Goal: Task Accomplishment & Management: Complete application form

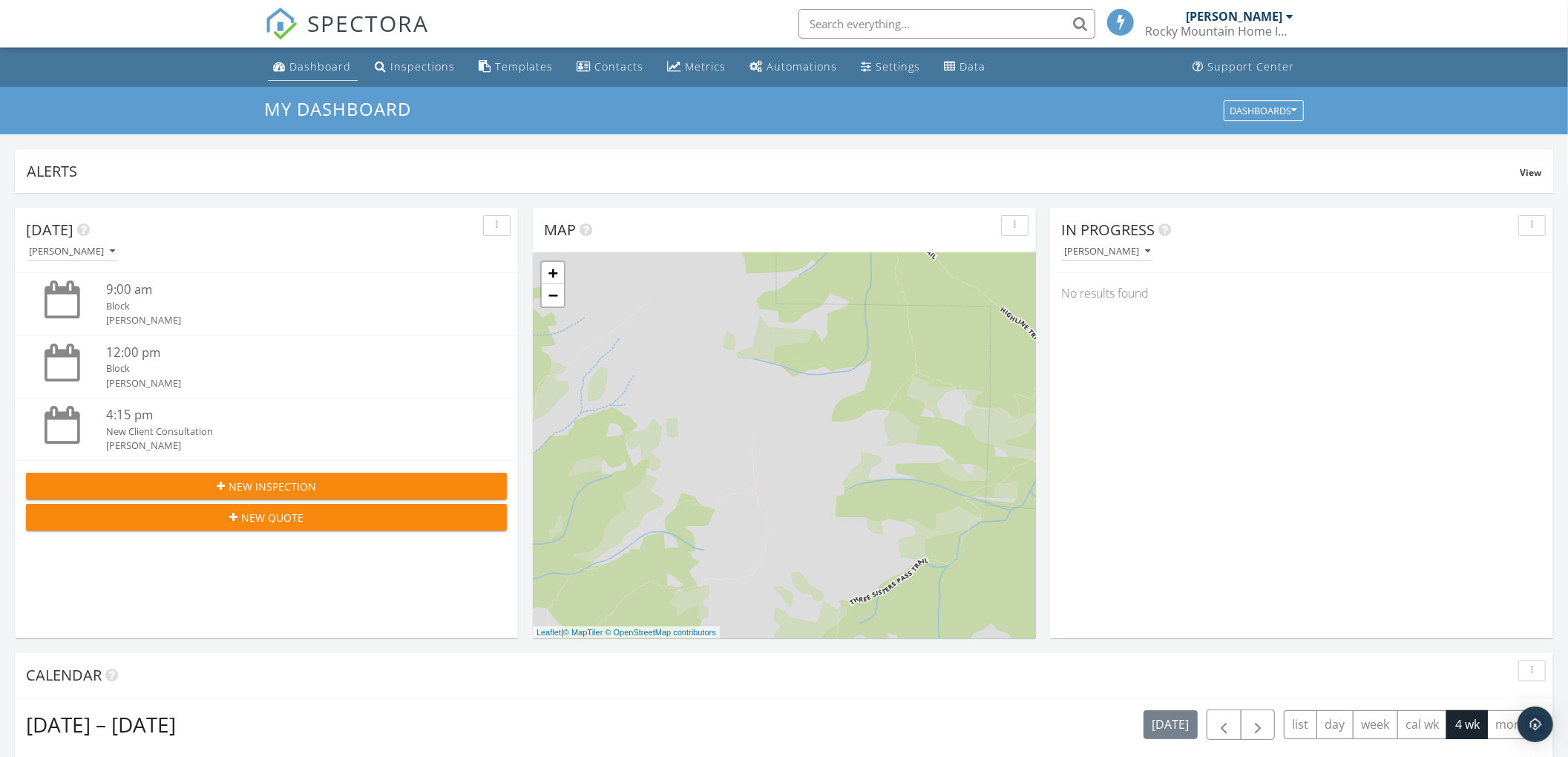
click at [313, 57] on link "Dashboard" at bounding box center [313, 67] width 90 height 28
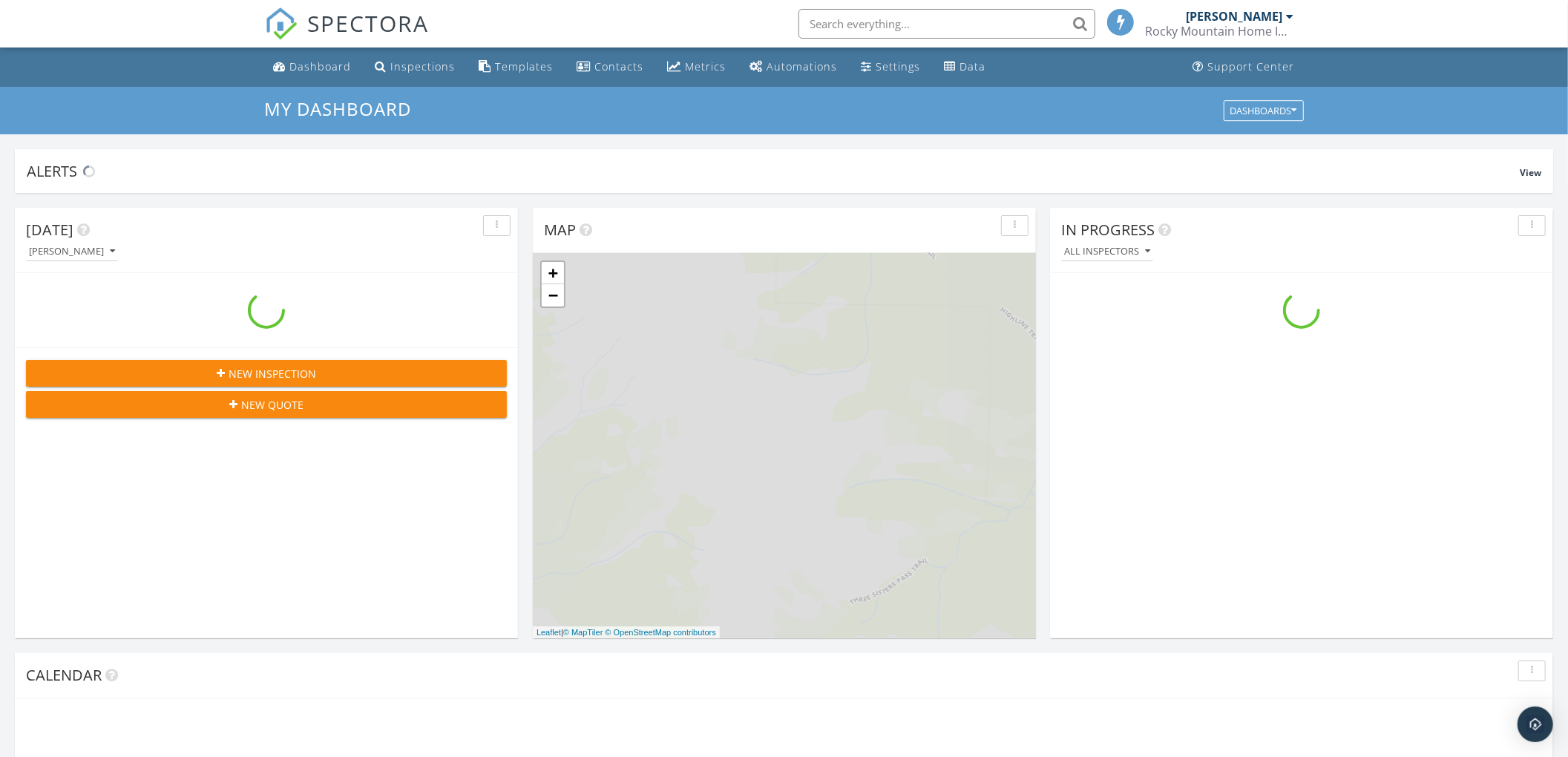
scroll to position [1381, 1598]
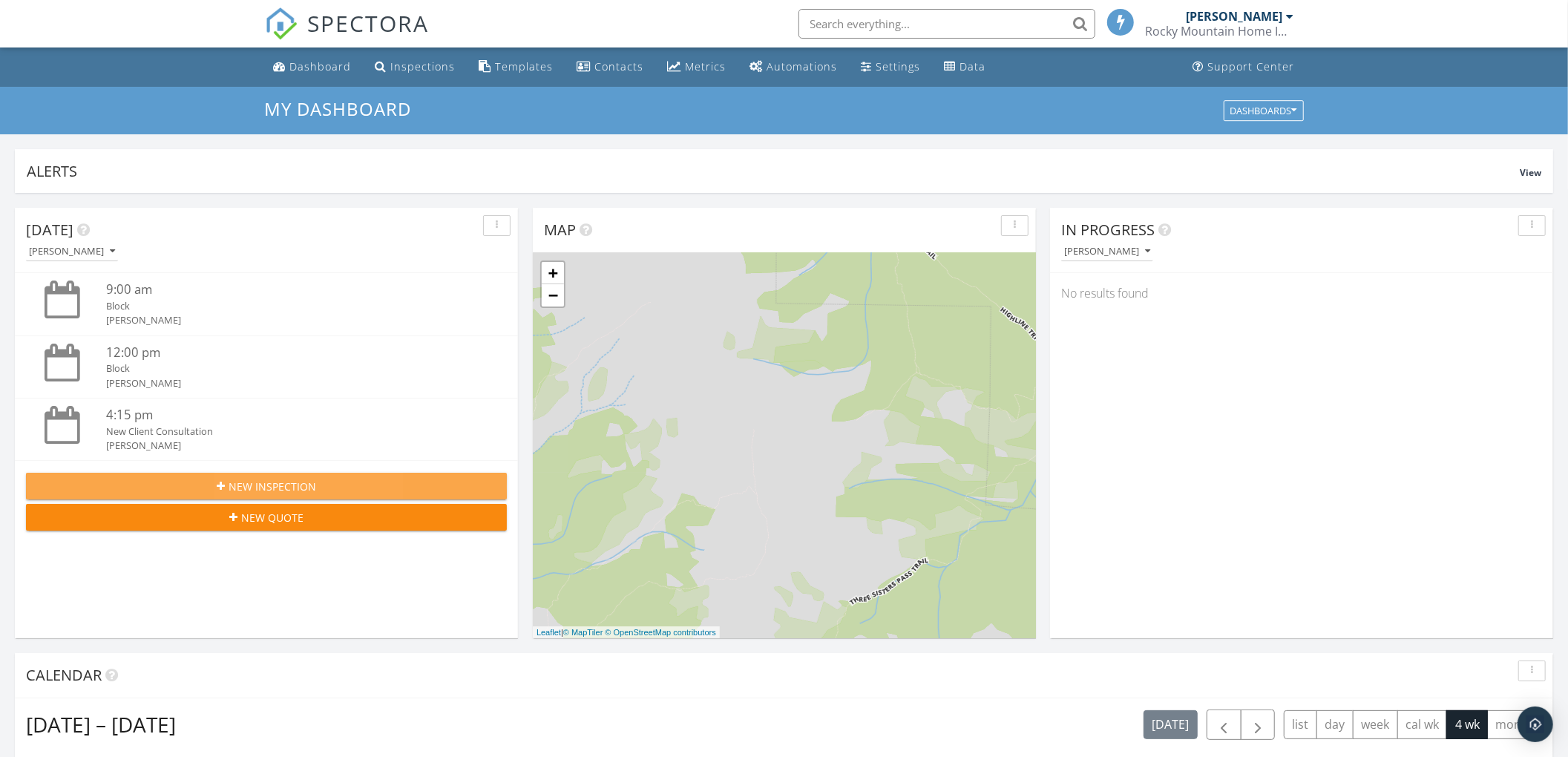
click at [264, 482] on span "New Inspection" at bounding box center [272, 486] width 88 height 16
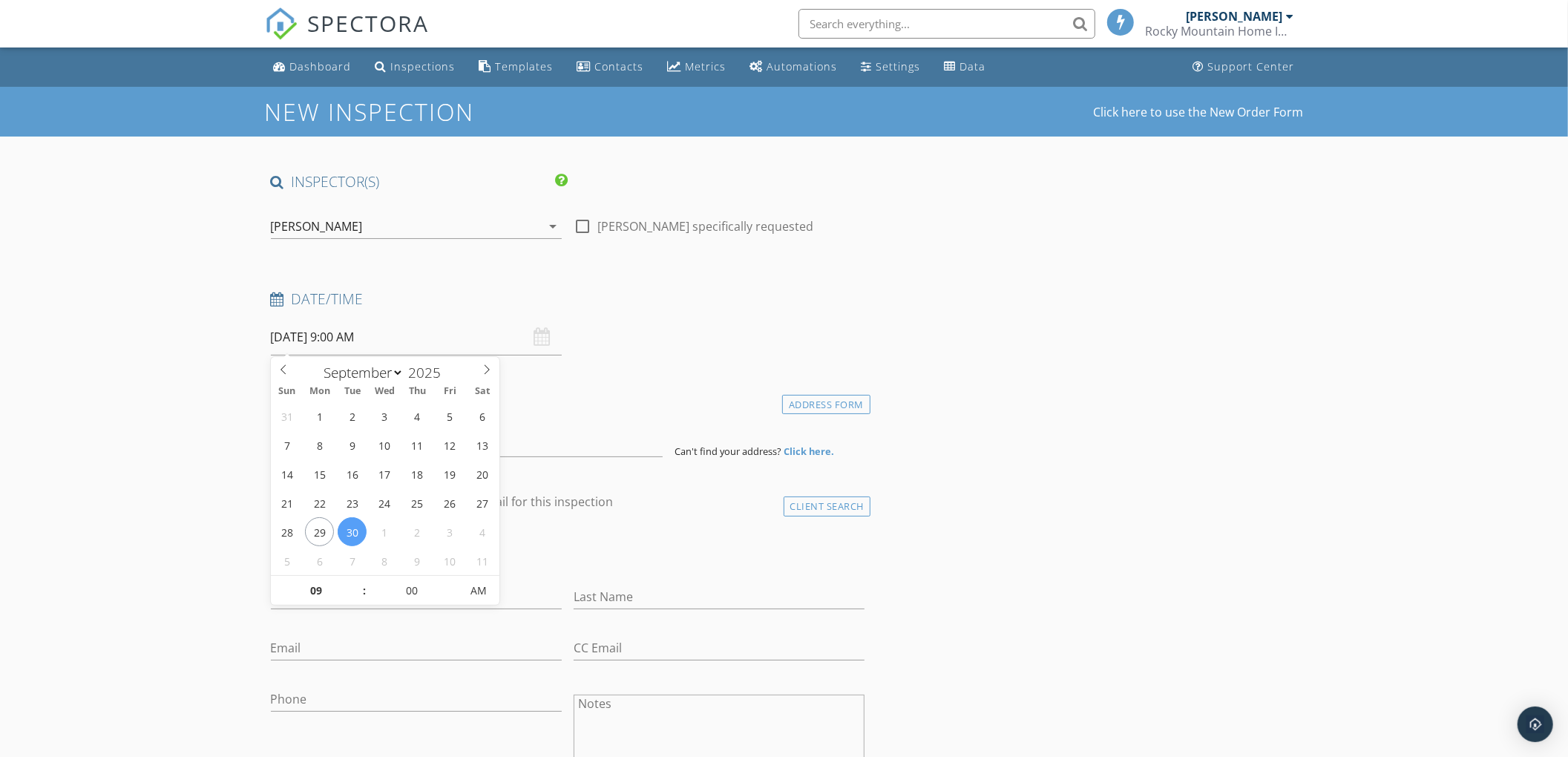
click at [318, 342] on input "09/30/2025 9:00 AM" at bounding box center [416, 337] width 291 height 36
select select "9"
type input "[DATE] 9:00 AM"
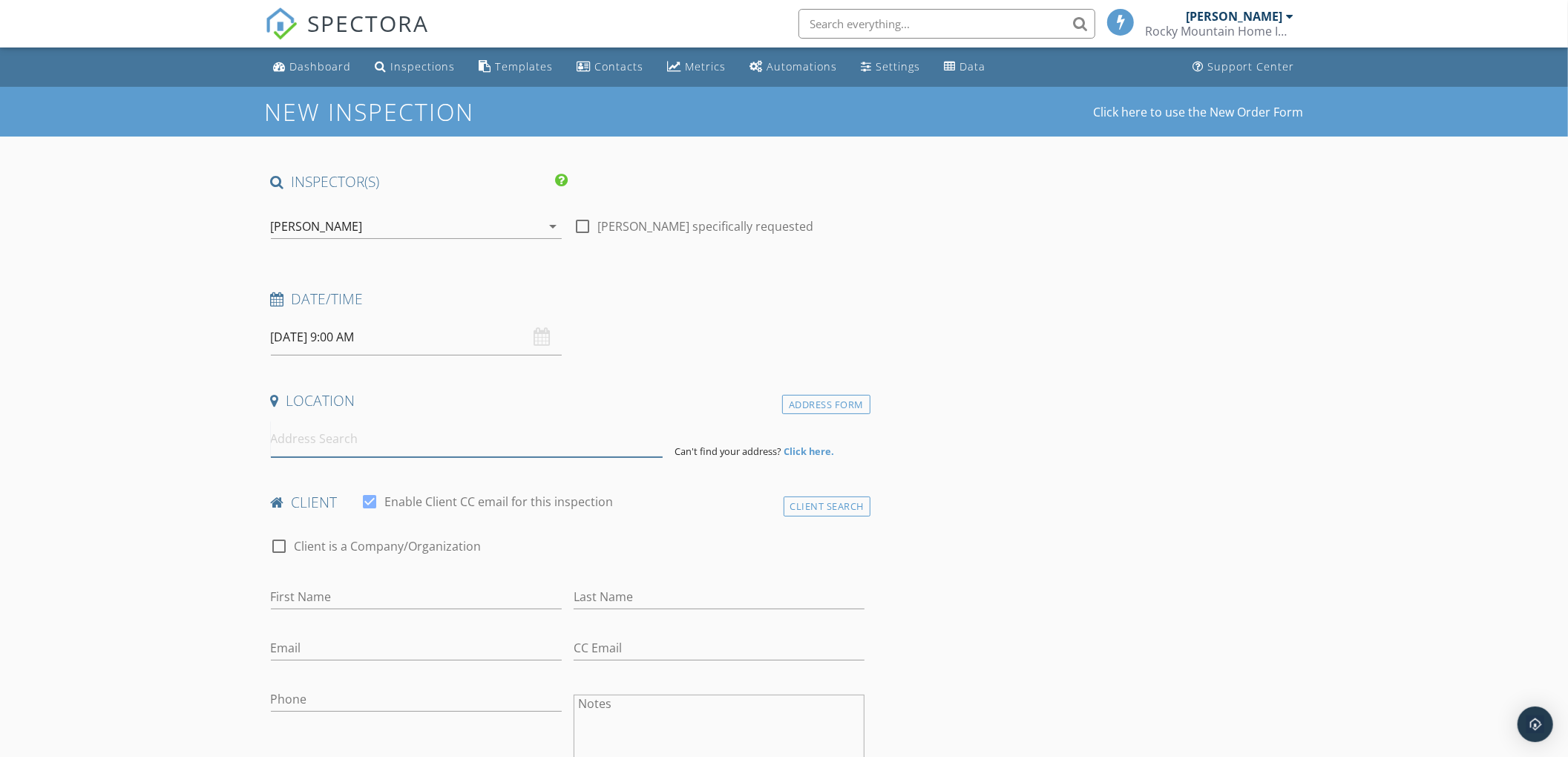
click at [309, 435] on input at bounding box center [467, 439] width 392 height 36
paste input "101A STEWART CREEK Landing"
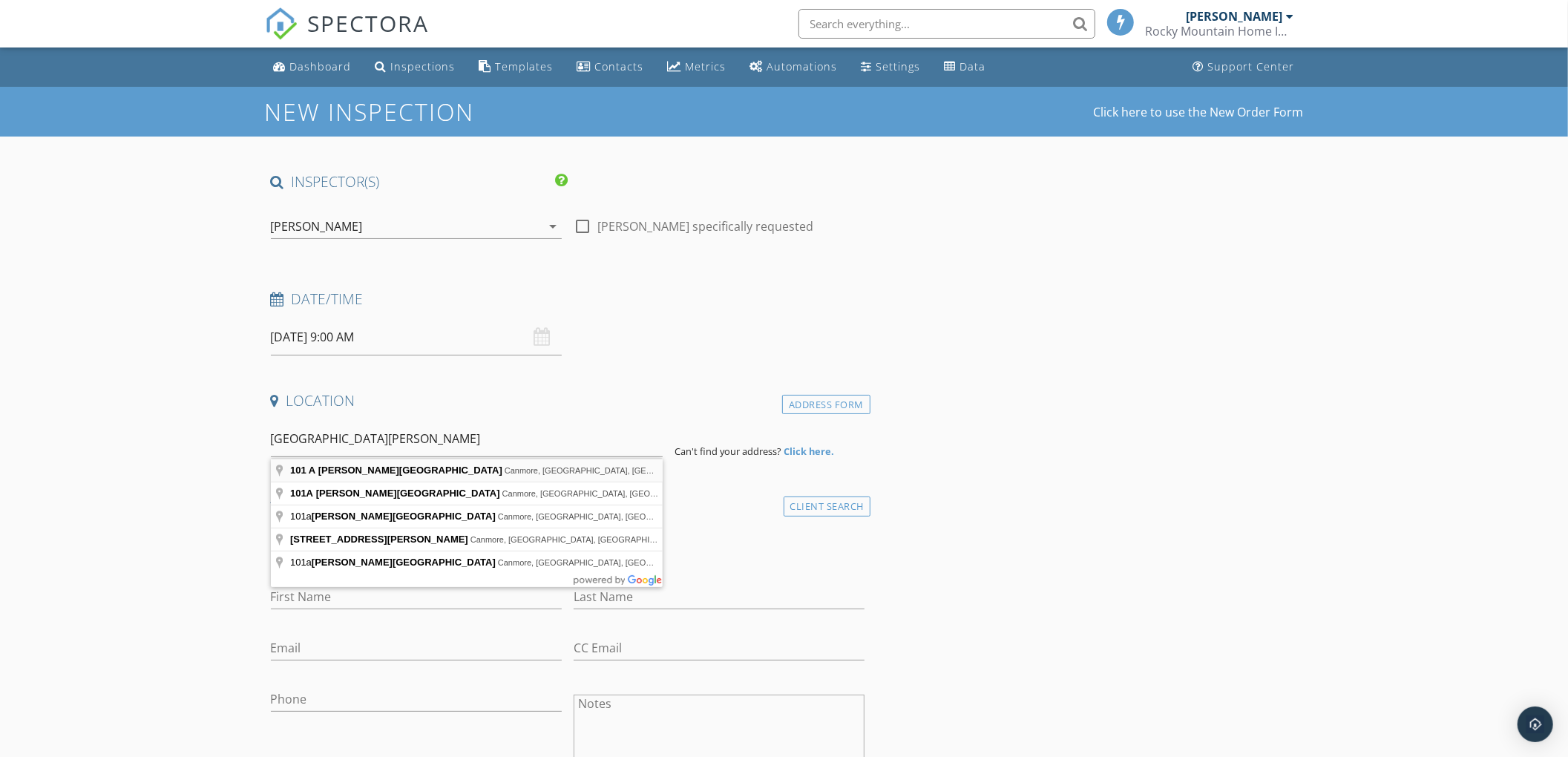
type input "101 A Stewart Creek Landing, Canmore, AB, Canada"
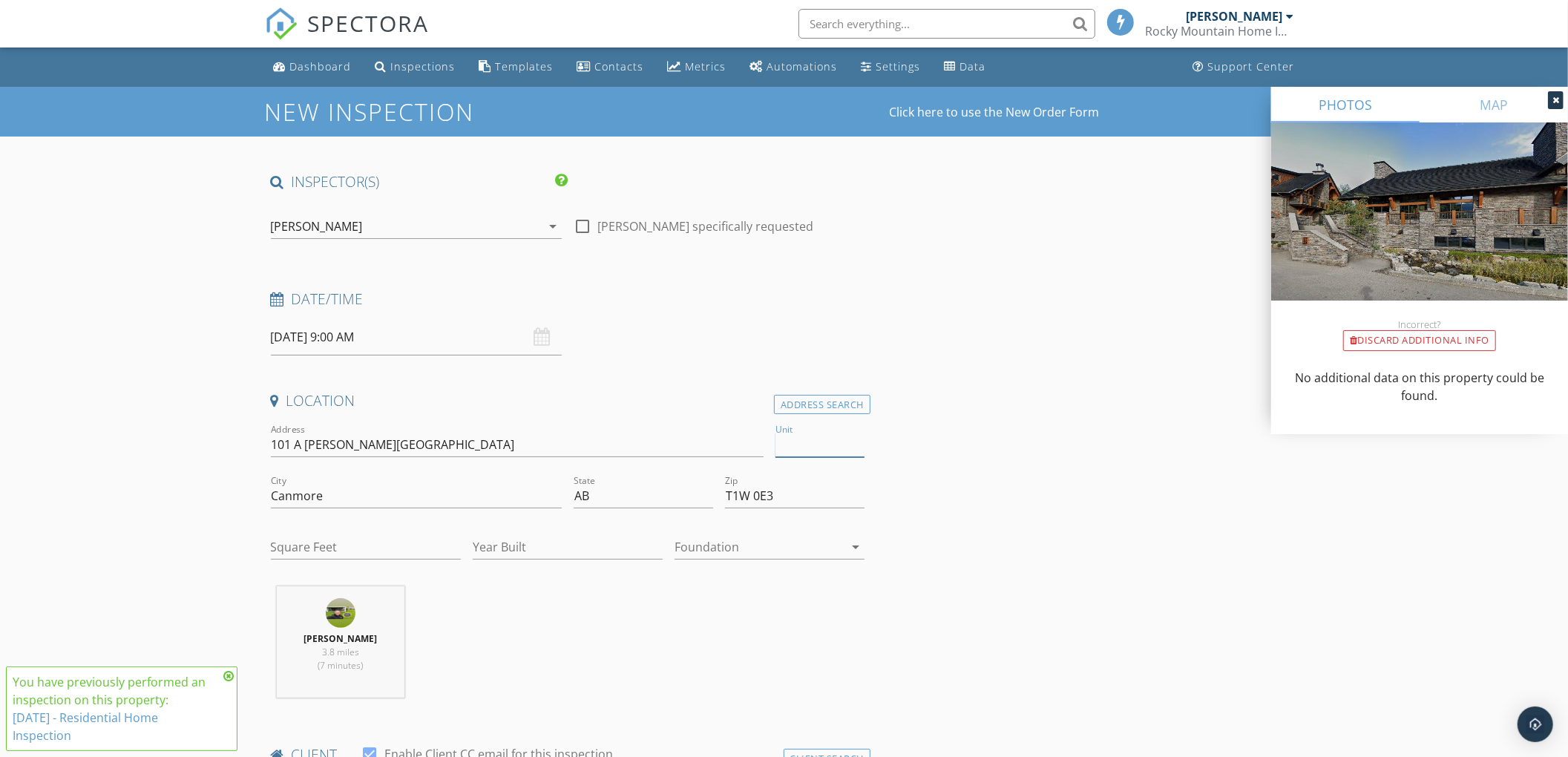
click at [781, 447] on input "Unit" at bounding box center [820, 444] width 89 height 24
type input "1106"
click at [356, 552] on input "Square Feet" at bounding box center [366, 547] width 190 height 24
type input "1405"
type input "2008"
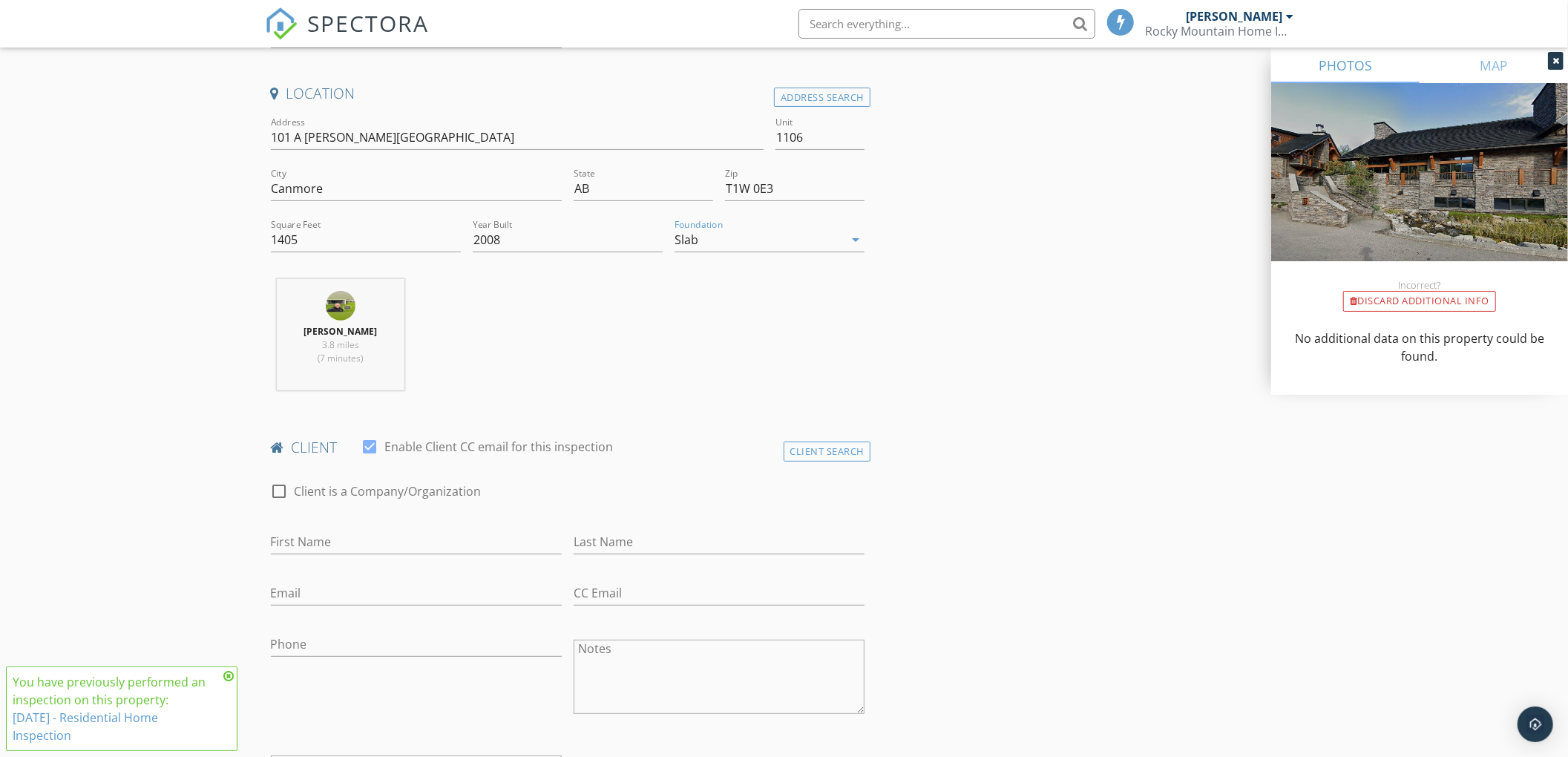
scroll to position [464, 0]
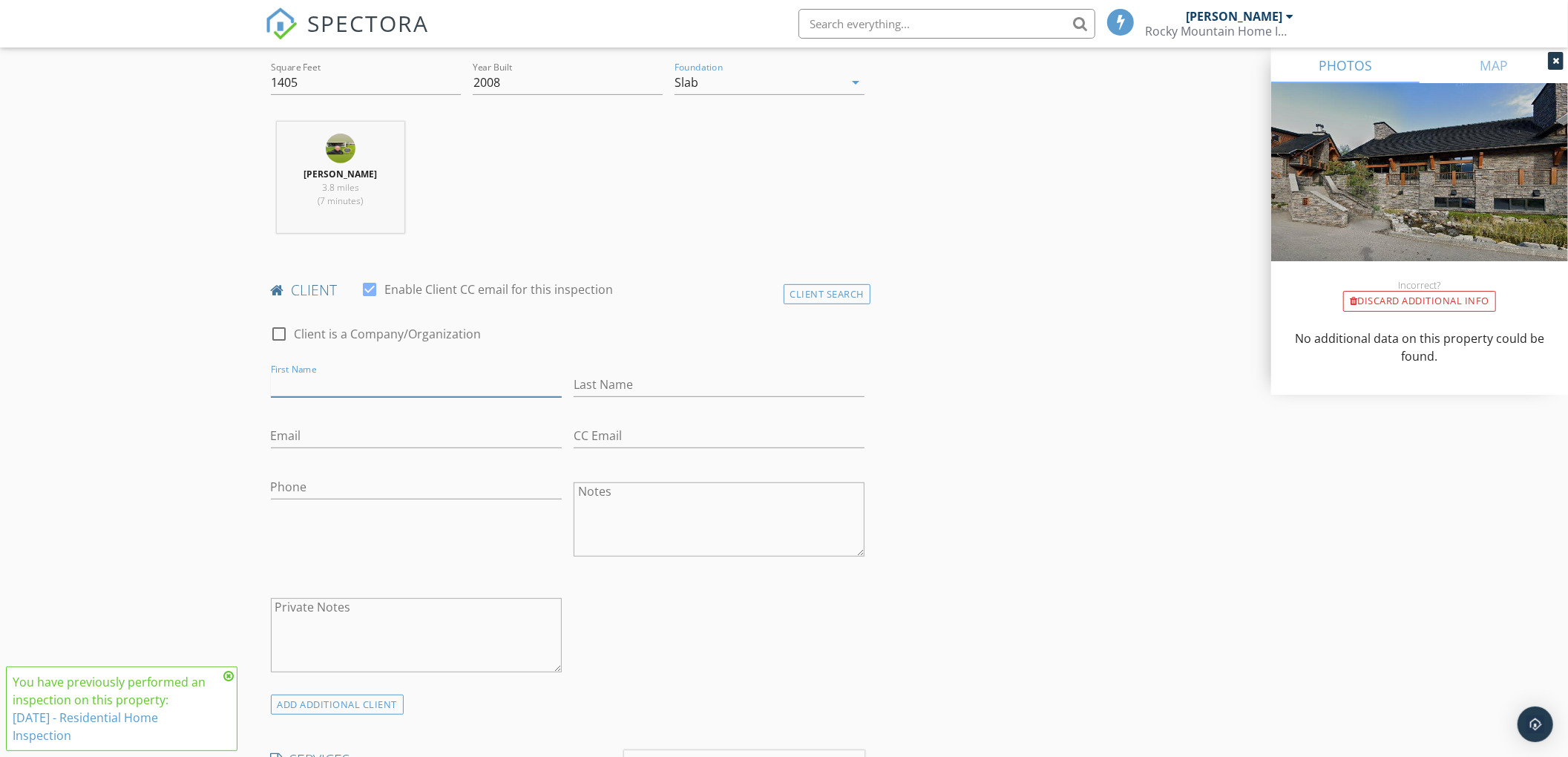
click at [297, 388] on input "First Name" at bounding box center [416, 384] width 291 height 24
type input "Heather"
type input "Lund"
click at [292, 439] on input "Email" at bounding box center [416, 436] width 291 height 24
paste input "heather.lund13@gmail.com"
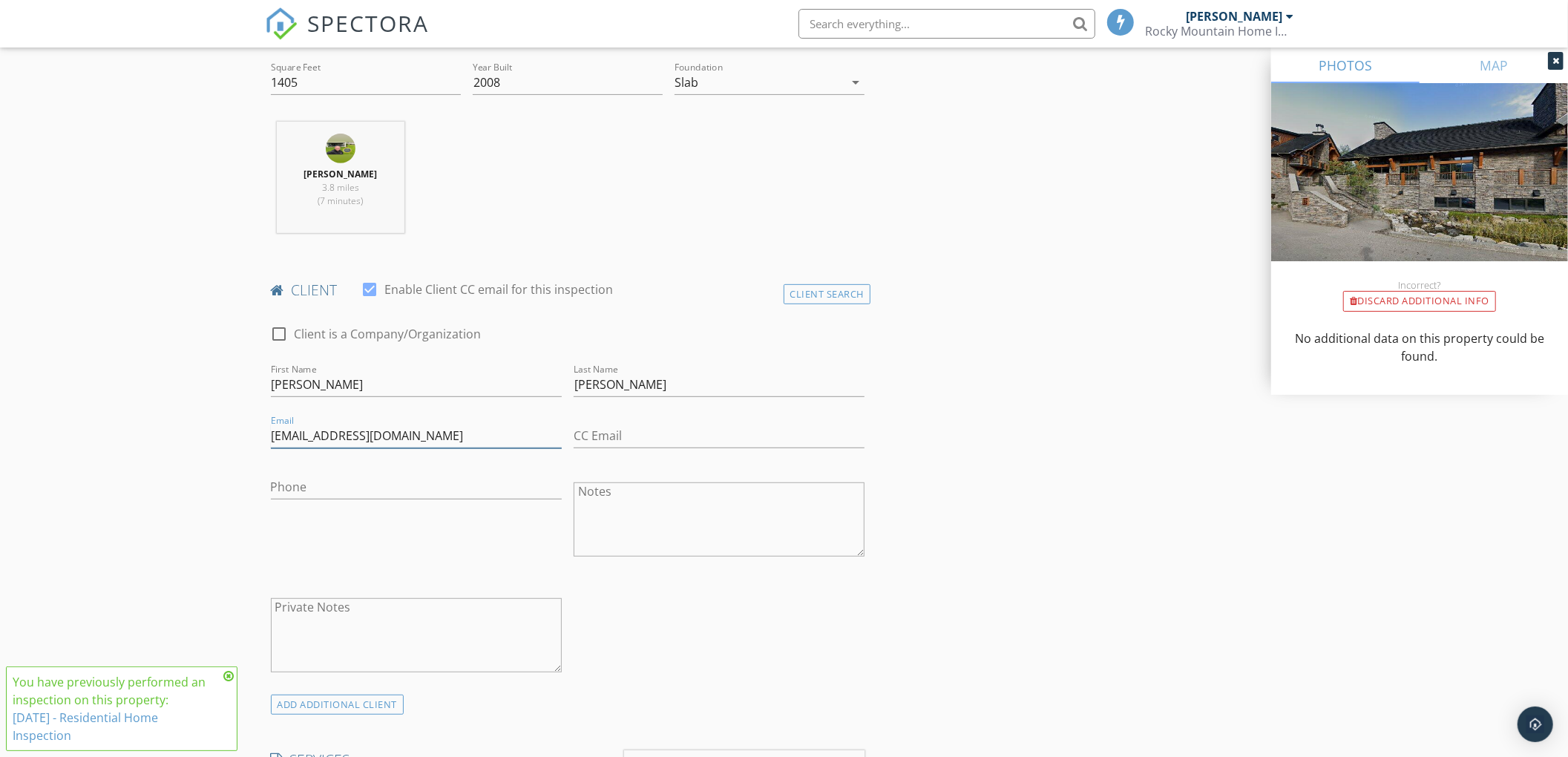
type input "heather.lund13@gmail.com"
click at [287, 489] on input "Phone" at bounding box center [416, 486] width 291 height 24
paste input "780-267-0075"
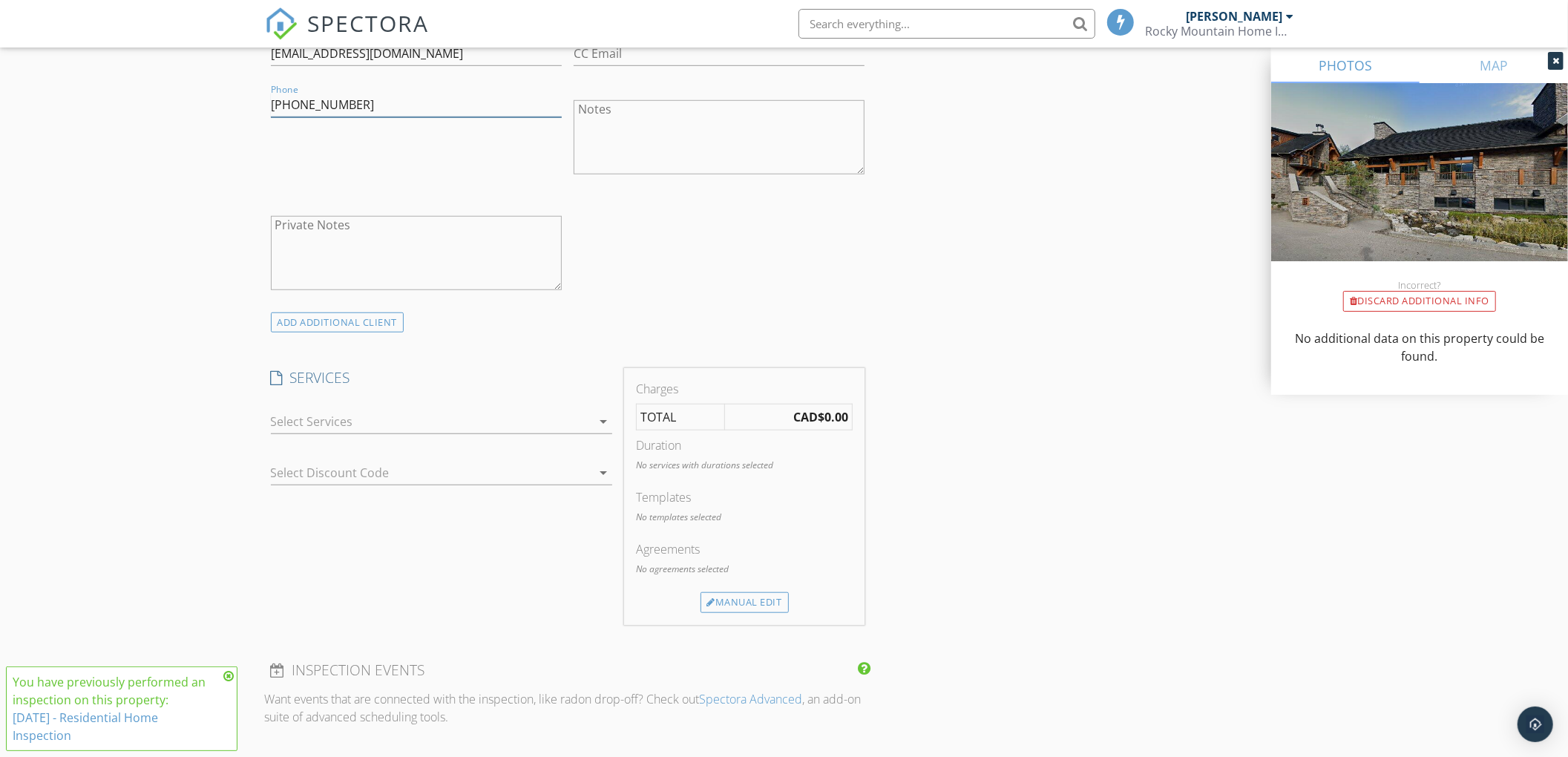
scroll to position [847, 0]
type input "780-267-0075"
click at [303, 429] on div at bounding box center [431, 421] width 321 height 24
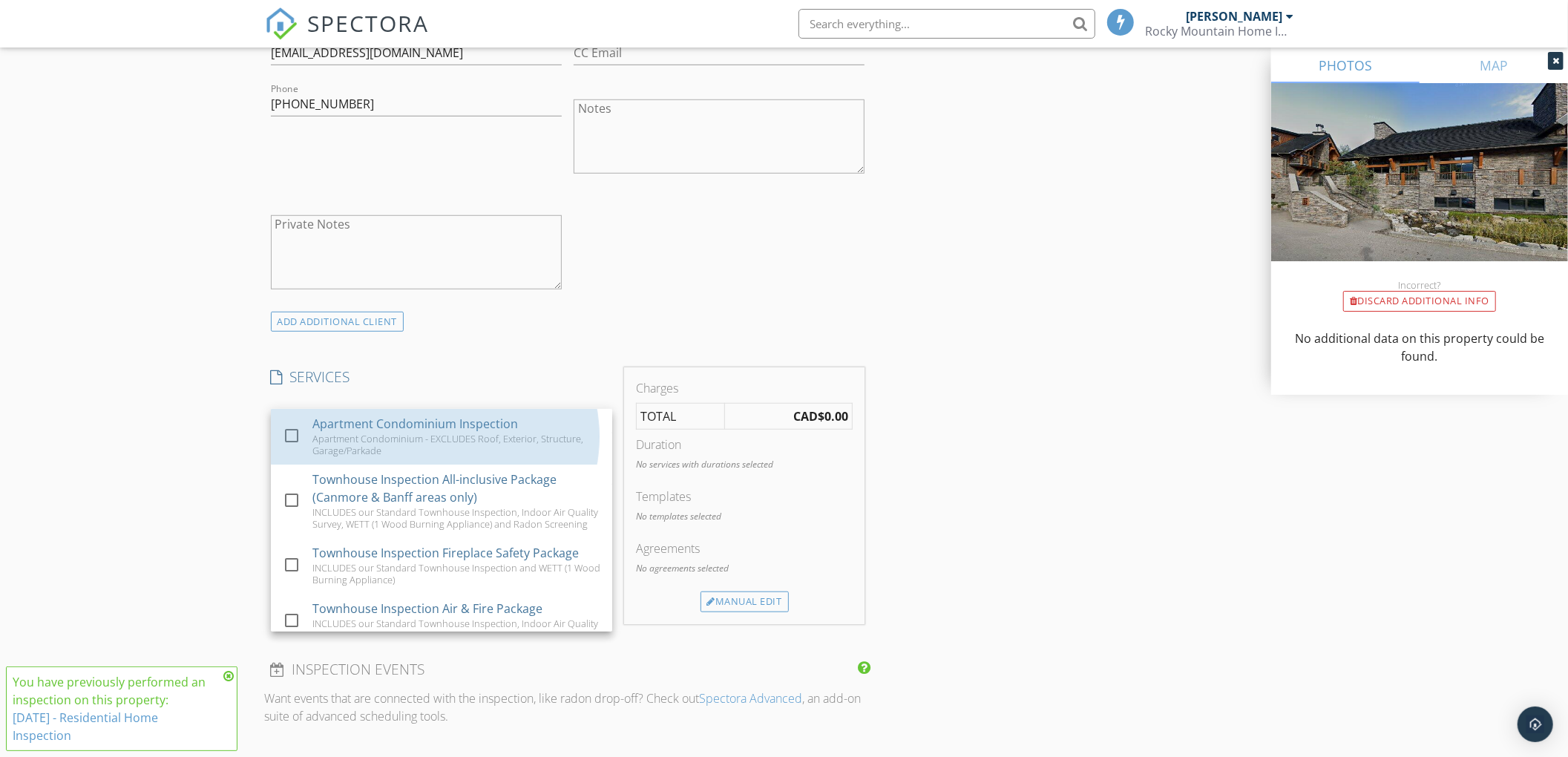
click at [303, 429] on div "check_box_outline_blank" at bounding box center [294, 435] width 24 height 18
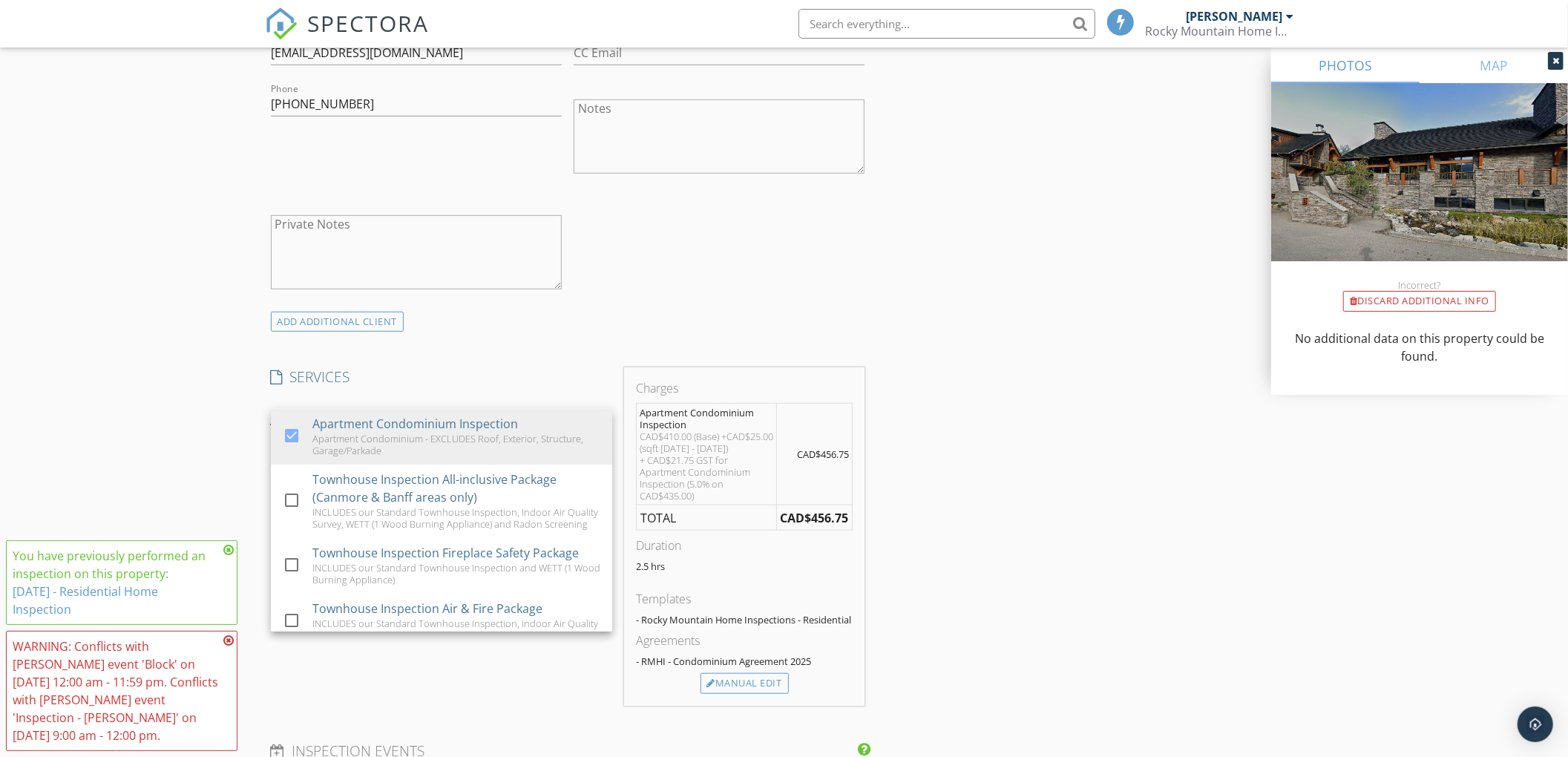
click at [208, 413] on div "New Inspection Click here to use the New Order Form INSPECTOR(S) check_box Kyle…" at bounding box center [784, 583] width 1568 height 2686
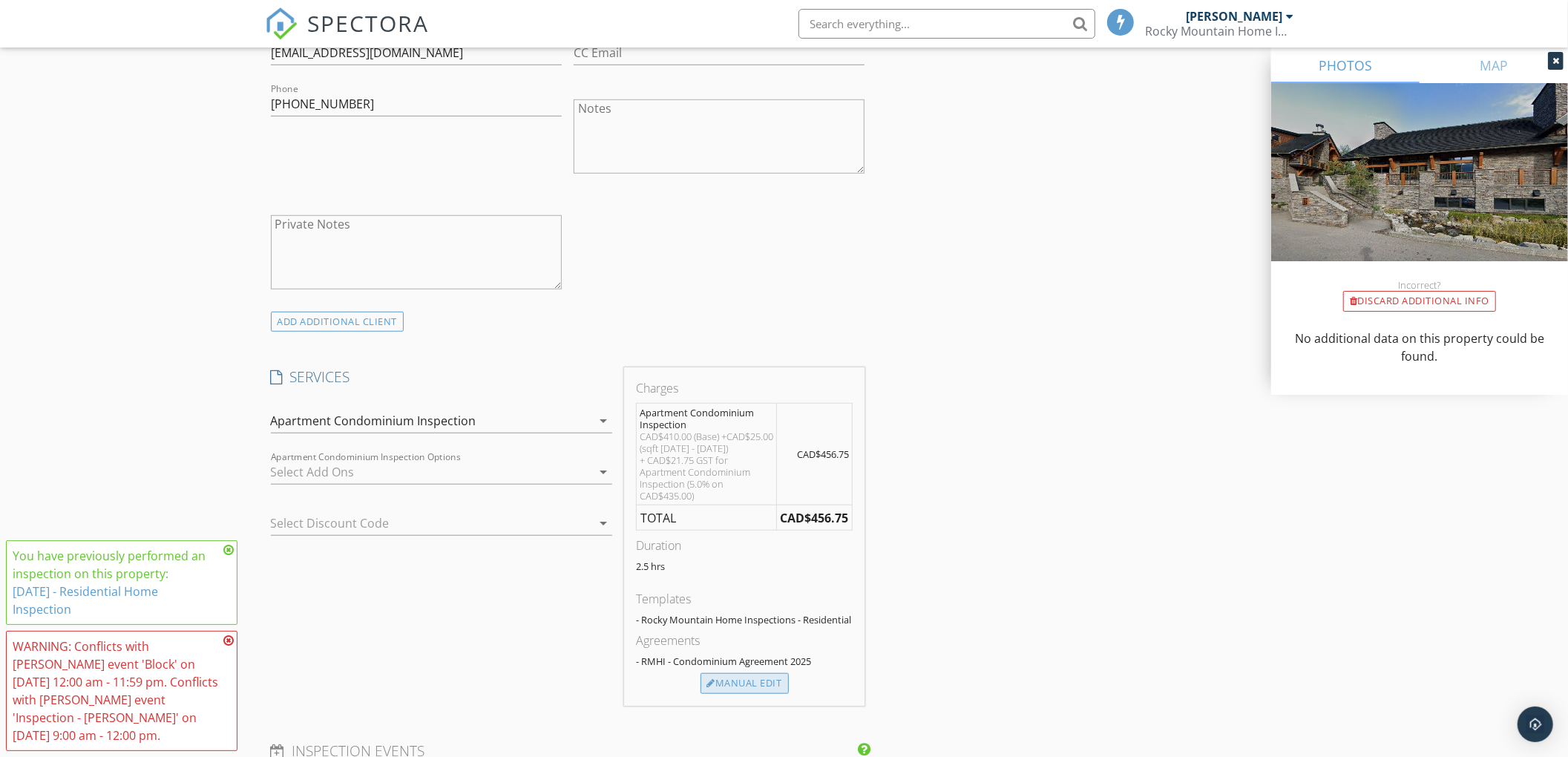
click at [716, 683] on div "Manual Edit" at bounding box center [745, 683] width 88 height 21
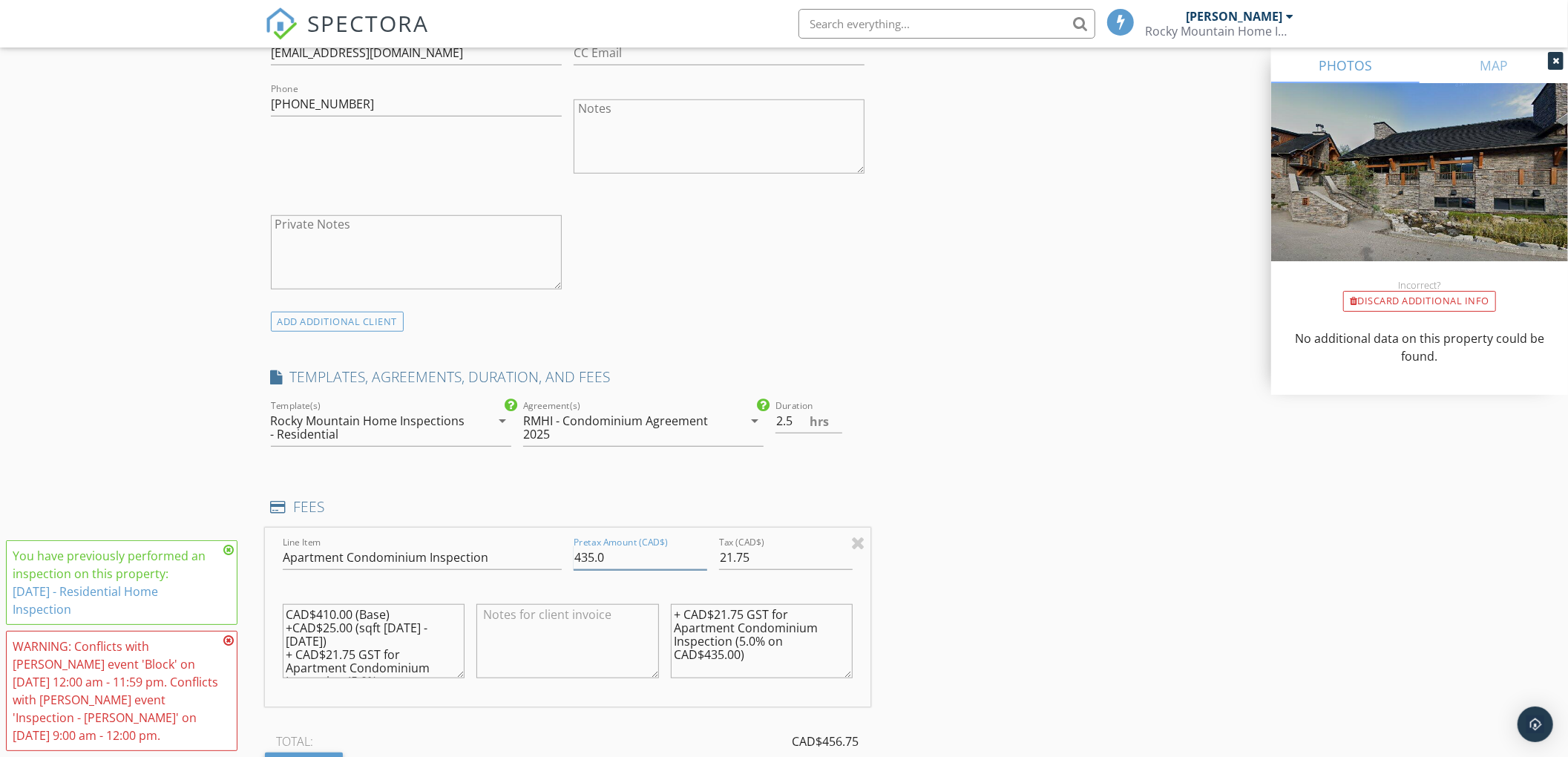
click at [615, 556] on input "435.0" at bounding box center [640, 557] width 133 height 24
type input "4"
type input "375.00"
click at [790, 564] on input "21.75" at bounding box center [786, 557] width 133 height 24
type input "2"
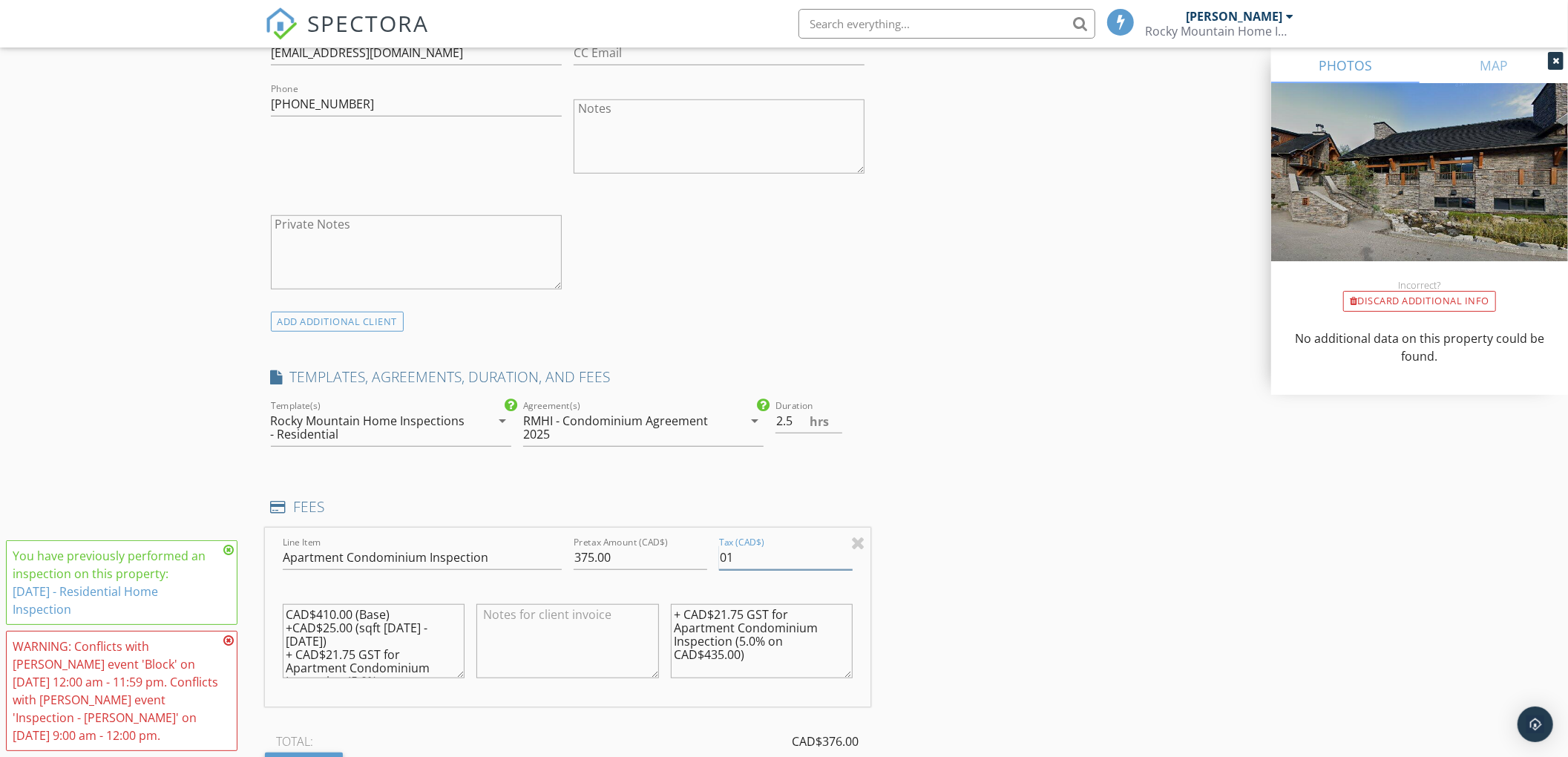
type input "0"
type input "18.75"
click at [337, 617] on textarea "CAD$410.00 (Base) +CAD$25.00 (sqft 1200 - 1500) + CAD$21.75 GST for Apartment C…" at bounding box center [373, 641] width 182 height 74
drag, startPoint x: 286, startPoint y: 630, endPoint x: 324, endPoint y: 641, distance: 39.6
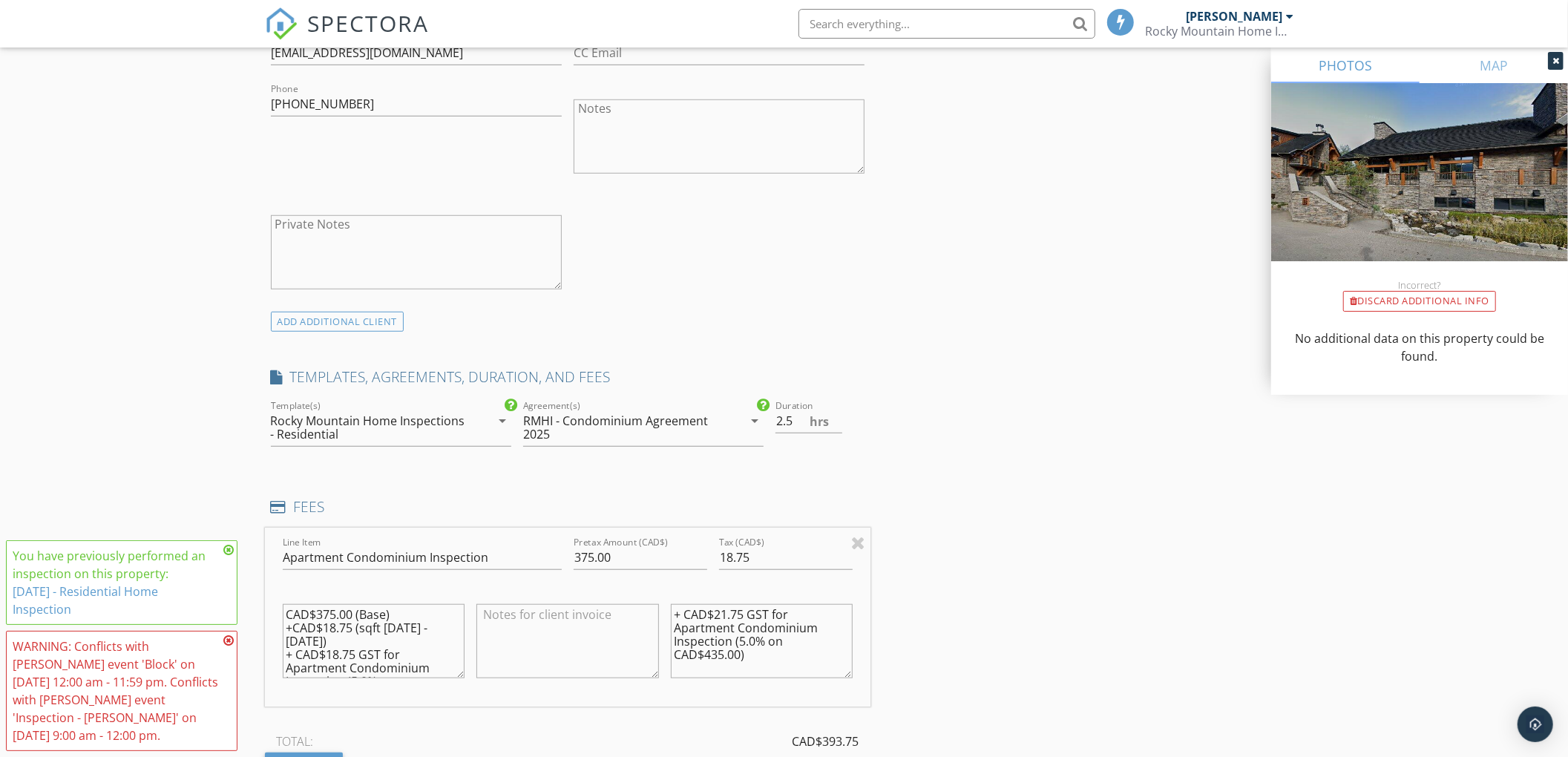
click at [324, 641] on textarea "CAD$375.00 (Base) +CAD$18.75 (sqft 1200 - 1500) + CAD$18.75 GST for Apartment C…" at bounding box center [373, 641] width 182 height 74
click at [413, 624] on textarea "CAD$375.00 (Base) + CAD$18.75 GST for Apartment Condominium Inspection (5.0% on…" at bounding box center [373, 641] width 182 height 74
type textarea "CAD$375.00 (Base) + CAD$18.75 GST for apartment Condominium Inspection (5.0% on…"
click at [727, 616] on textarea "+ CAD$21.75 GST for Apartment Condominium Inspection (5.0% on CAD$435.00)" at bounding box center [762, 641] width 182 height 74
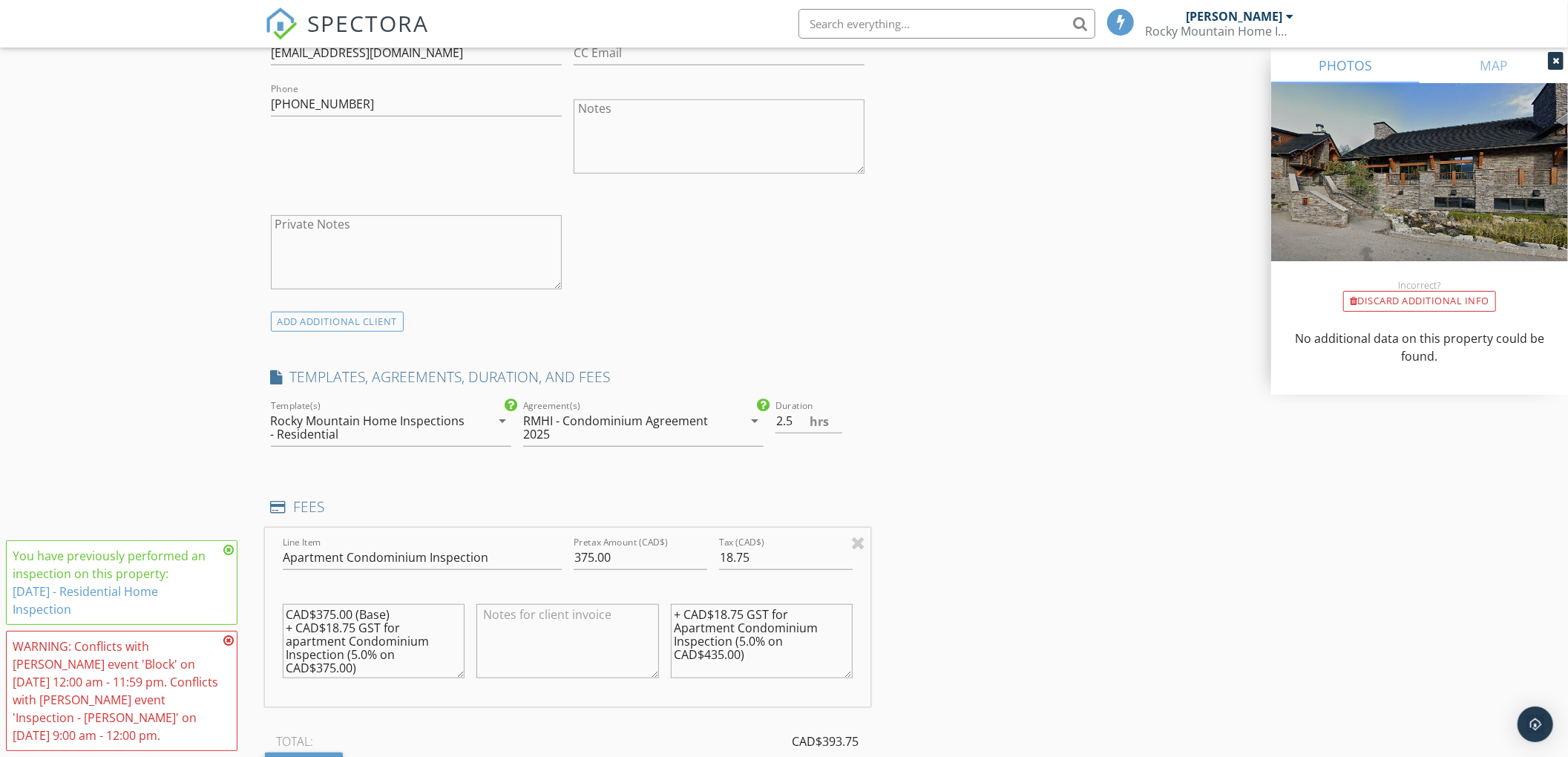
click at [717, 651] on textarea "+ CAD$18.75 GST for Apartment Condominium Inspection (5.0% on CAD$435.00)" at bounding box center [762, 641] width 182 height 74
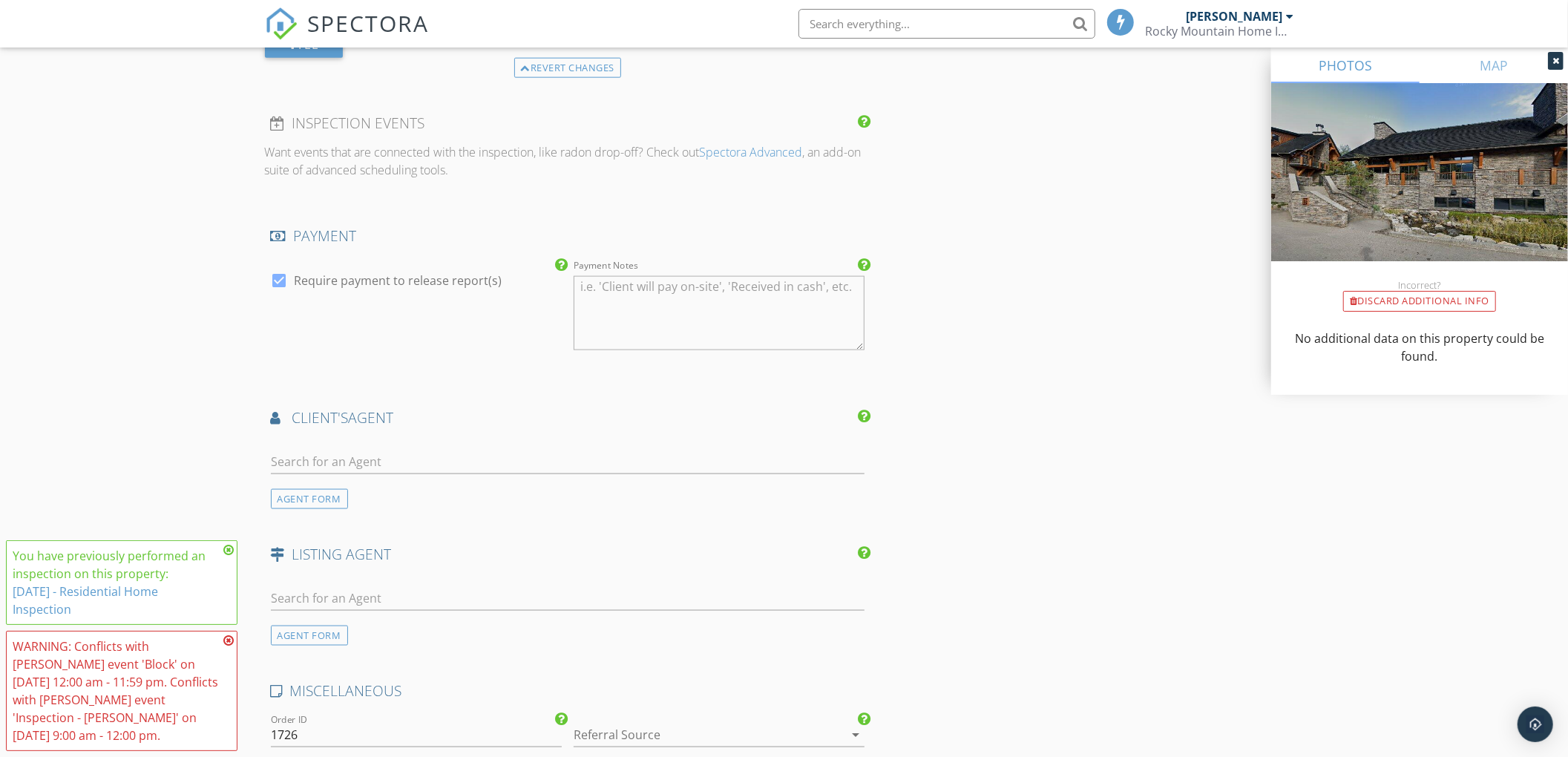
scroll to position [1570, 0]
type textarea "+ CAD$18.75 GST for Apartment Condominium Inspection (5.0% on CAD$375.00)"
click at [274, 455] on input "text" at bounding box center [568, 459] width 595 height 24
type input "rick m"
click at [328, 525] on li "Not here? Click to add a new Agent" at bounding box center [568, 534] width 593 height 42
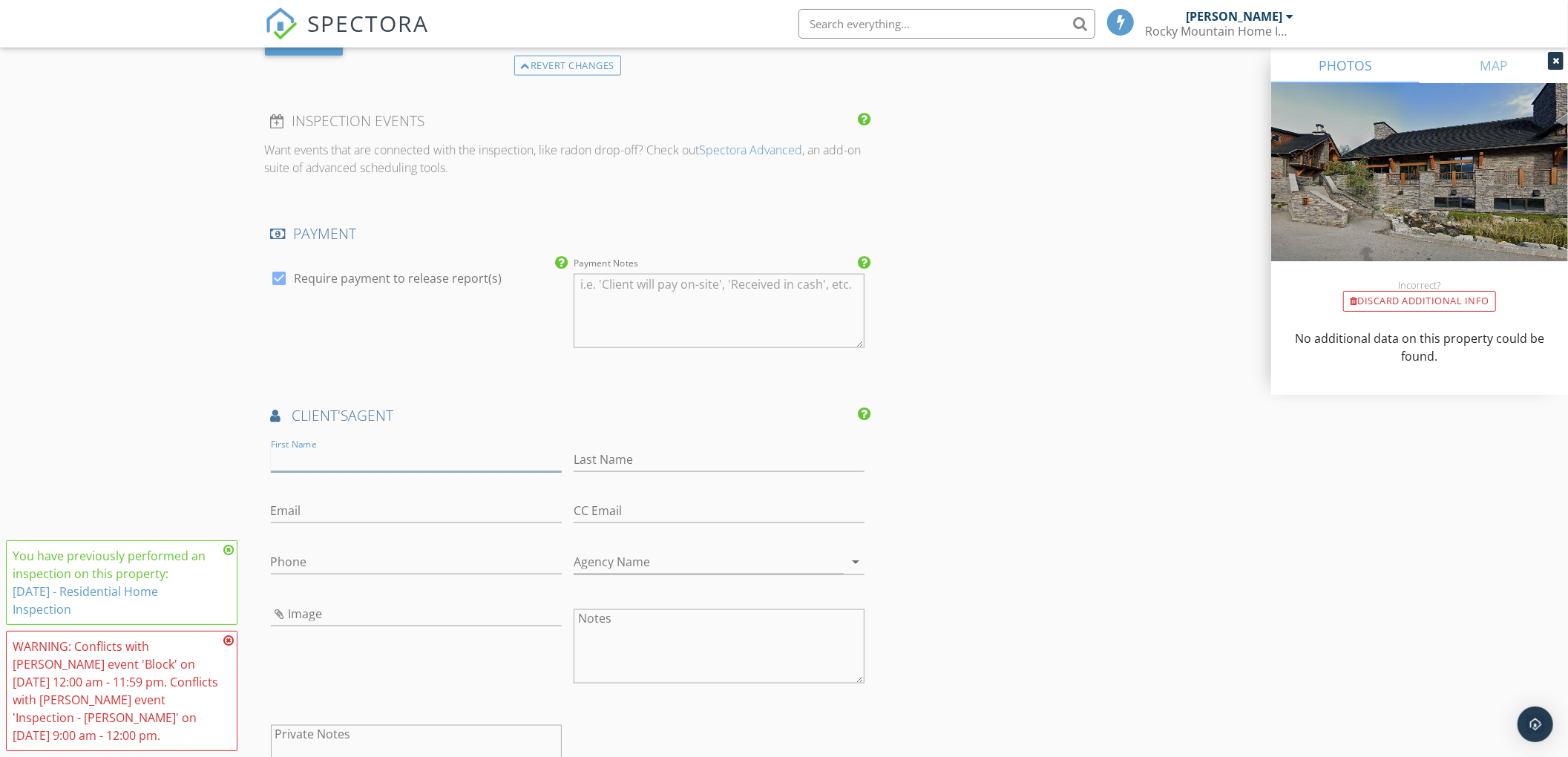
click at [290, 459] on input "First Name" at bounding box center [416, 459] width 291 height 24
type input "Rick"
paste input "7802670075"
drag, startPoint x: 681, startPoint y: 454, endPoint x: 226, endPoint y: 435, distance: 455.4
click at [226, 435] on div "New Inspection Click here to use the New Order Form INSPECTOR(S) check_box Kyle…" at bounding box center [784, 73] width 1568 height 3115
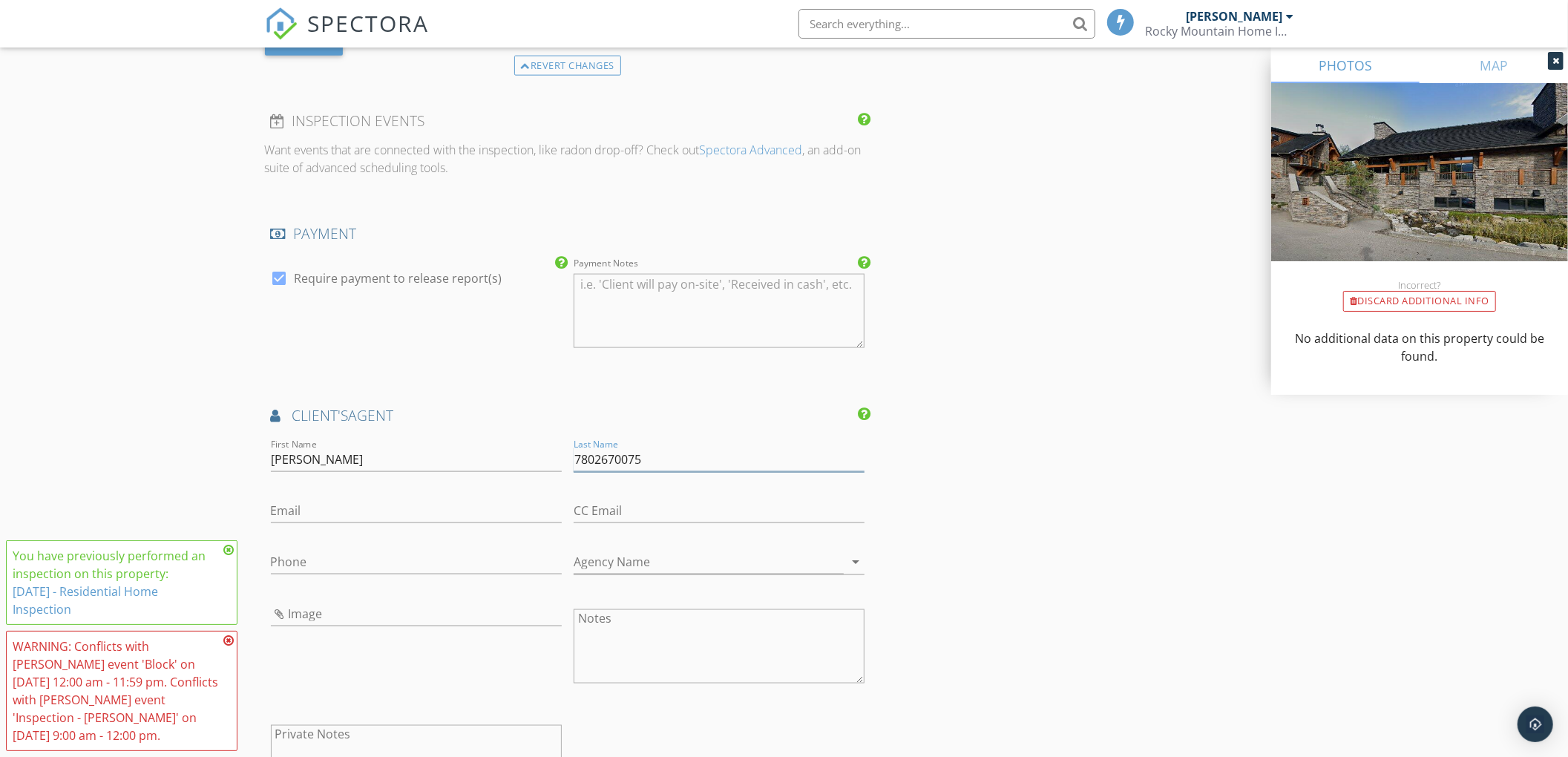
paste input "Richard Maisonet"
drag, startPoint x: 618, startPoint y: 462, endPoint x: 568, endPoint y: 458, distance: 50.2
click at [568, 458] on div "Last Name Richard Maisonet" at bounding box center [718, 461] width 302 height 51
type input "Maisonet"
drag, startPoint x: 336, startPoint y: 462, endPoint x: 219, endPoint y: 463, distance: 117.0
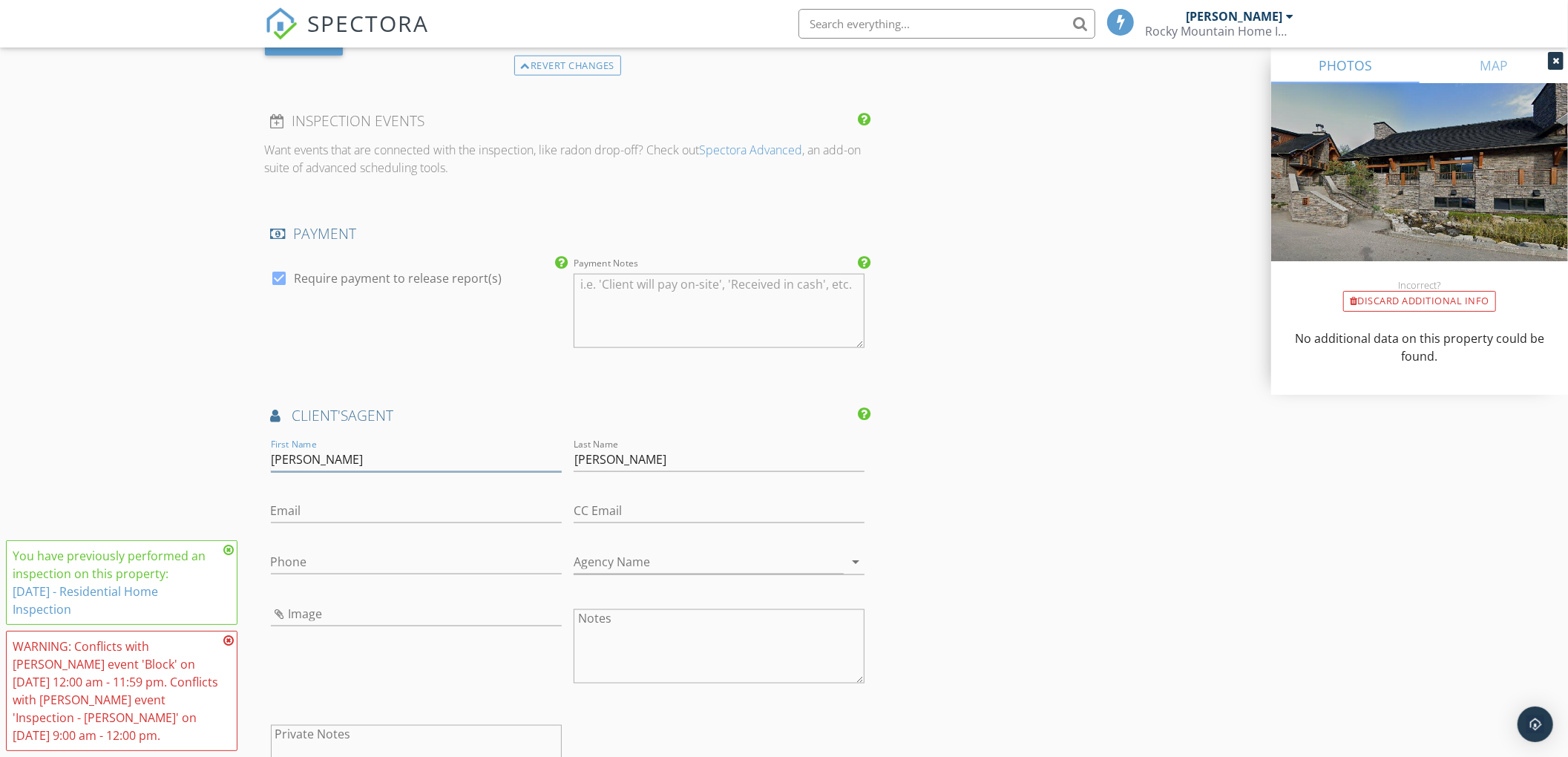
click at [219, 463] on div "New Inspection Click here to use the New Order Form INSPECTOR(S) check_box Kyle…" at bounding box center [784, 73] width 1568 height 3115
paste input "hard"
type input "Richard"
click at [388, 523] on input "Email" at bounding box center [416, 511] width 291 height 24
paste input "richardmaisonet@shaw.ca"
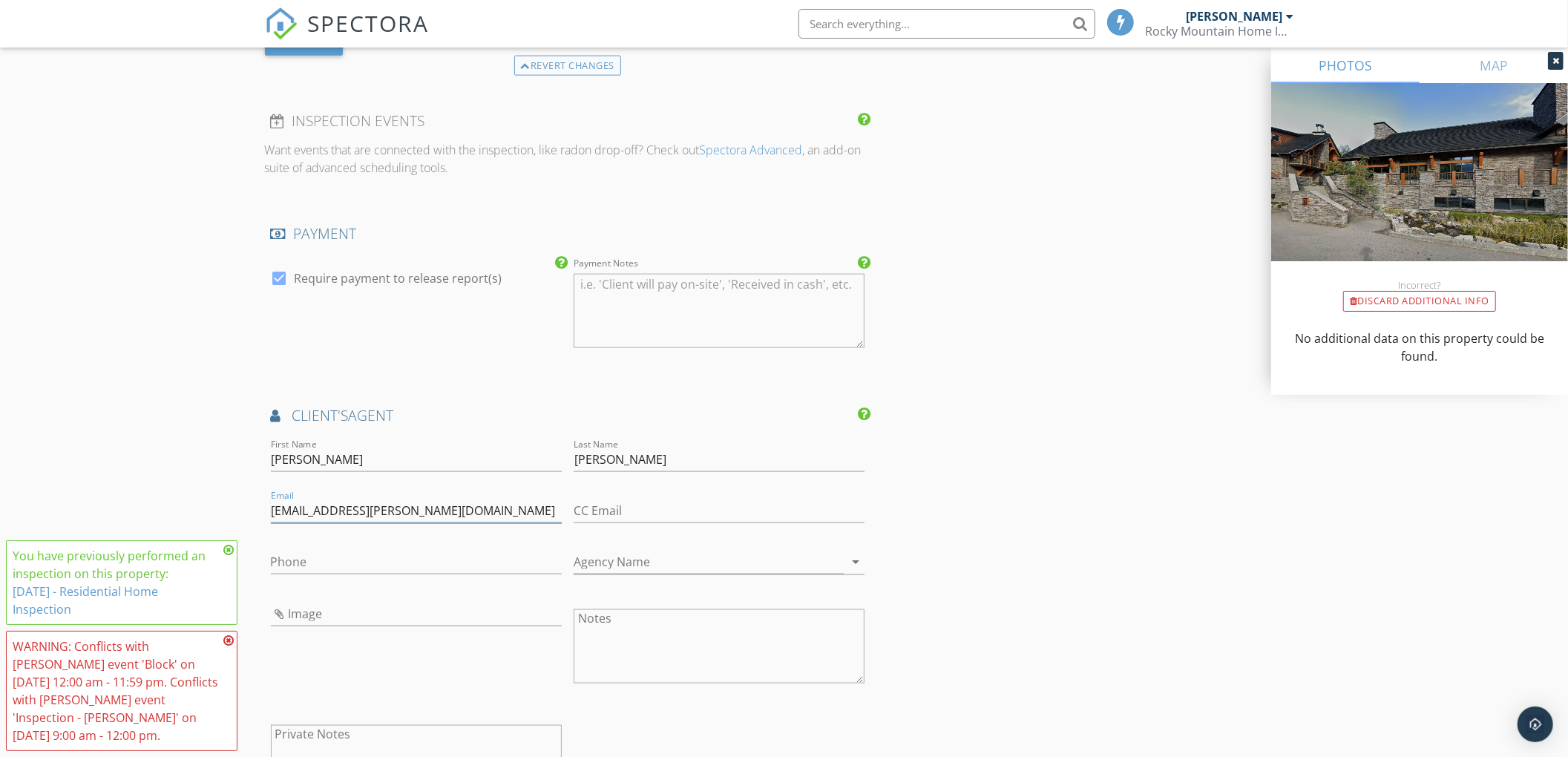
type input "richardmaisonet@shaw.ca"
click at [386, 564] on input "Phone" at bounding box center [416, 561] width 291 height 24
paste input "403-760-0252"
type input "403-760-0252"
click at [659, 573] on input "Agency Name" at bounding box center [708, 561] width 270 height 24
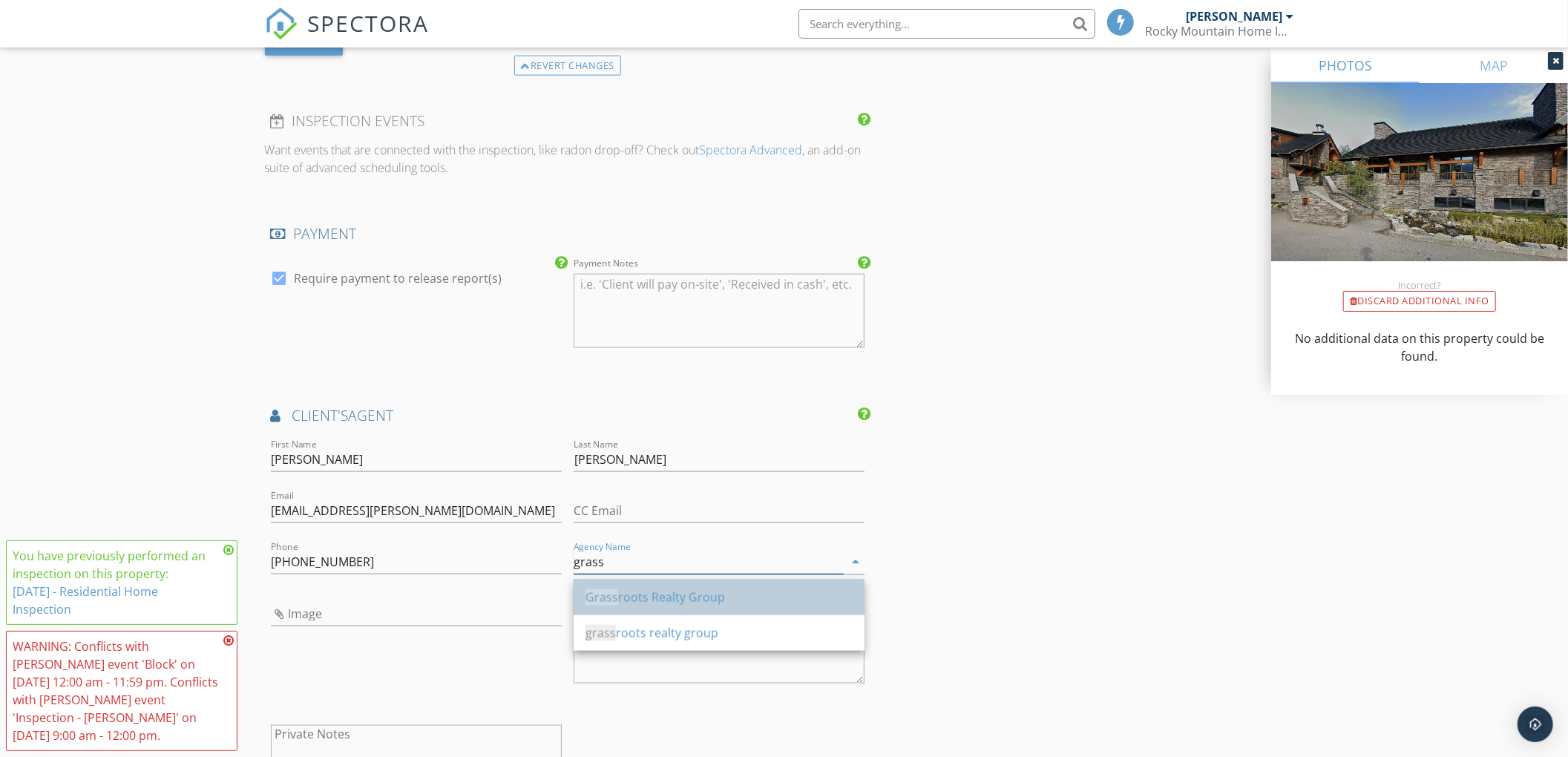
click at [657, 605] on div "Grass roots Realty Group" at bounding box center [718, 597] width 267 height 18
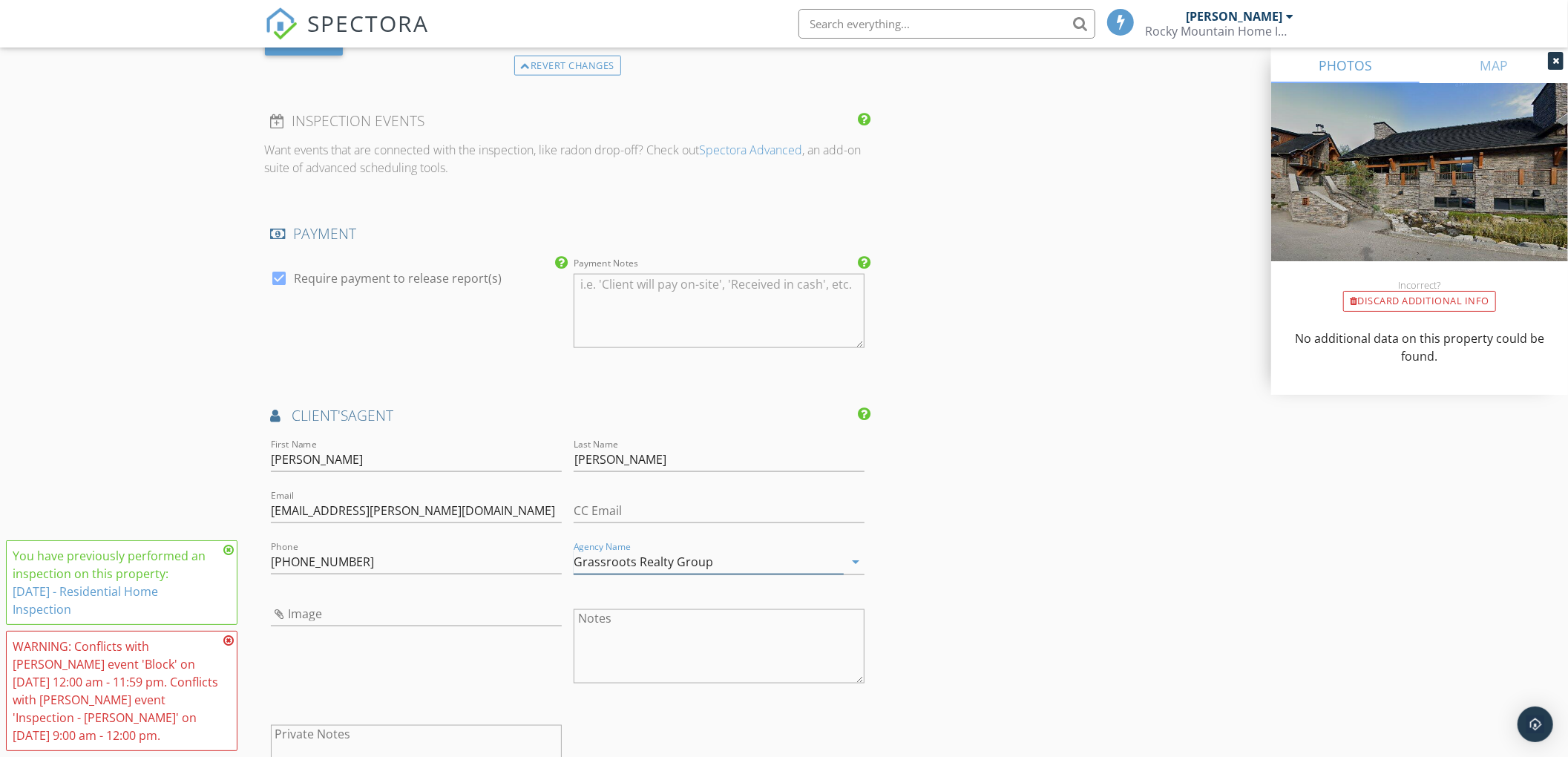
type input "Grassroots Realty Group"
click at [393, 618] on input "Image" at bounding box center [416, 613] width 291 height 24
type input "Ricks-photo-1.png"
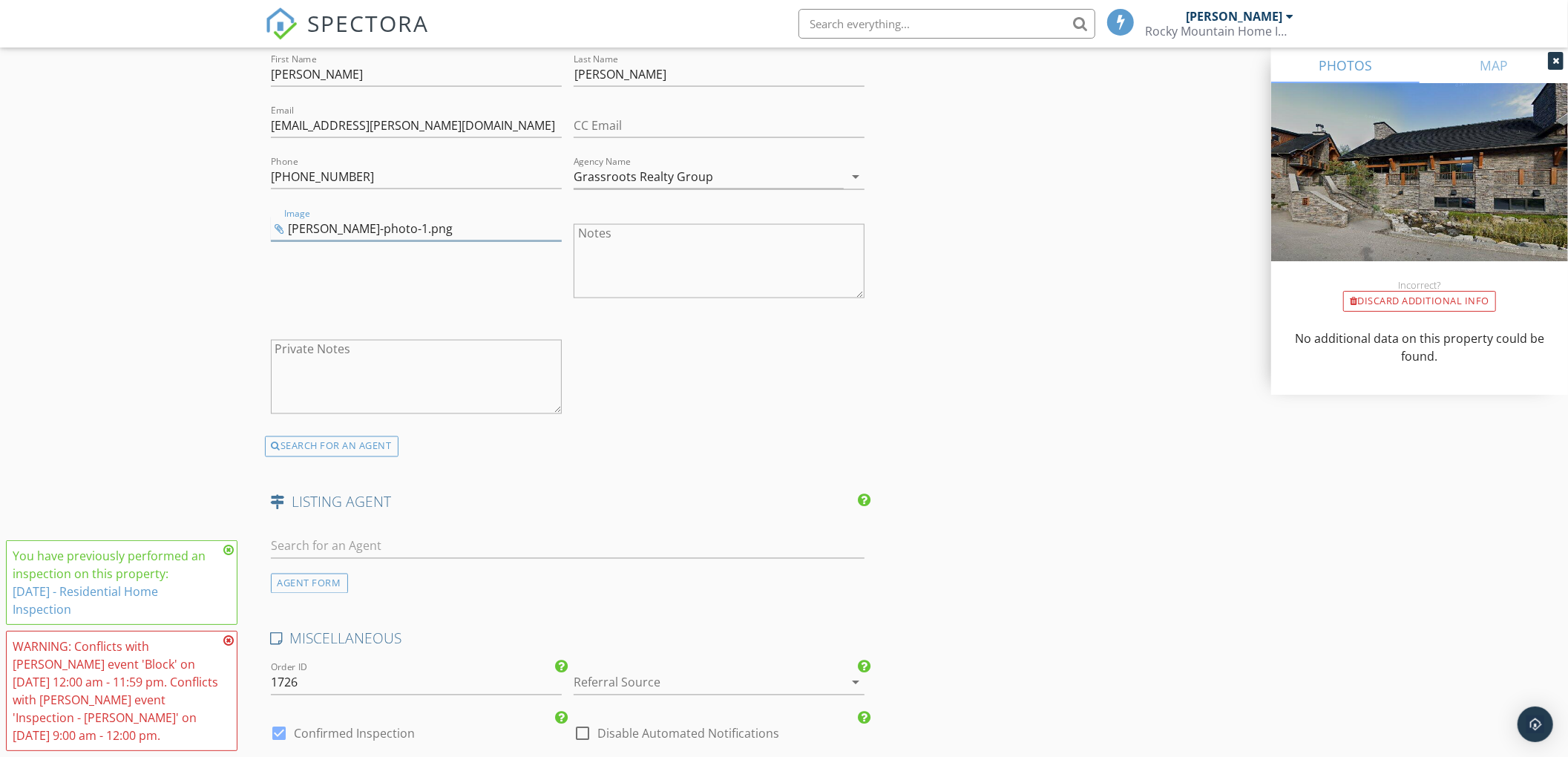
scroll to position [2052, 0]
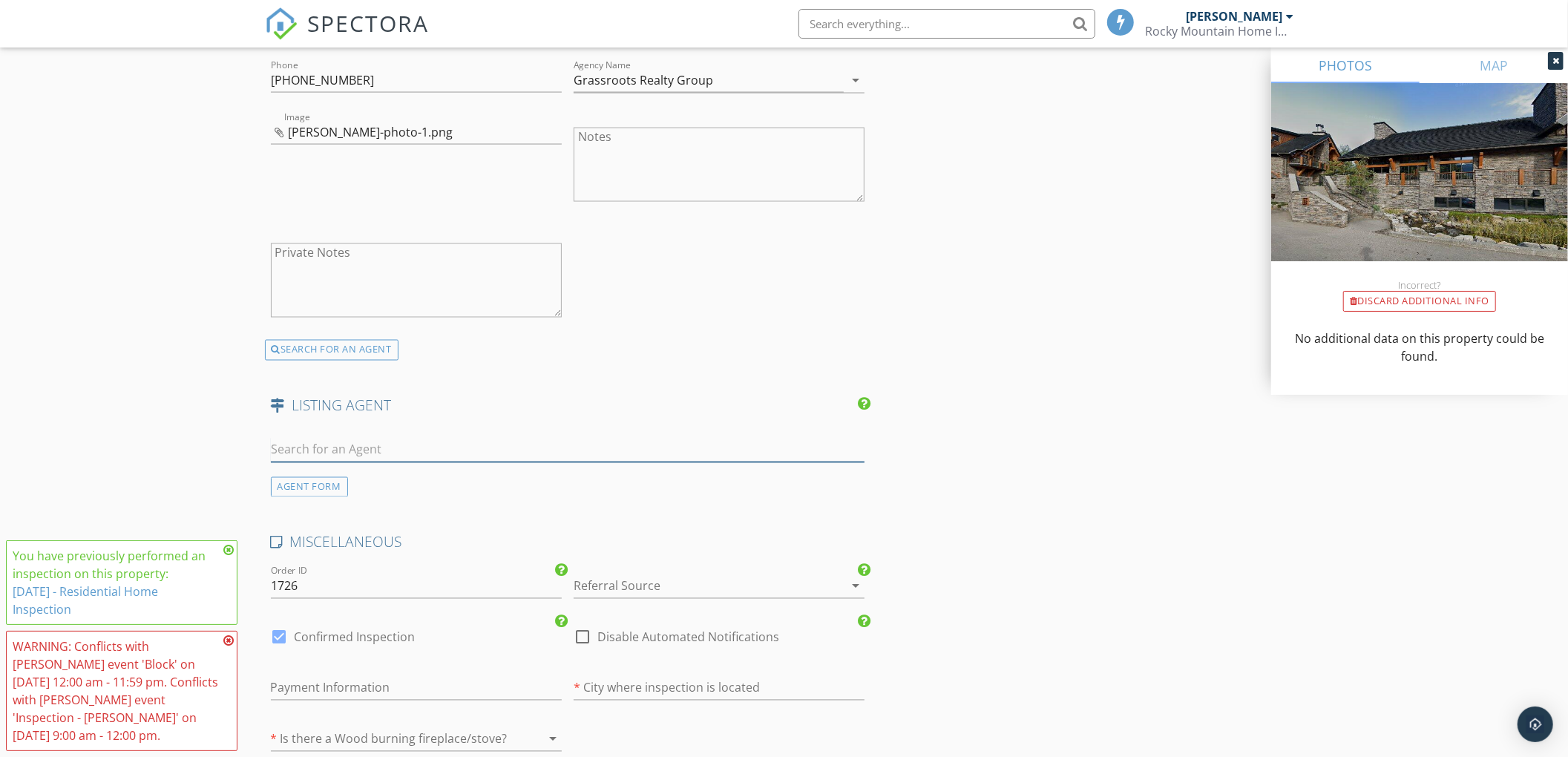
click at [373, 448] on input "text" at bounding box center [568, 449] width 595 height 24
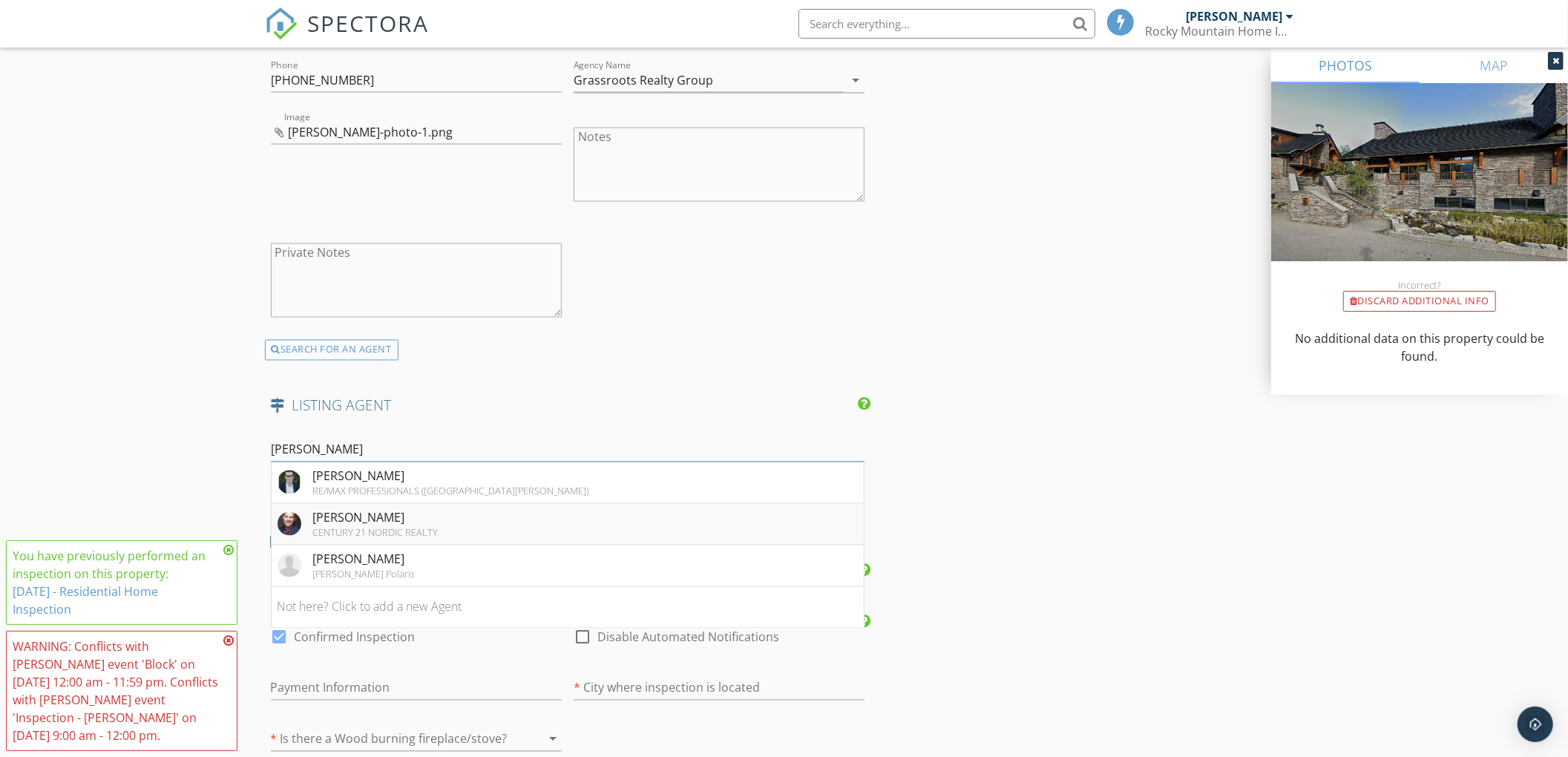
type input "kevin m"
click at [360, 525] on div "Kevin Mcardle" at bounding box center [376, 518] width 126 height 18
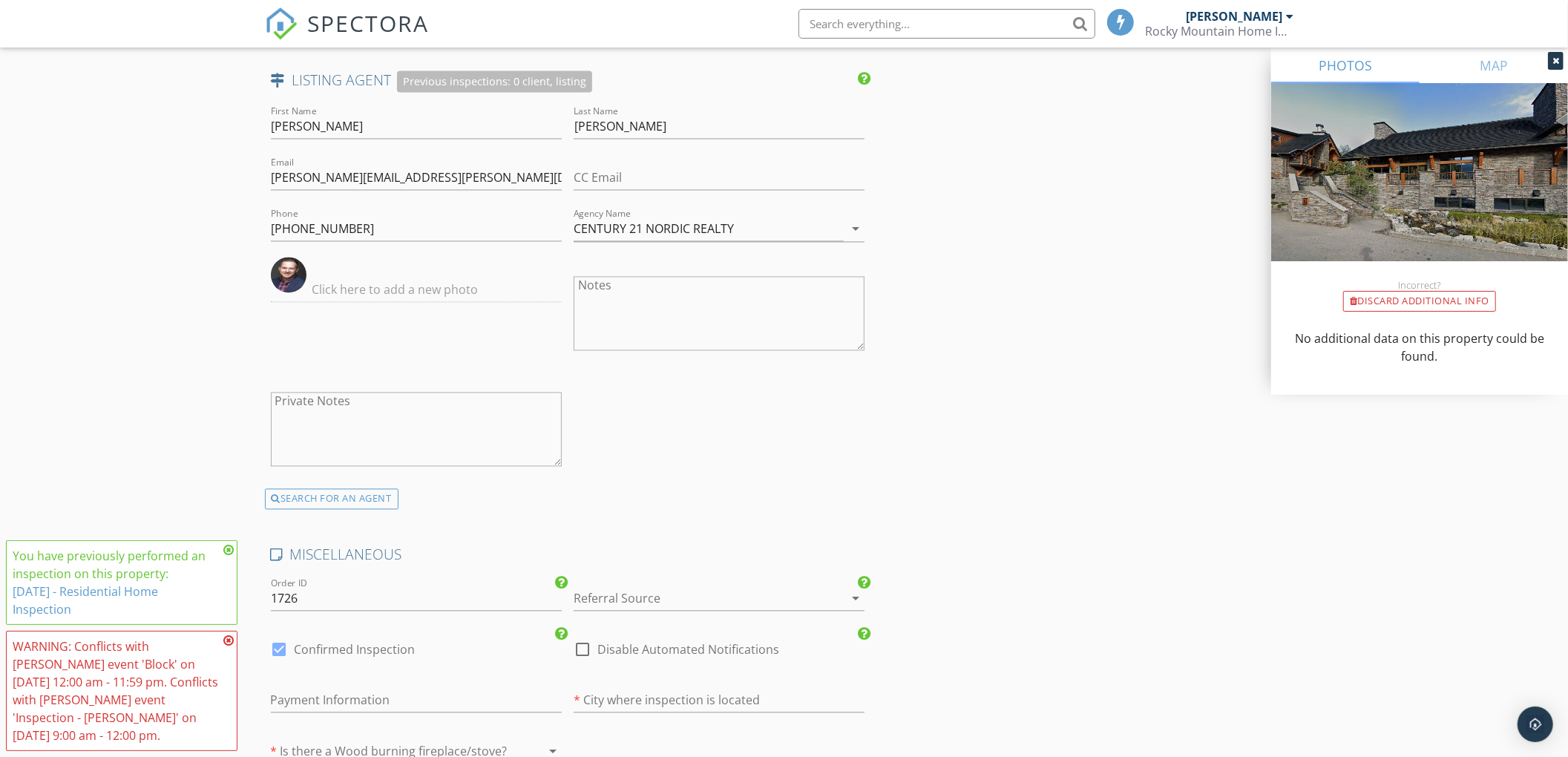
scroll to position [2542, 0]
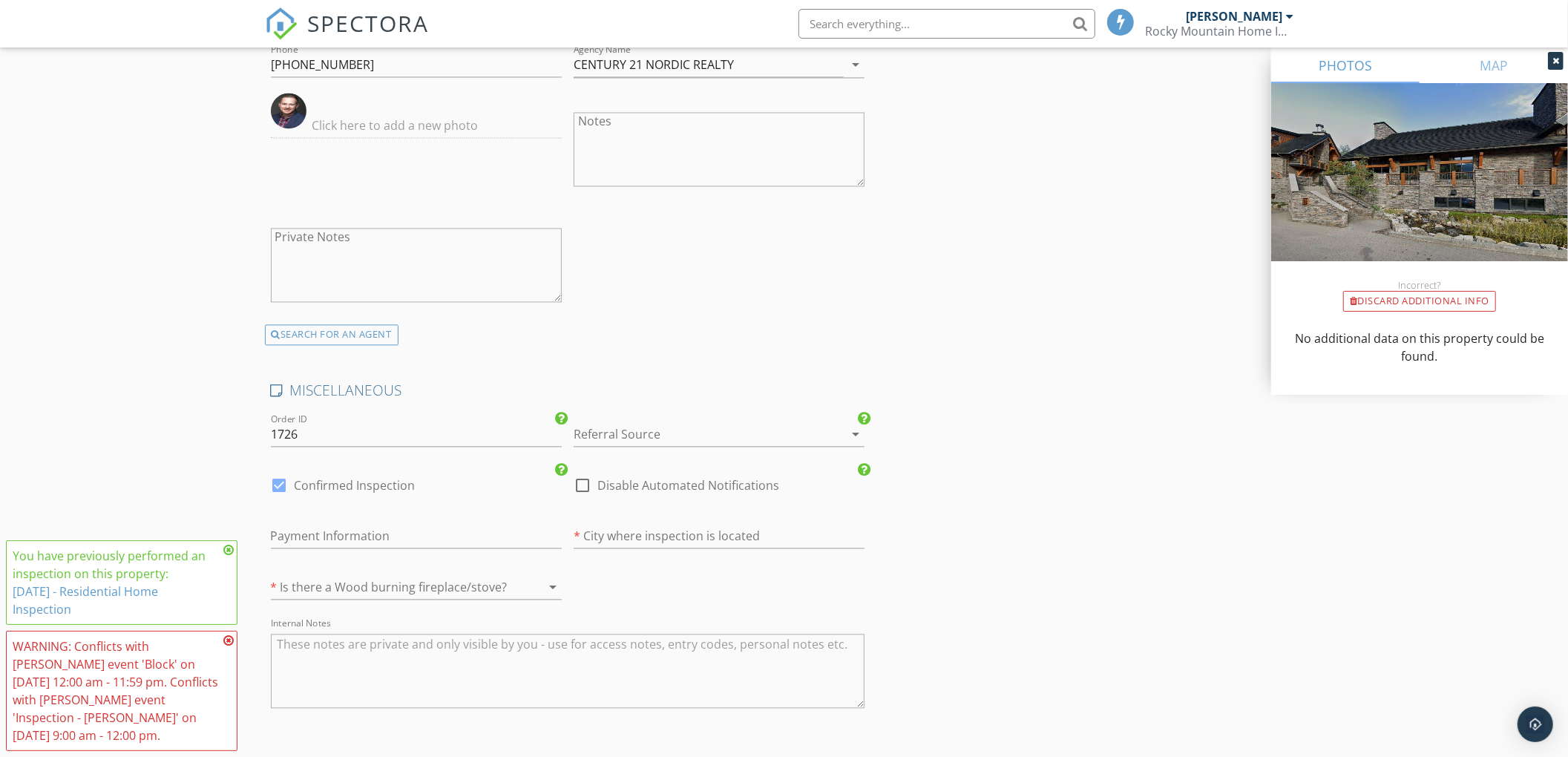
click at [603, 440] on div at bounding box center [698, 434] width 249 height 24
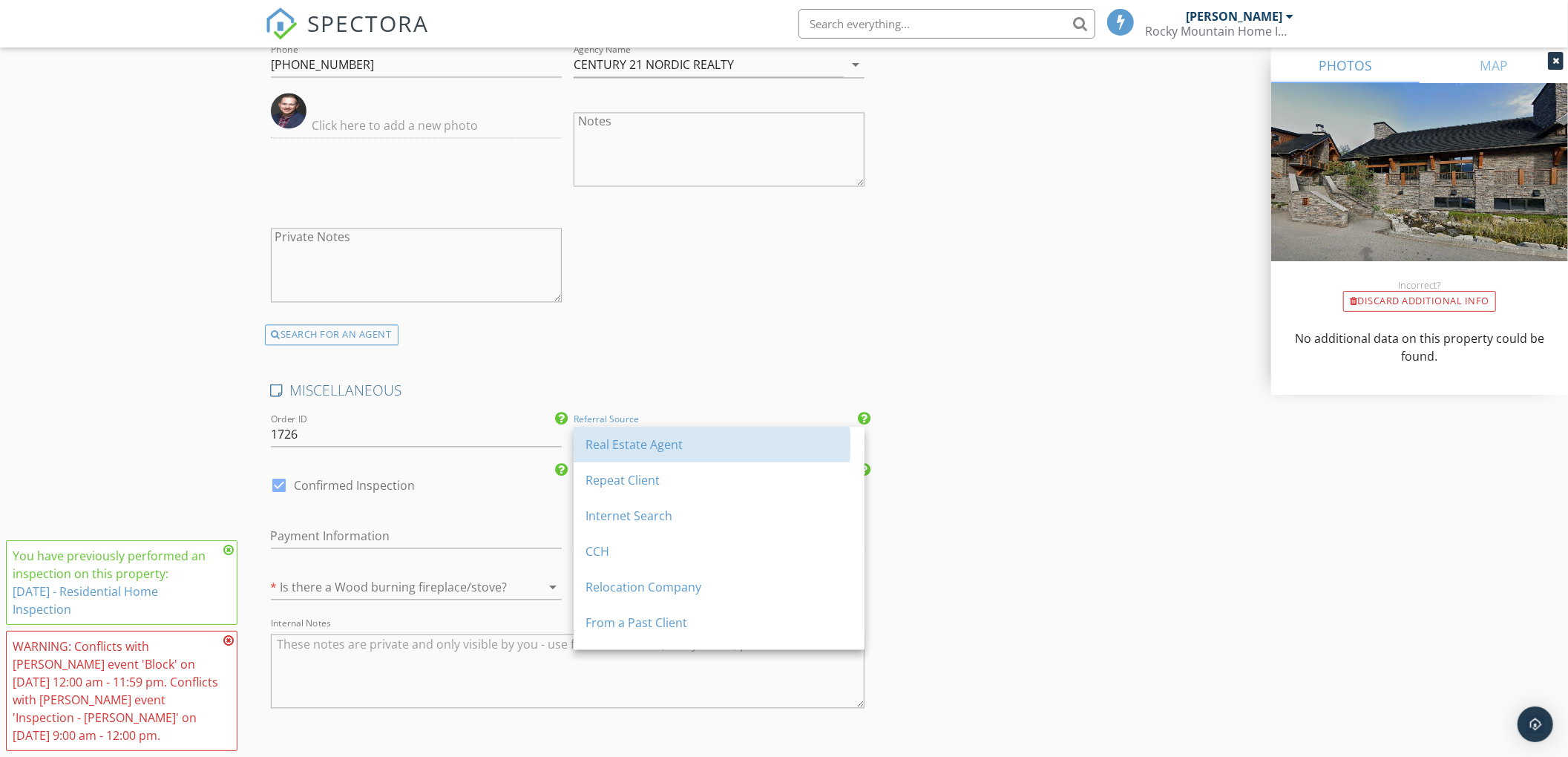
click at [603, 440] on div "Real Estate Agent" at bounding box center [718, 444] width 267 height 18
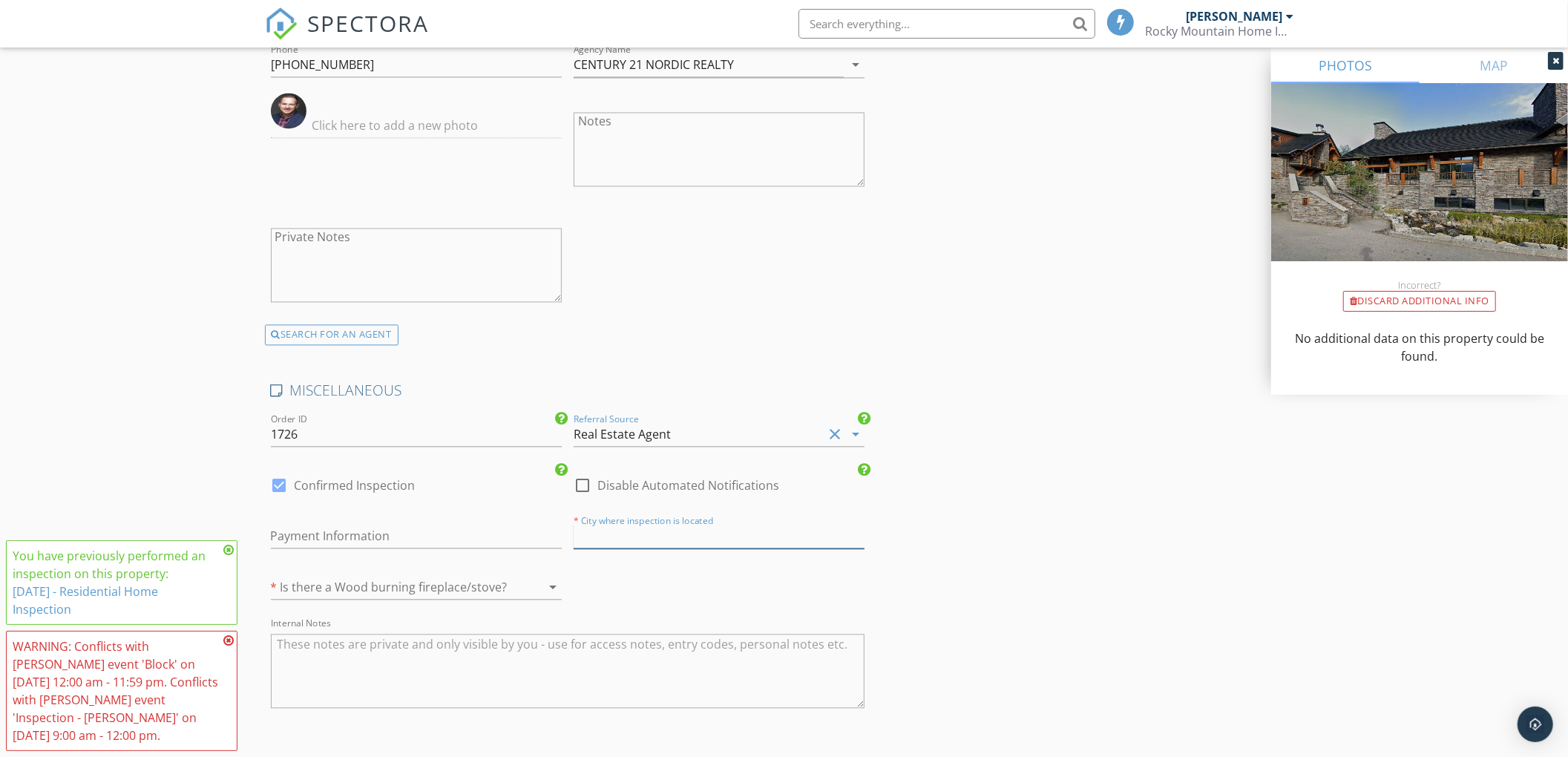
click at [610, 548] on input "text" at bounding box center [718, 535] width 291 height 24
type input "Canmo"
type input "2.5"
type input "Canmore"
type input "2.5"
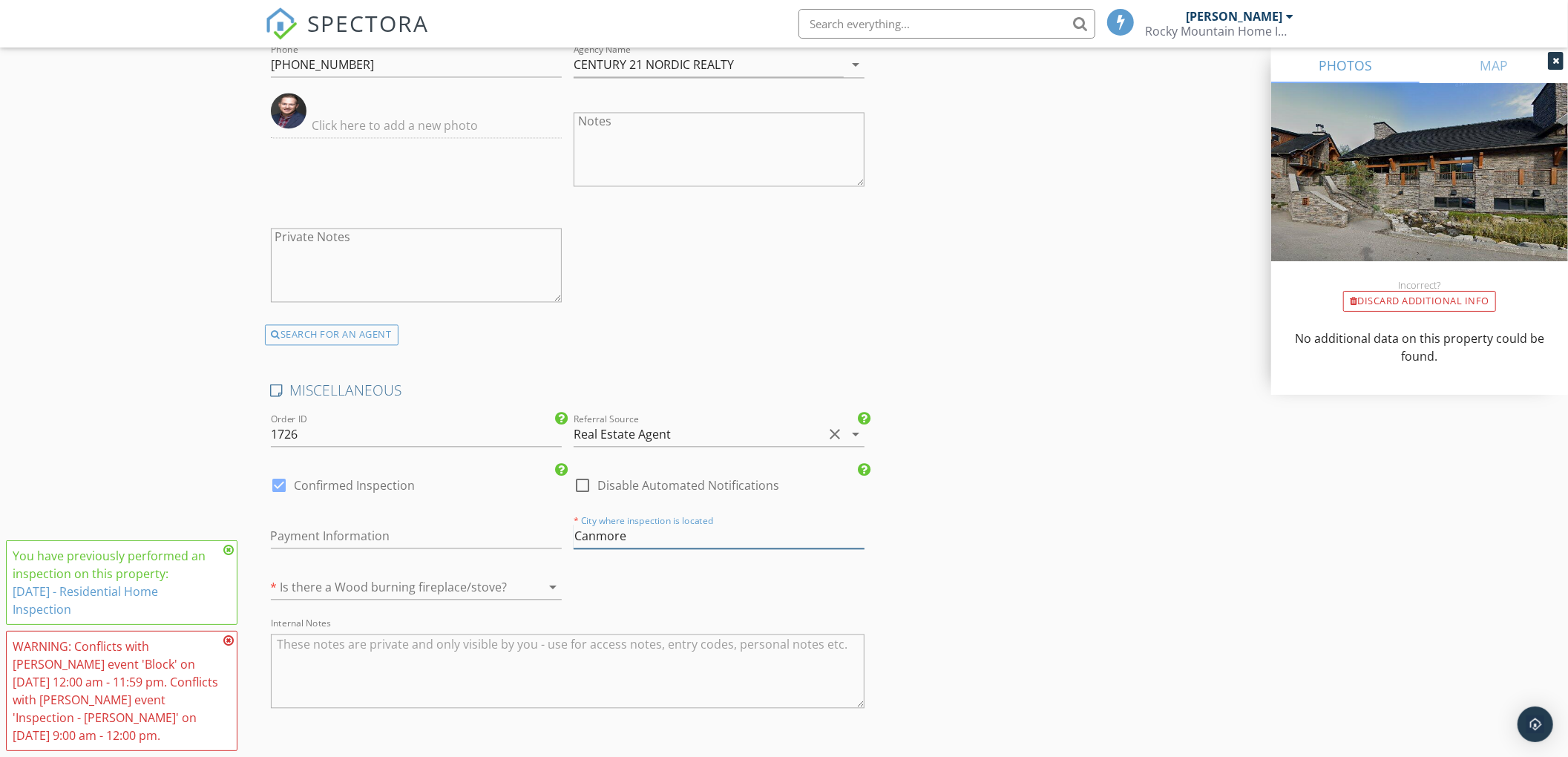
type input "Canmore"
click at [420, 585] on div at bounding box center [396, 586] width 249 height 24
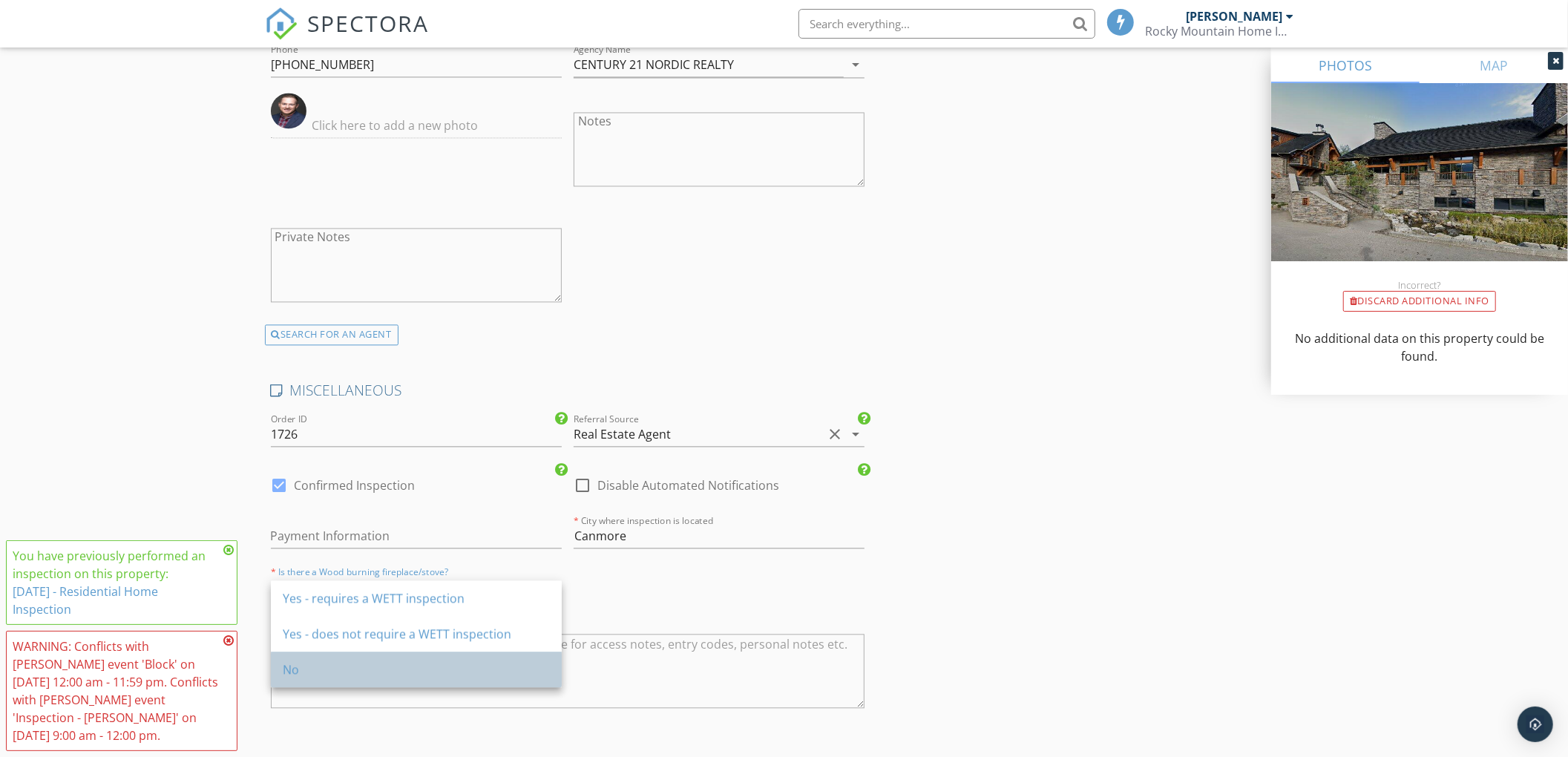
click at [361, 660] on div "No" at bounding box center [416, 669] width 267 height 18
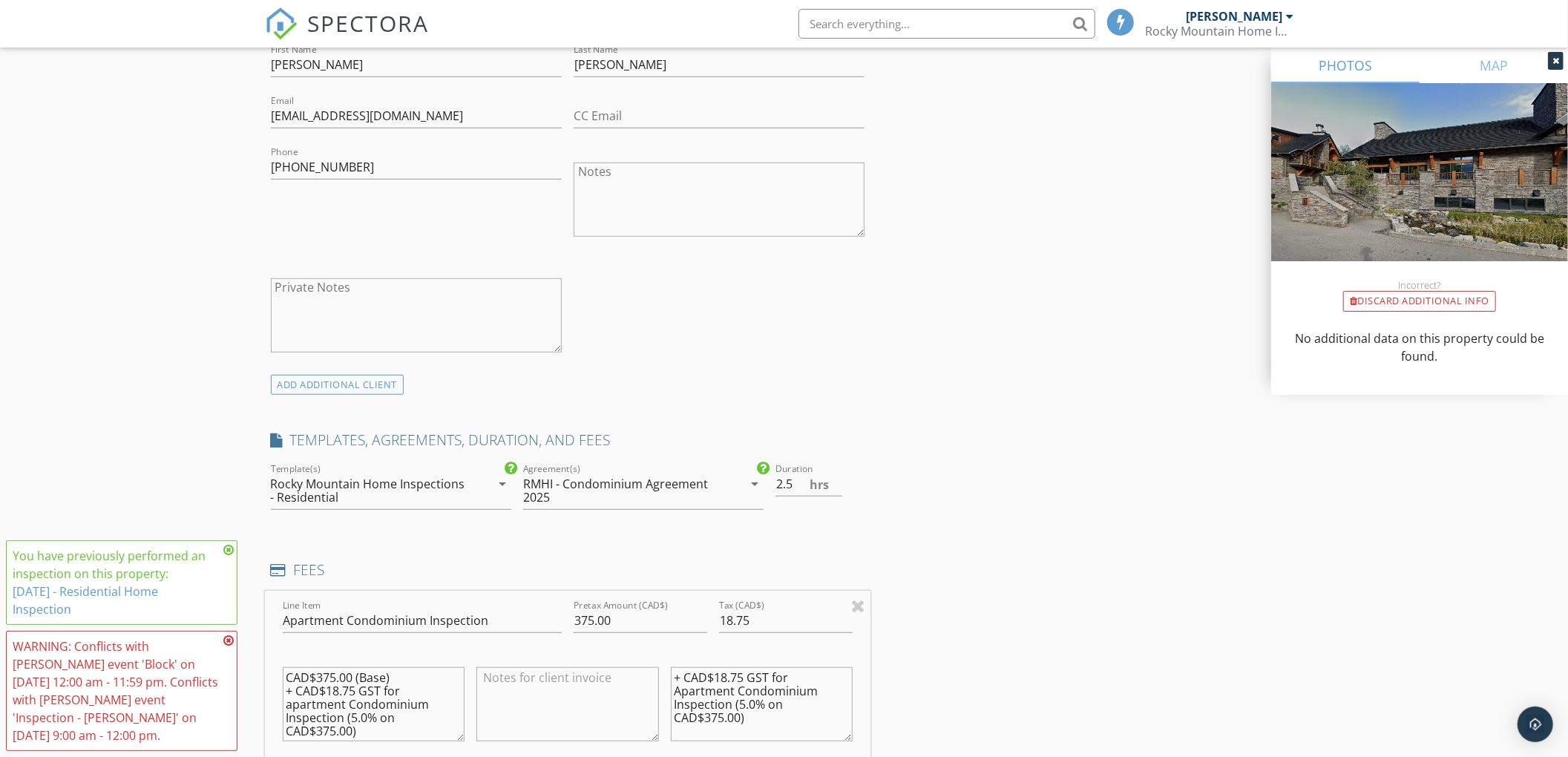
scroll to position [1060, 0]
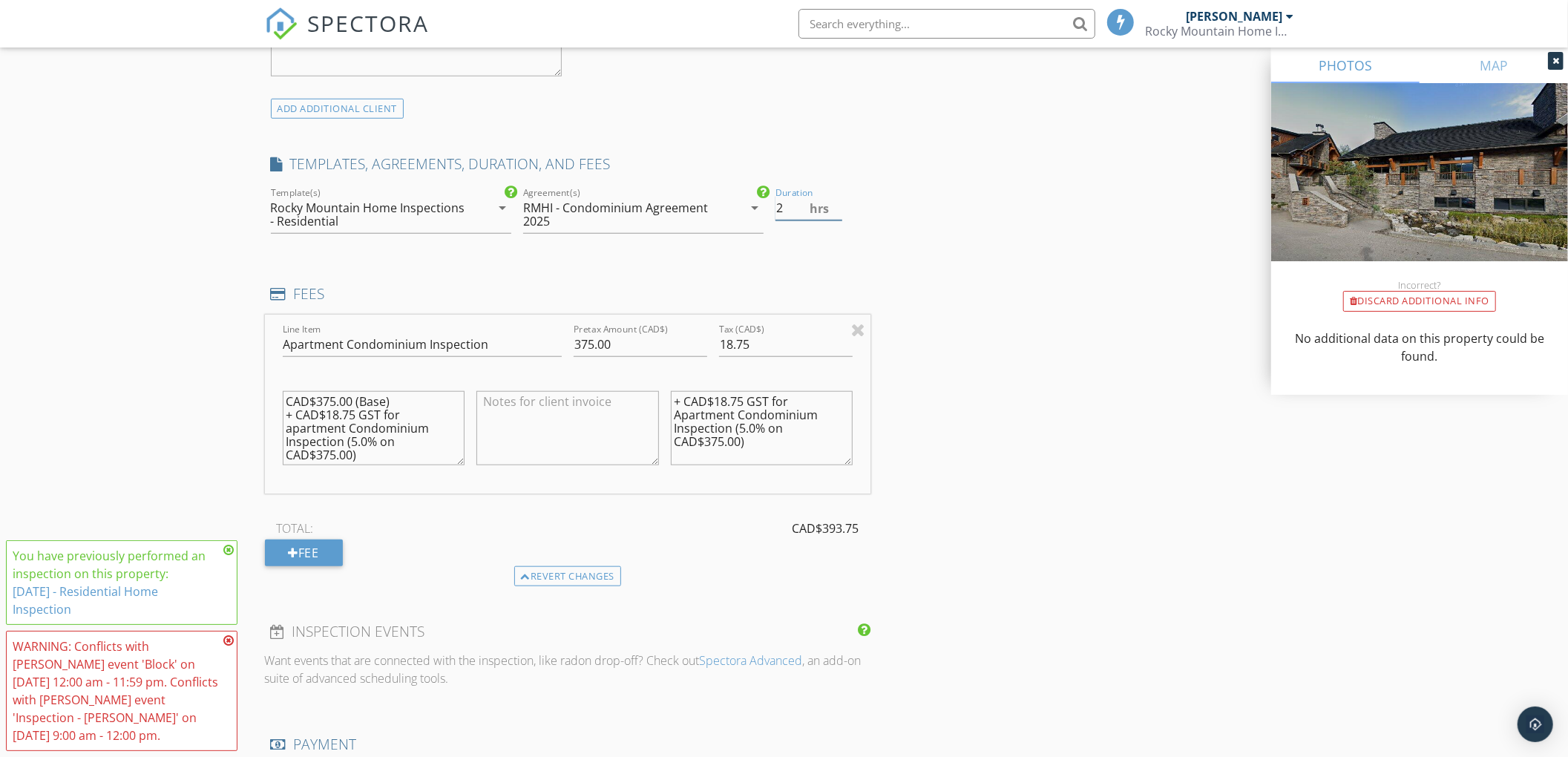
type input "2"
click at [842, 214] on input "2" at bounding box center [808, 208] width 67 height 24
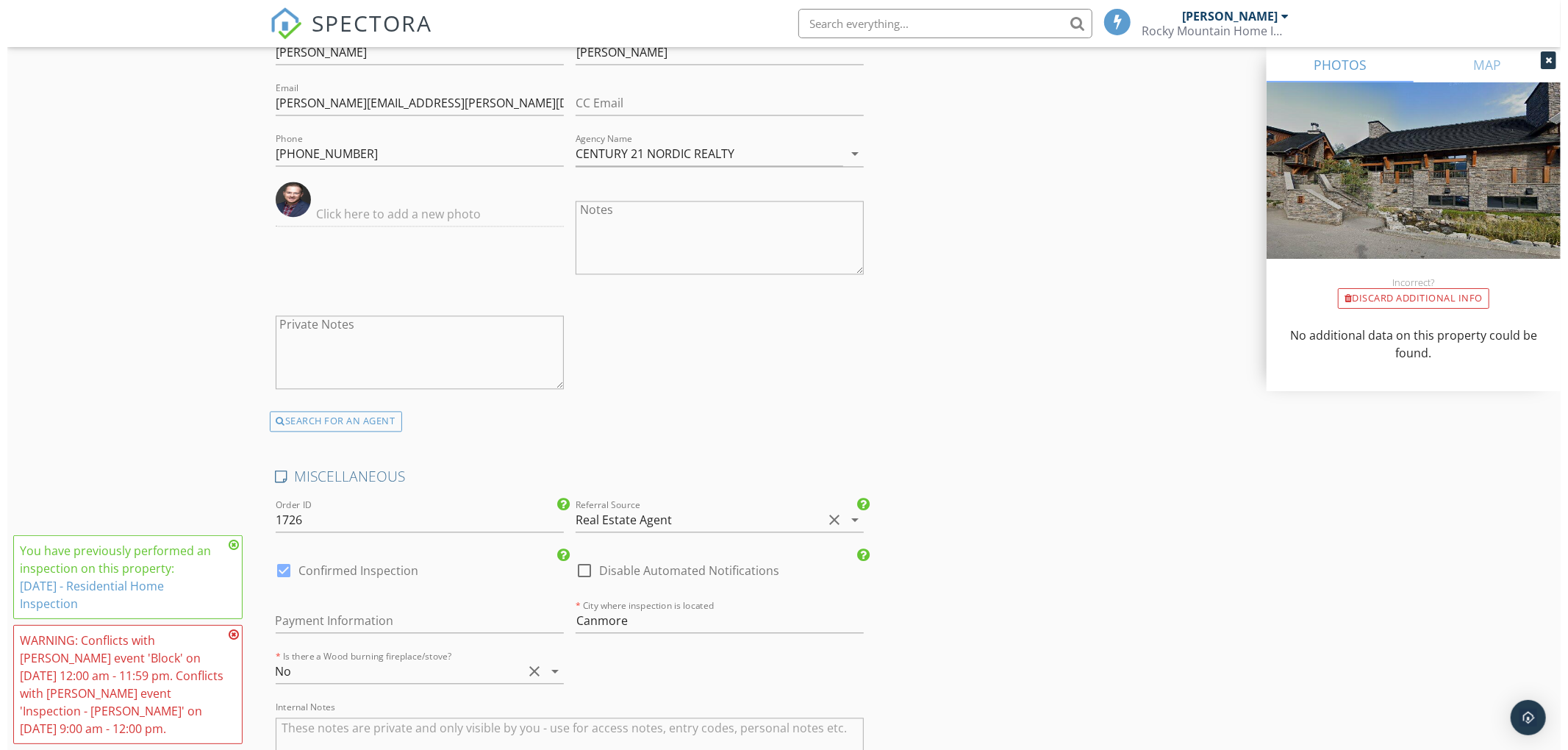
scroll to position [2727, 0]
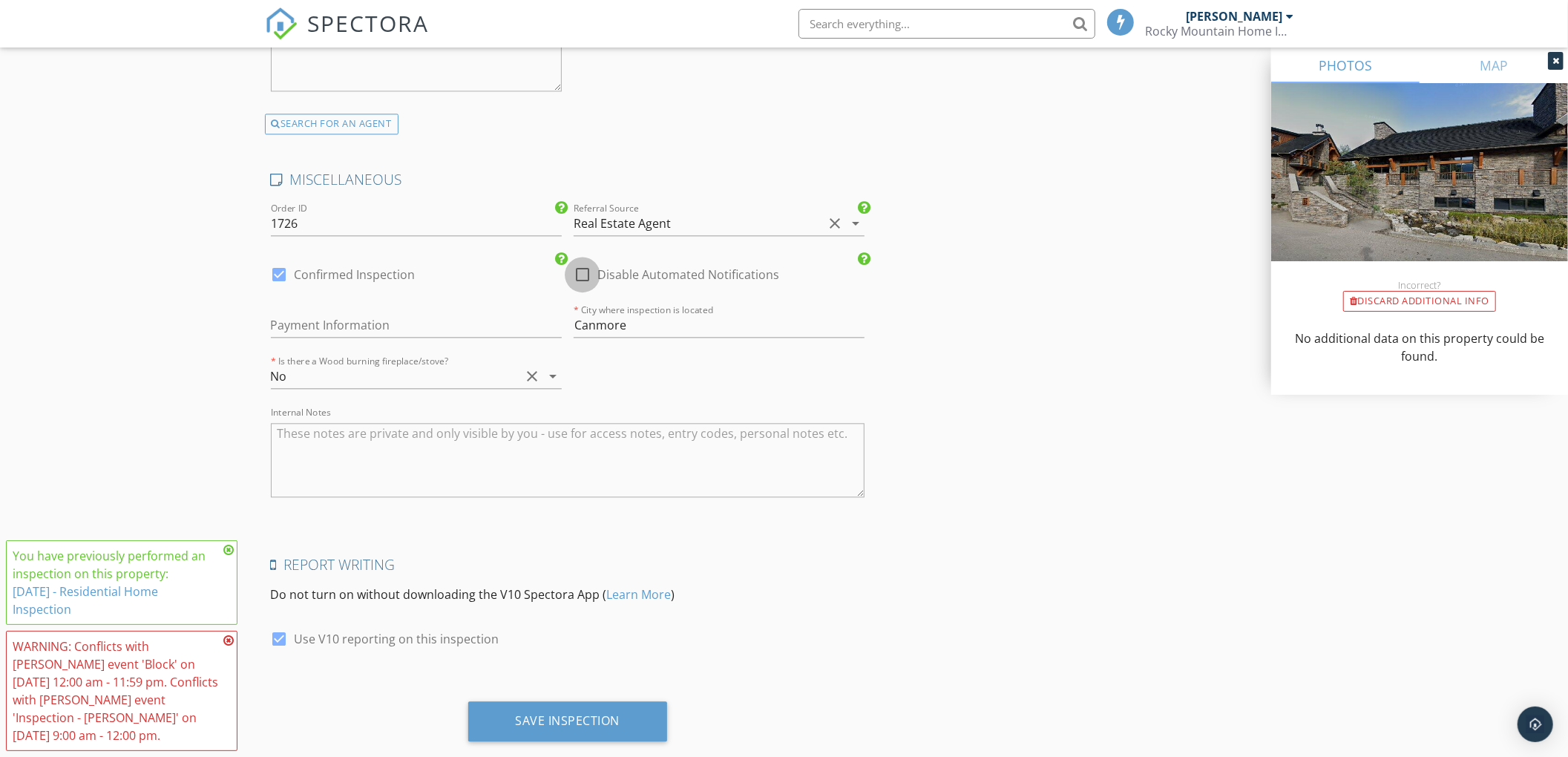
click at [586, 275] on div at bounding box center [583, 275] width 25 height 25
checkbox input "true"
click at [271, 279] on div at bounding box center [279, 275] width 25 height 25
checkbox input "false"
click at [227, 549] on icon at bounding box center [228, 549] width 10 height 12
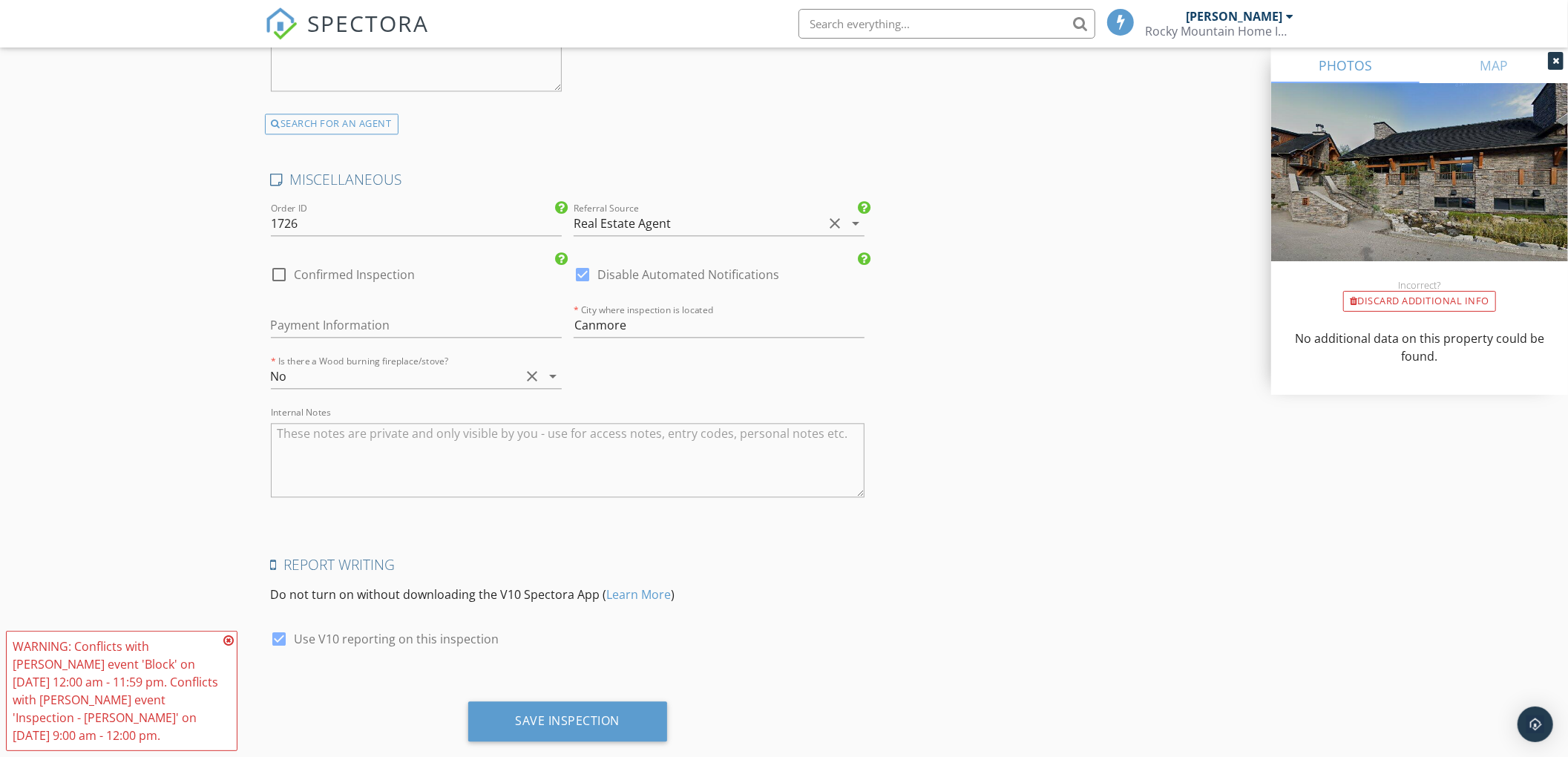
click at [231, 639] on icon at bounding box center [228, 640] width 10 height 12
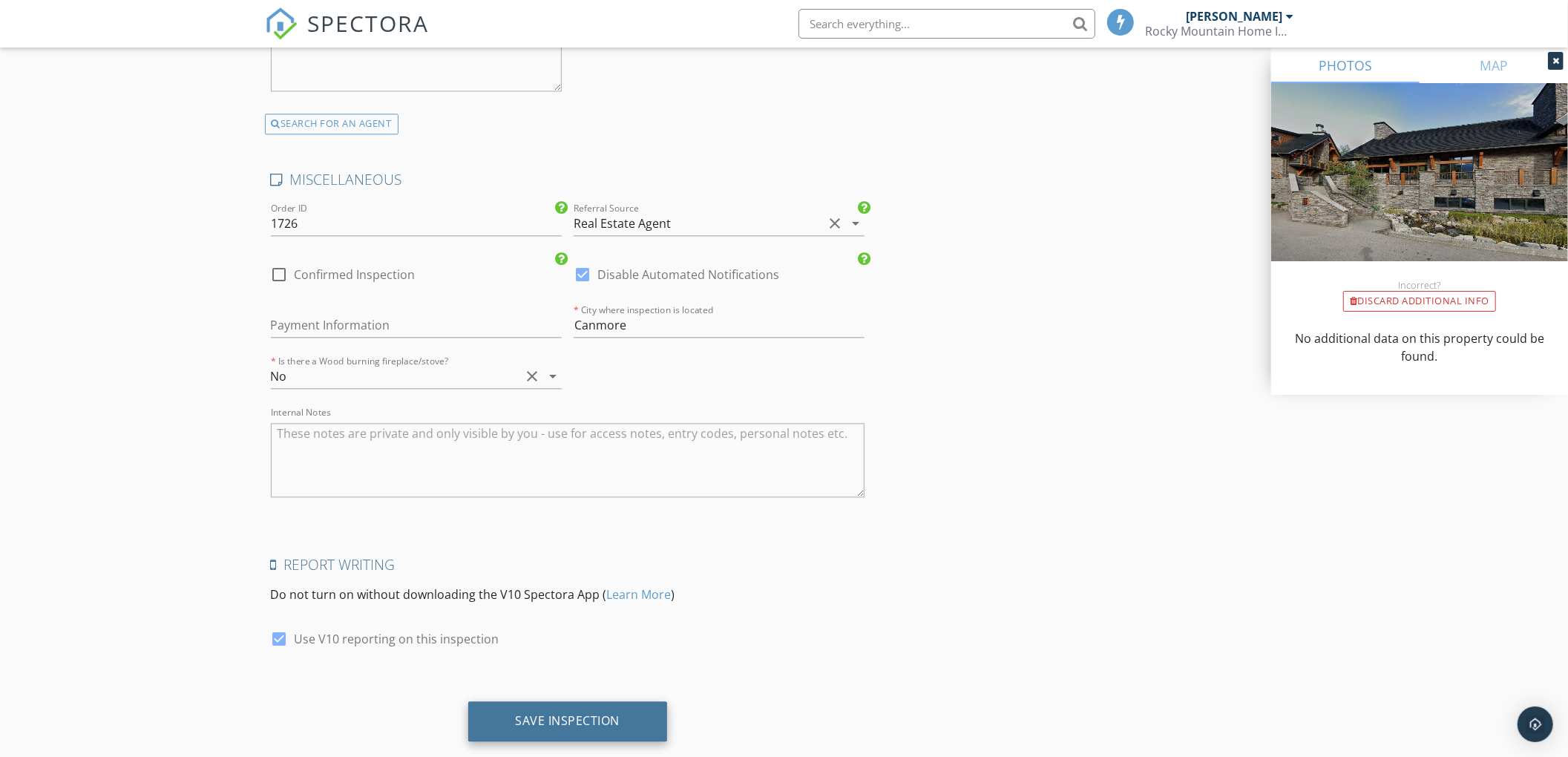
click at [517, 721] on div "Save Inspection" at bounding box center [568, 720] width 105 height 15
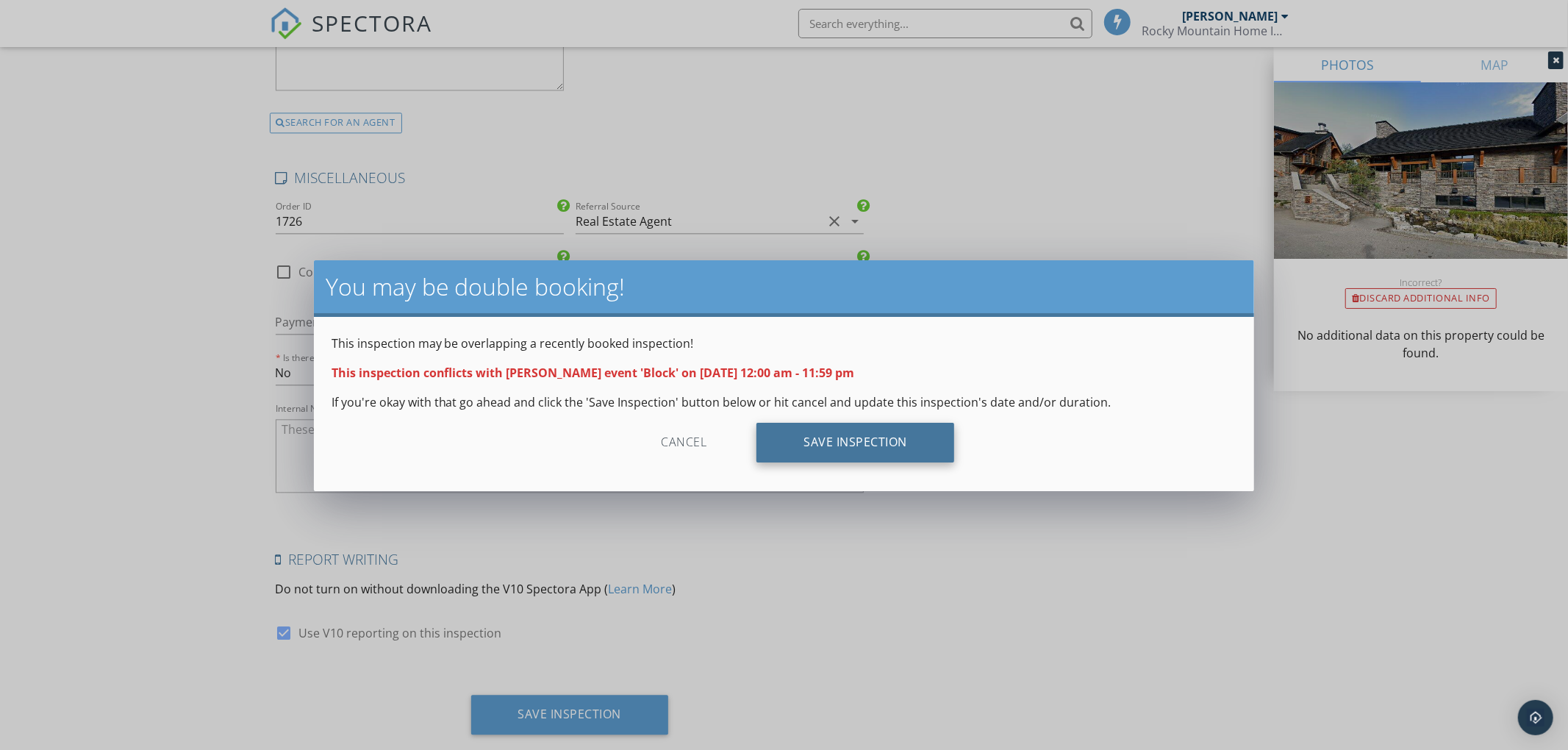
click at [871, 443] on div "Save Inspection" at bounding box center [855, 442] width 198 height 40
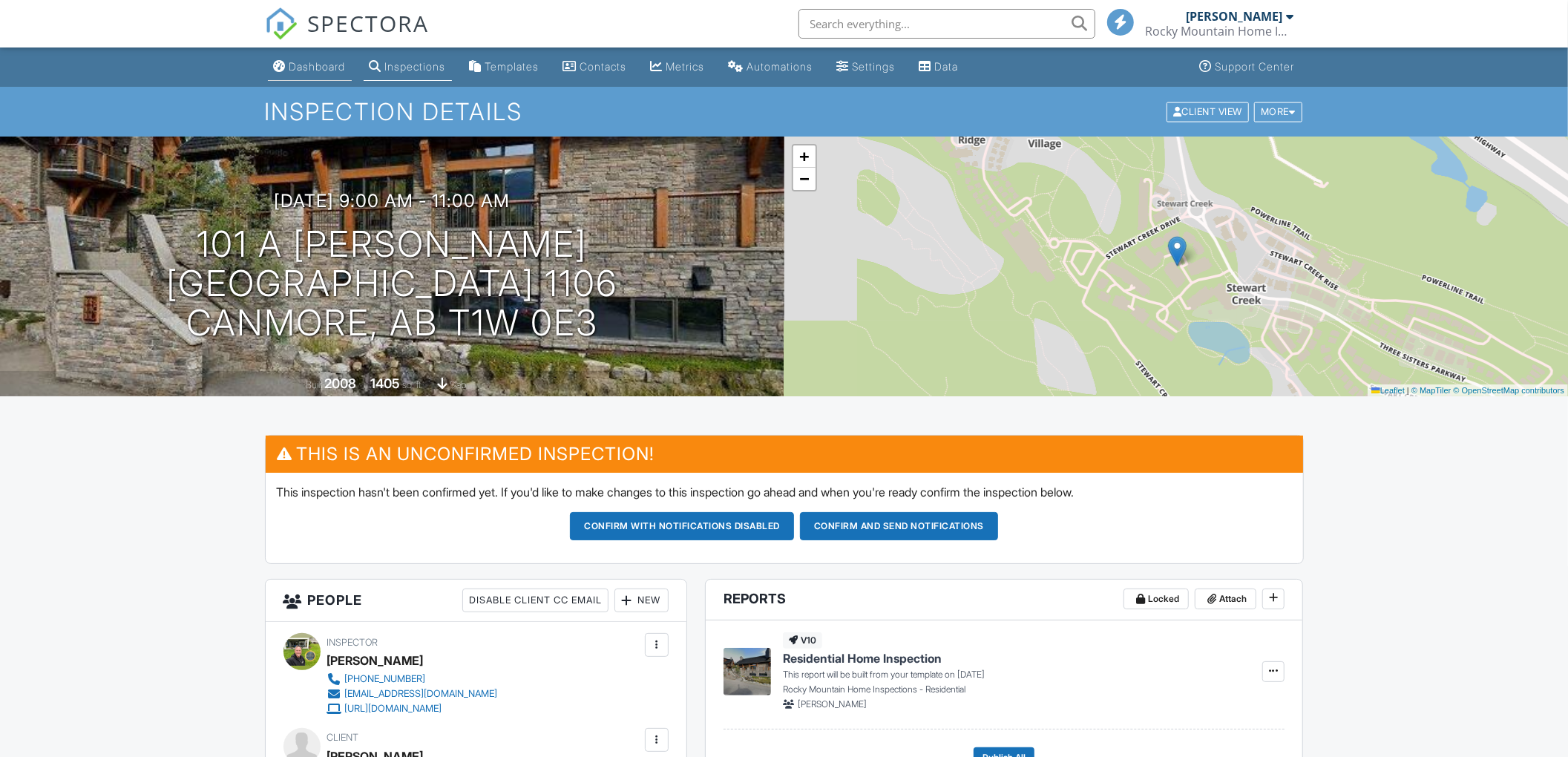
click at [309, 66] on div "Dashboard" at bounding box center [317, 66] width 56 height 13
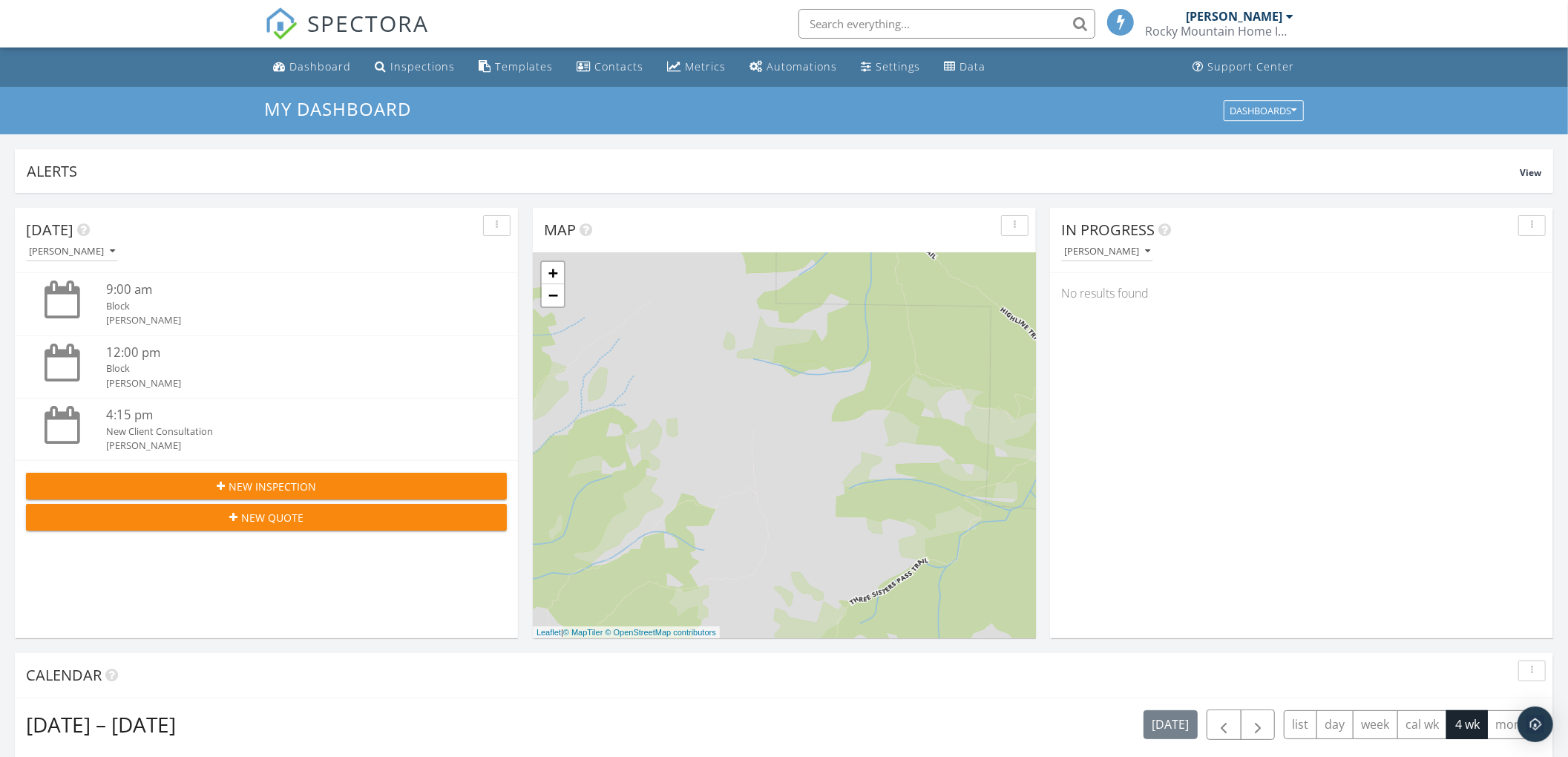
scroll to position [6, 6]
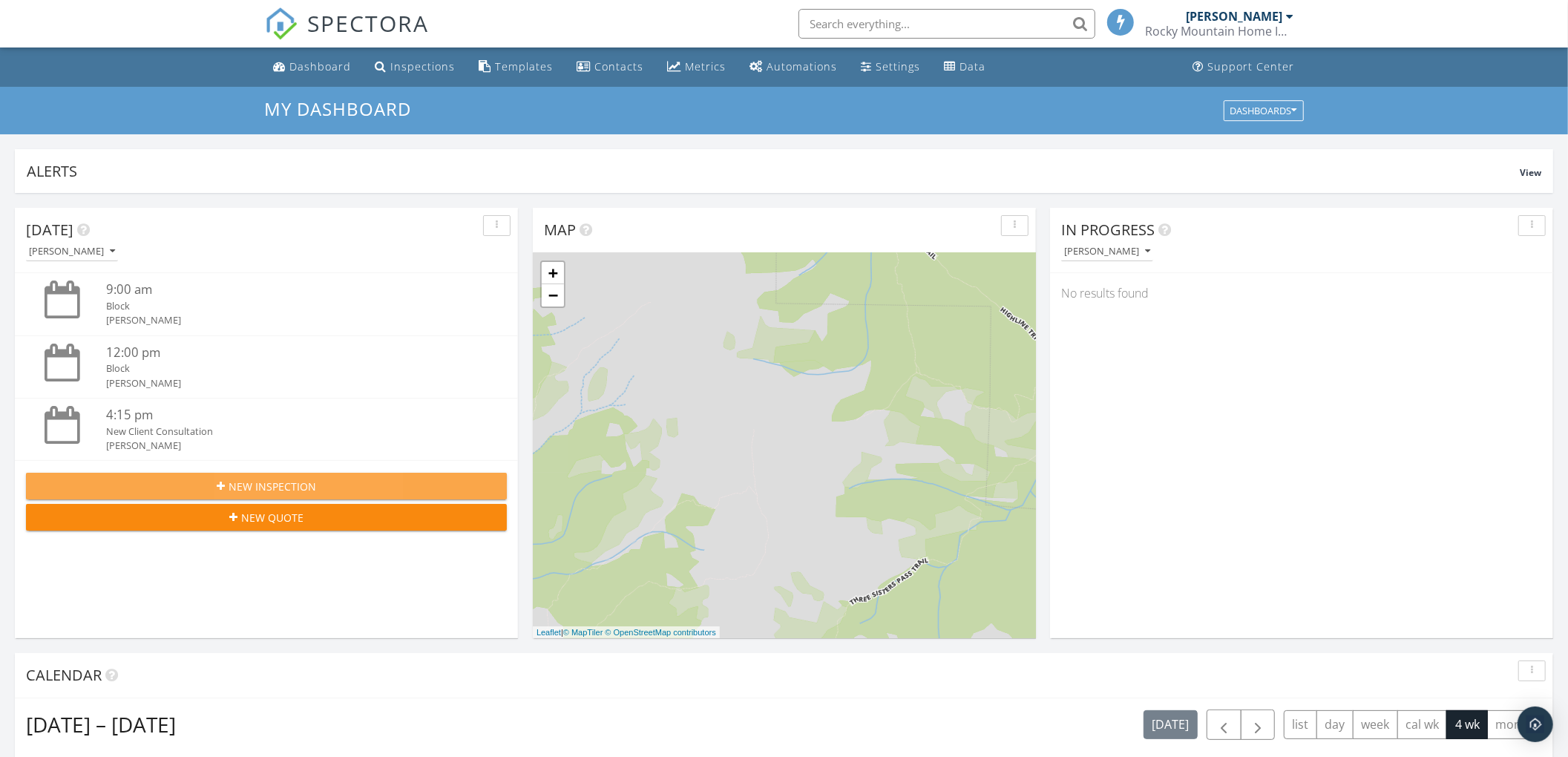
click at [251, 489] on span "New Inspection" at bounding box center [272, 486] width 88 height 16
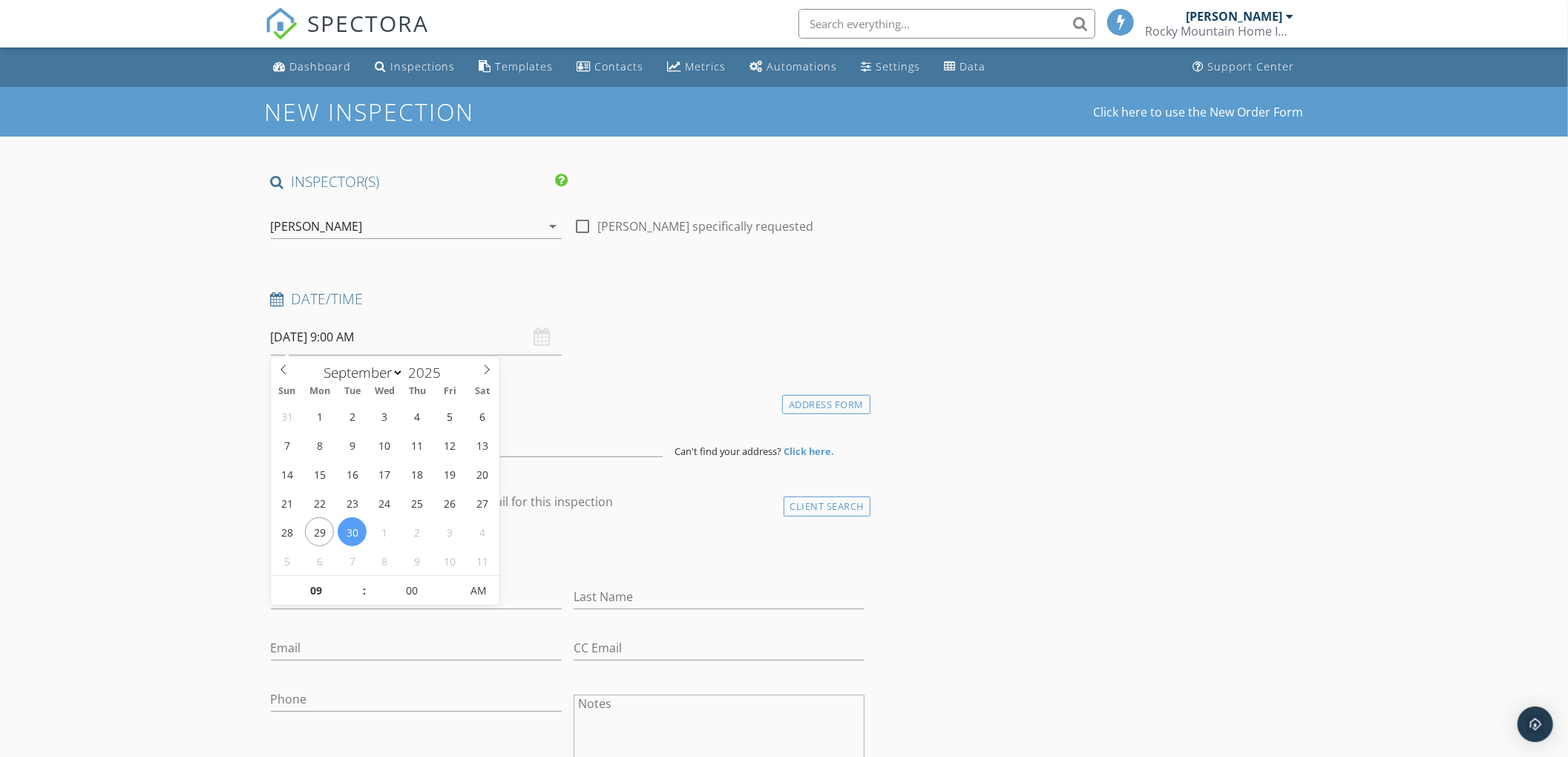
click at [322, 332] on input "[DATE] 9:00 AM" at bounding box center [416, 337] width 291 height 36
select select "9"
type input "[DATE] 9:00 AM"
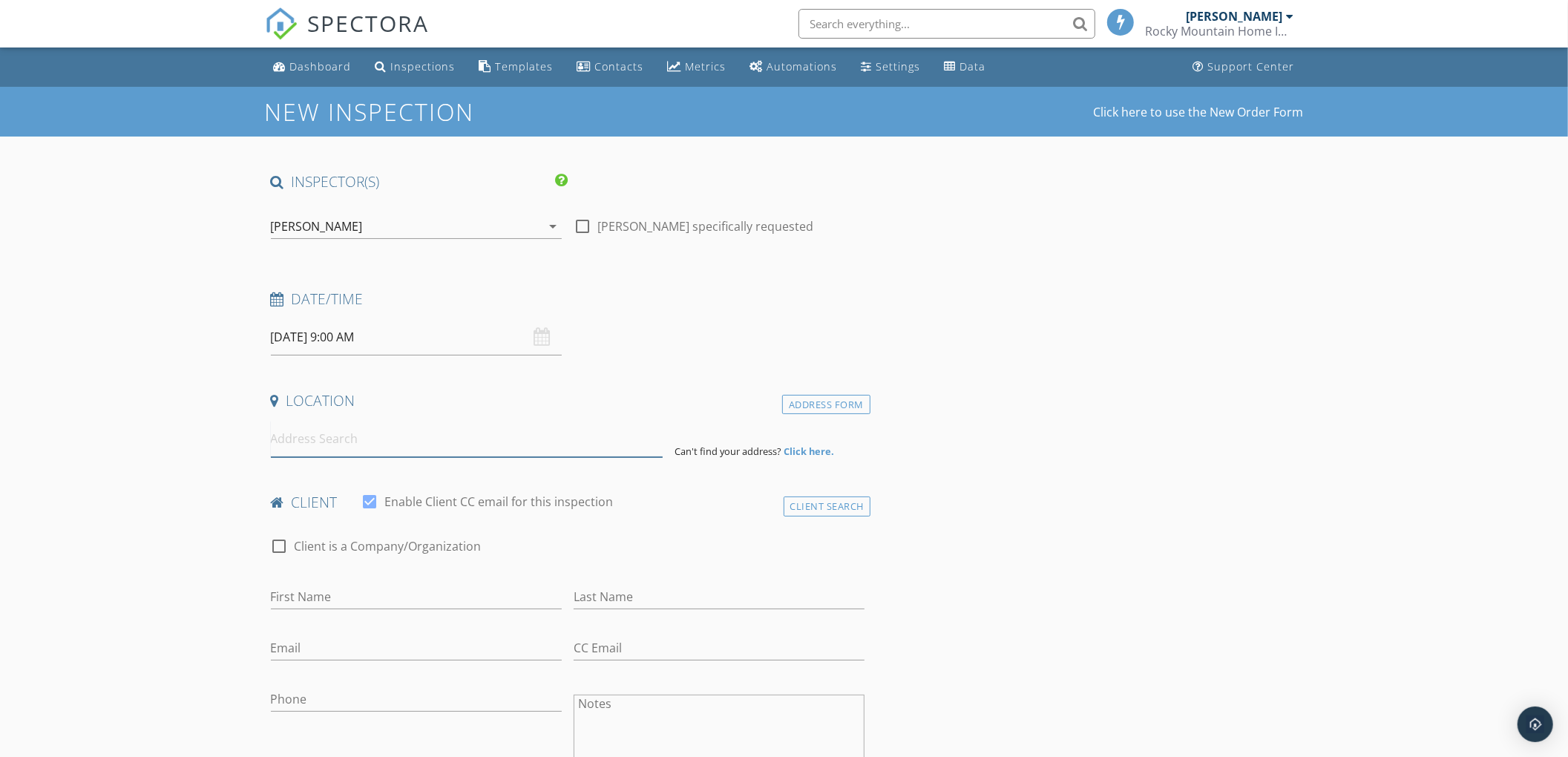
click at [291, 451] on input at bounding box center [467, 439] width 392 height 36
paste input "67 Manyhorses Drive"
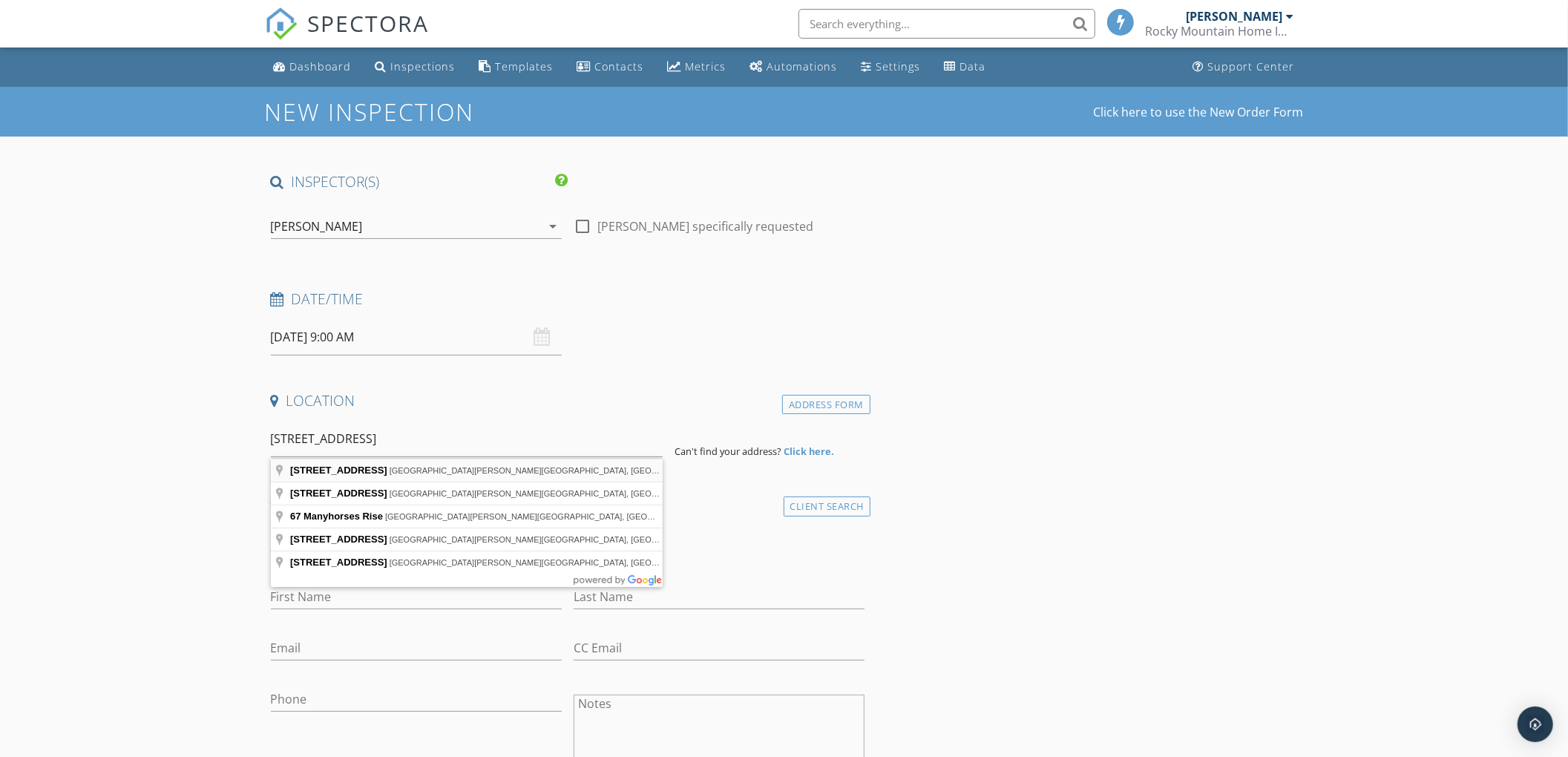
type input "67 Manyhorses Drive, Redwood Meadows, AB, Canada"
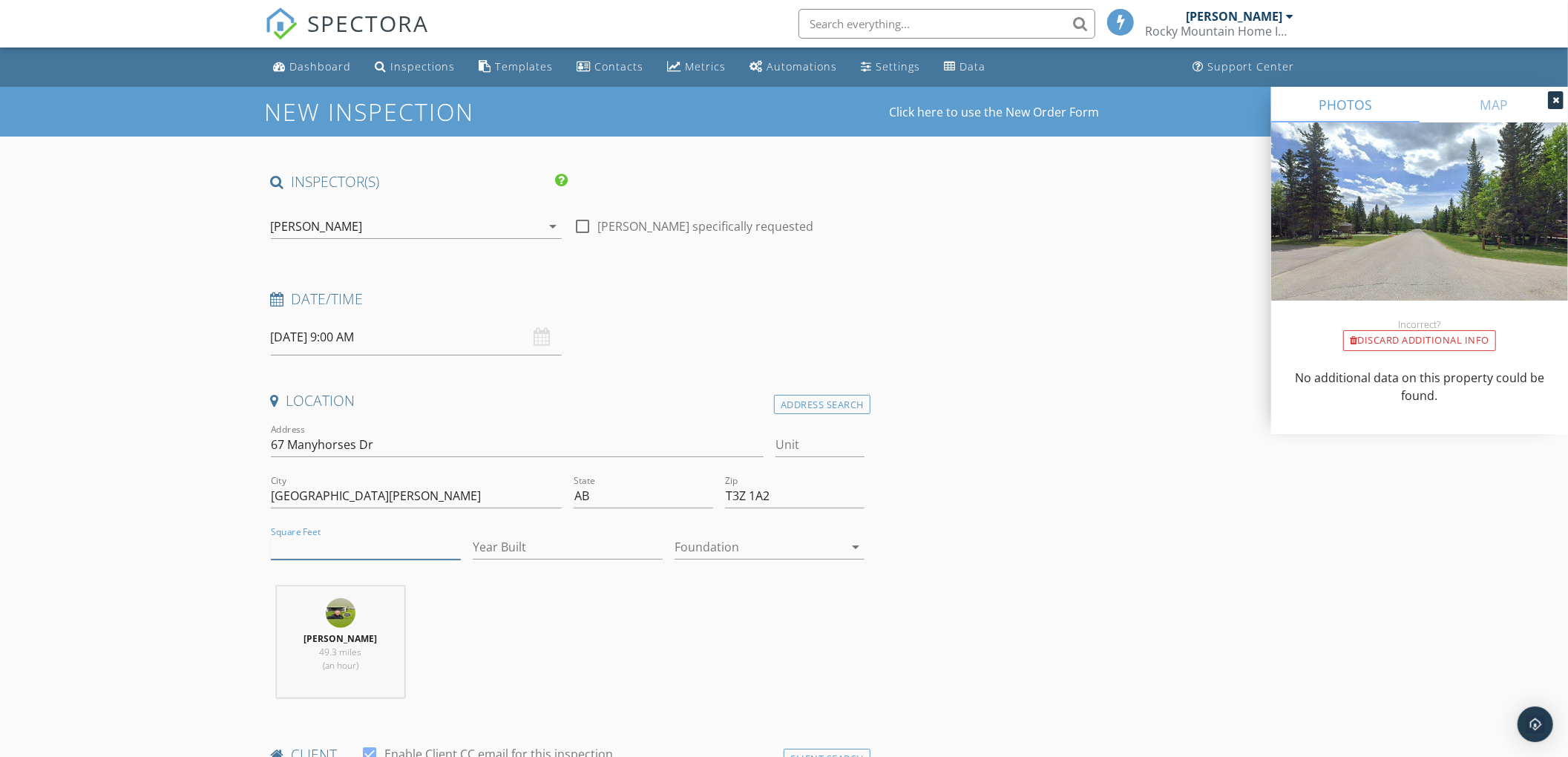
click at [292, 556] on input "Square Feet" at bounding box center [366, 547] width 190 height 24
type input "2298"
click at [523, 550] on input "Year Built" at bounding box center [568, 547] width 190 height 24
type input "1991"
click at [697, 562] on div "Foundation arrow_drop_down" at bounding box center [769, 555] width 190 height 39
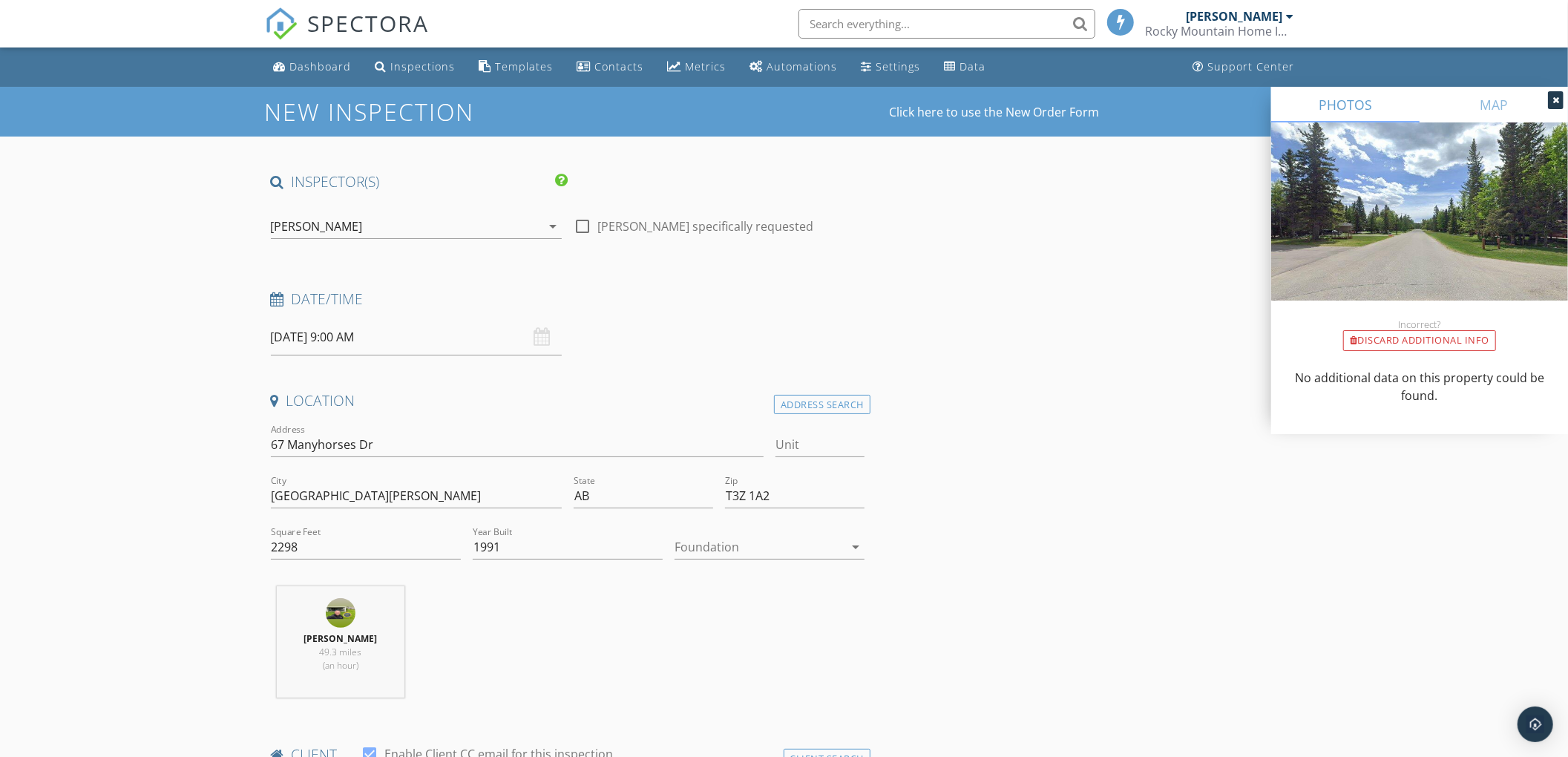
click at [700, 553] on div at bounding box center [759, 547] width 169 height 24
click at [702, 589] on div "Basement" at bounding box center [769, 590] width 167 height 18
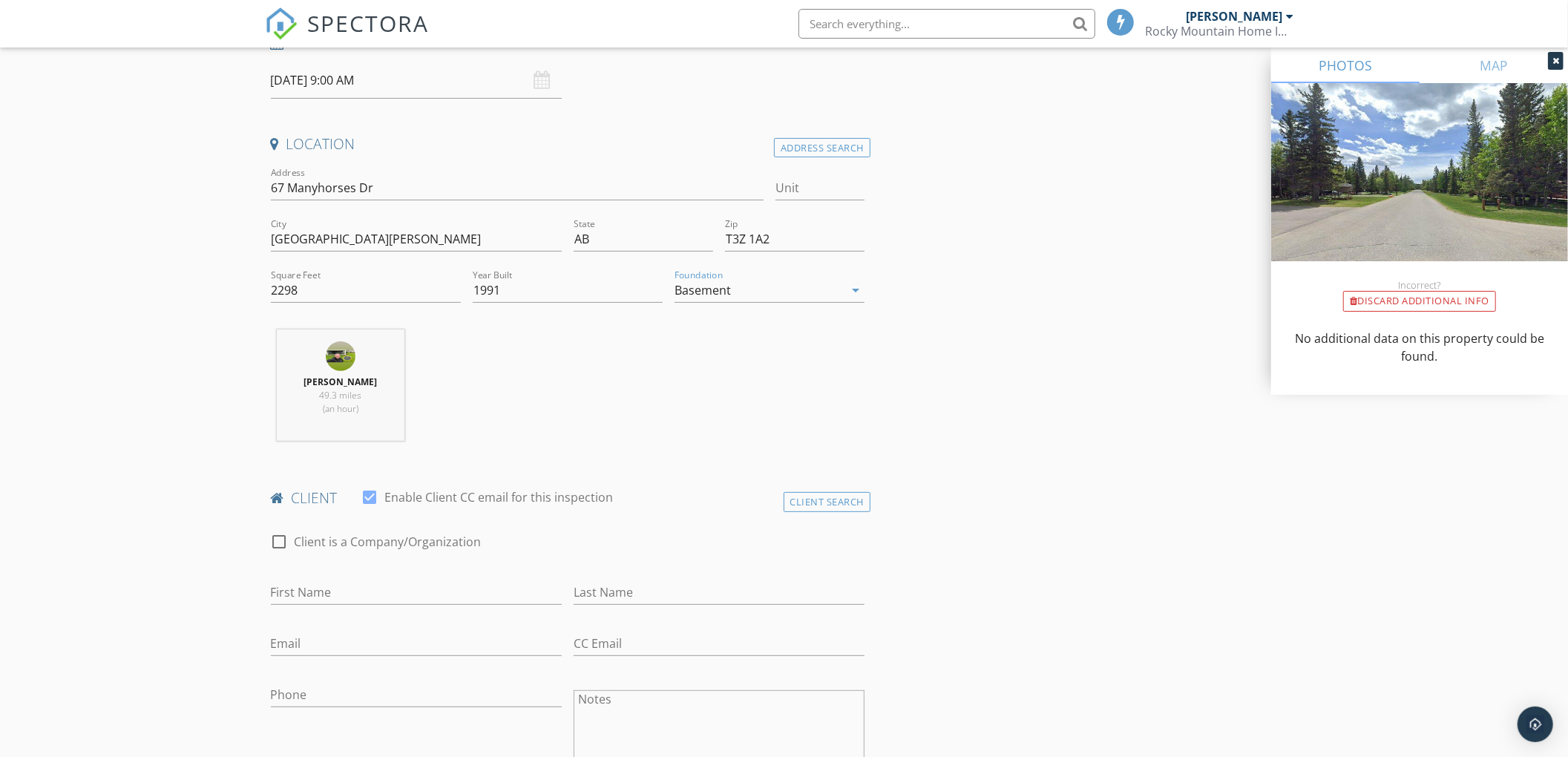
scroll to position [335, 0]
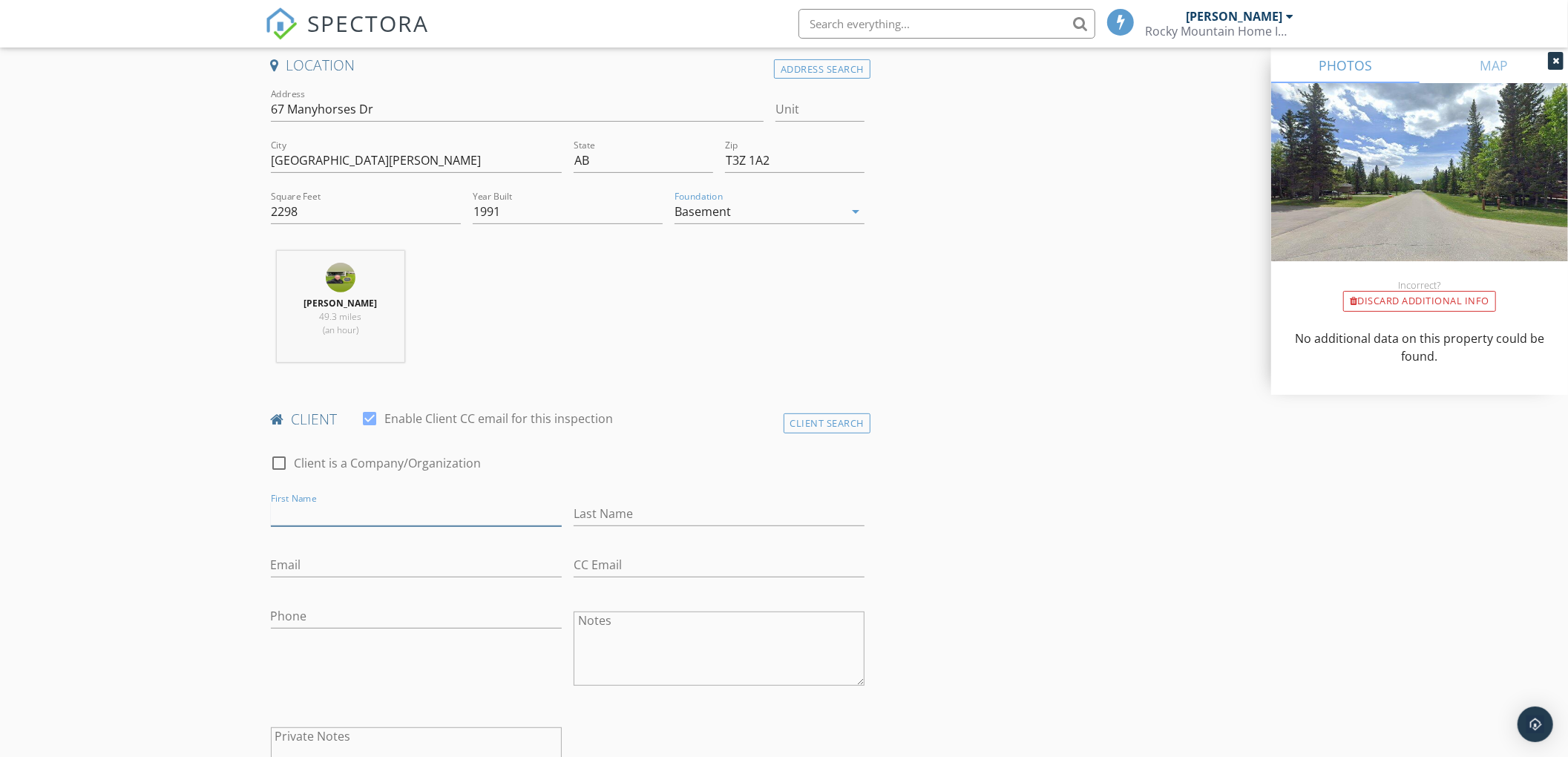
click at [310, 516] on input "First Name" at bounding box center [416, 513] width 291 height 24
paste input "Olivier Gouin"
drag, startPoint x: 309, startPoint y: 509, endPoint x: 371, endPoint y: 512, distance: 62.1
click at [371, 512] on input "Olivier Gouin" at bounding box center [416, 513] width 291 height 24
type input "Olivier"
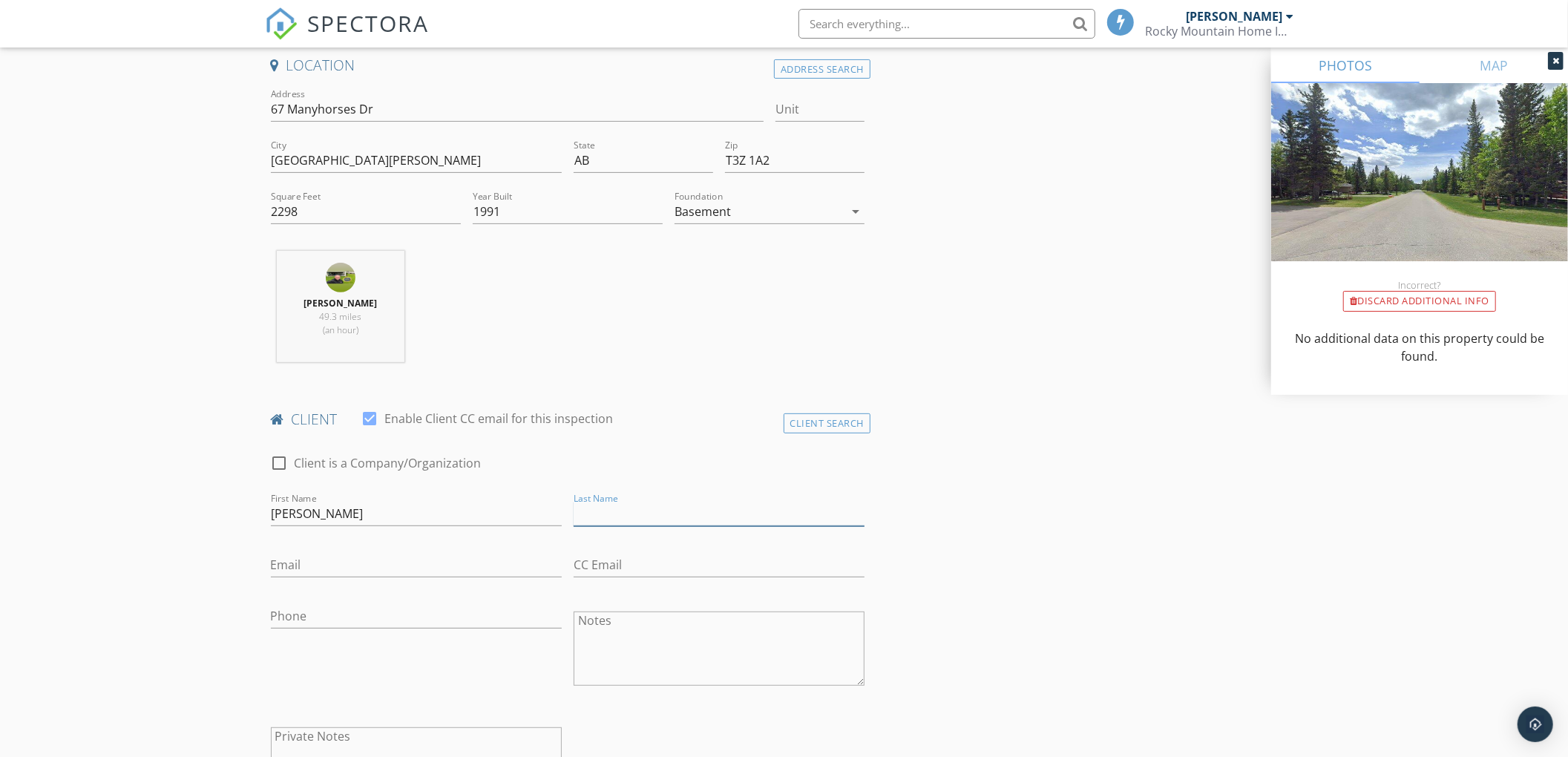
click at [604, 509] on input "Last Name" at bounding box center [718, 513] width 291 height 24
paste input "Gouin"
type input "Gouin"
click at [422, 571] on input "Email" at bounding box center [416, 564] width 291 height 24
paste input "Info@rockoncanmore.ca"
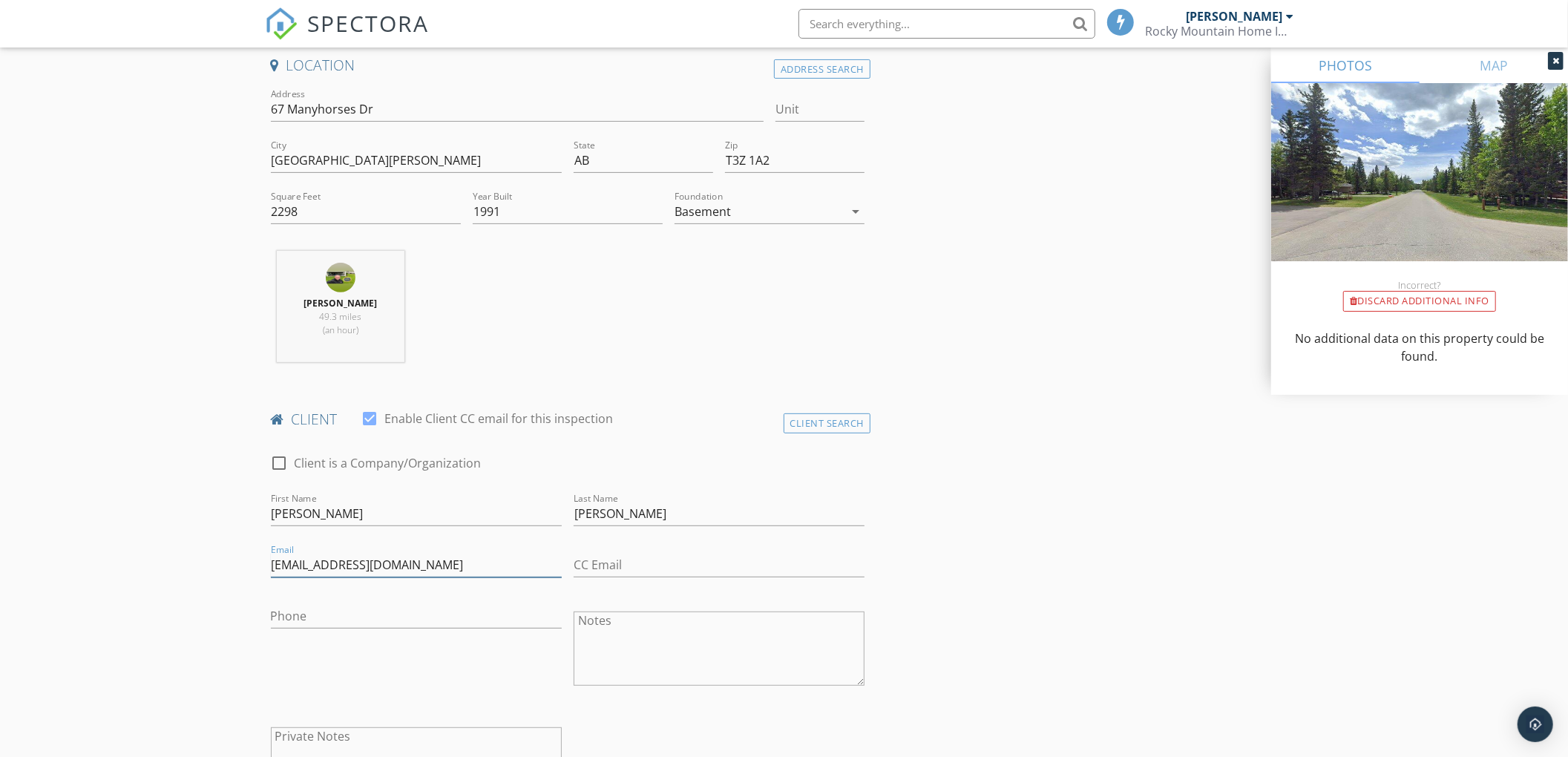
type input "Info@rockoncanmore.ca"
click at [356, 604] on div "Phone" at bounding box center [416, 619] width 291 height 48
click at [346, 614] on input "Phone" at bounding box center [416, 616] width 291 height 24
paste input "403-609-1475"
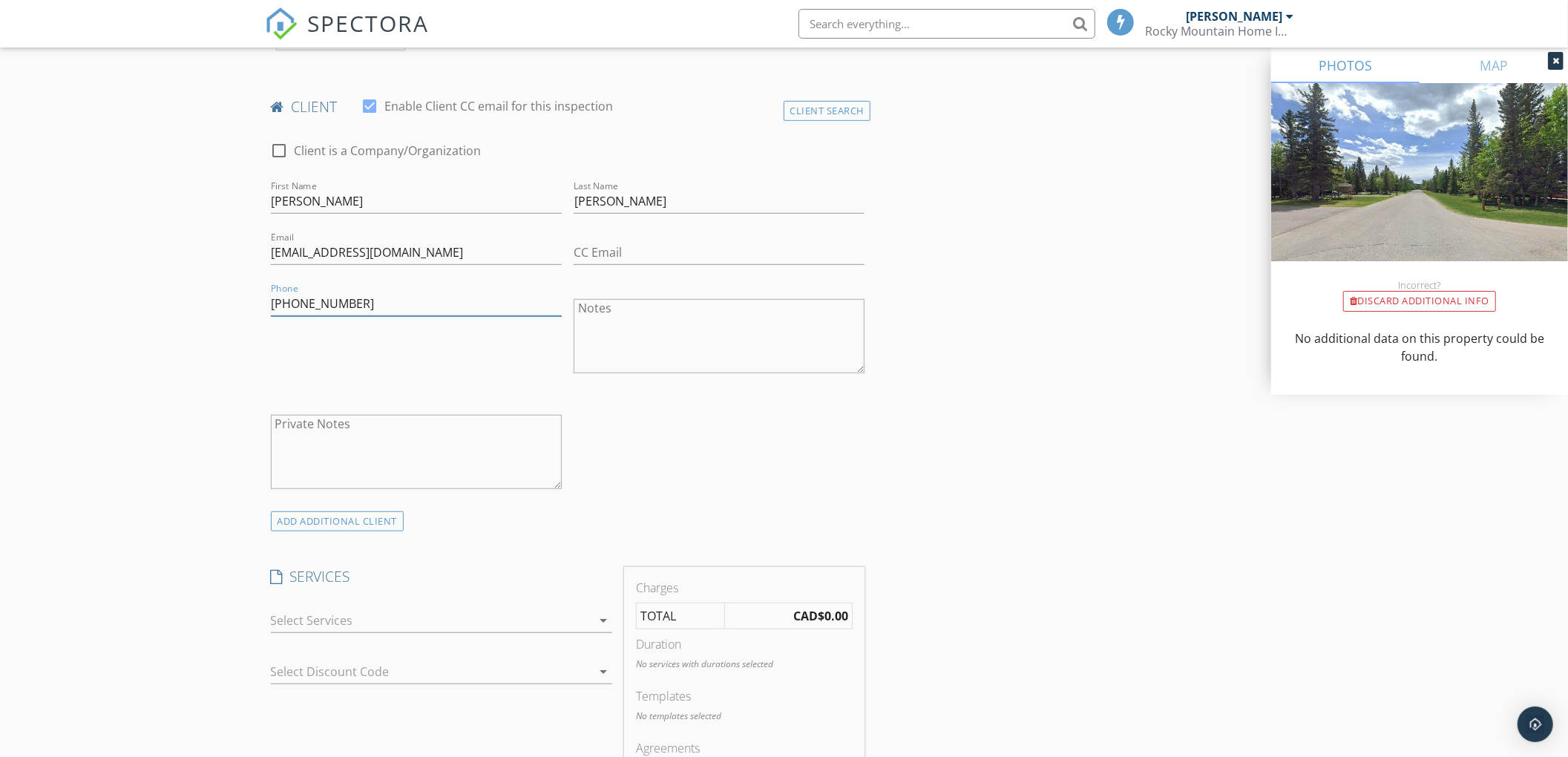
scroll to position [653, 0]
type input "403-609-1475"
click at [346, 614] on div at bounding box center [431, 615] width 321 height 24
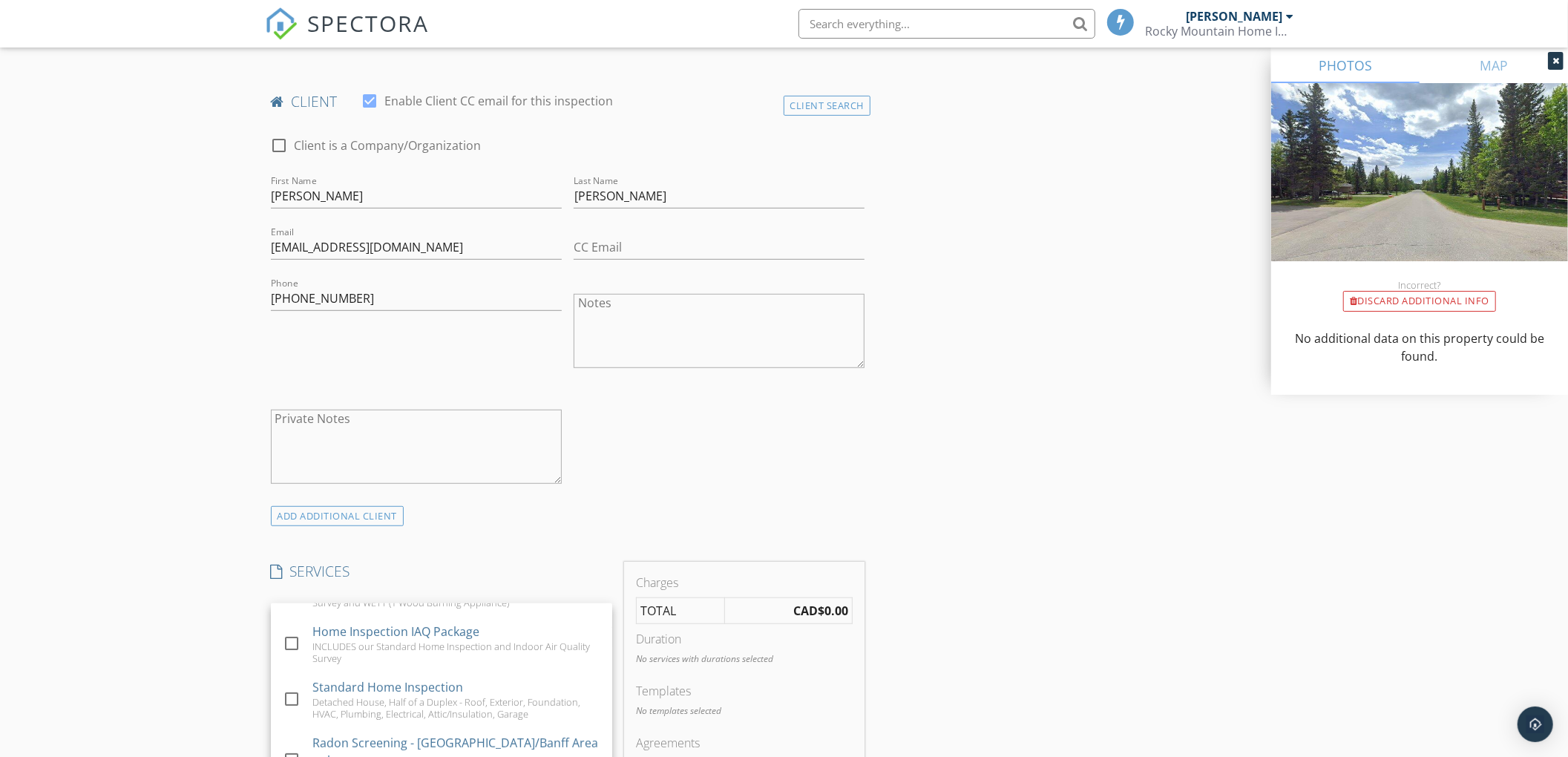
scroll to position [523, 0]
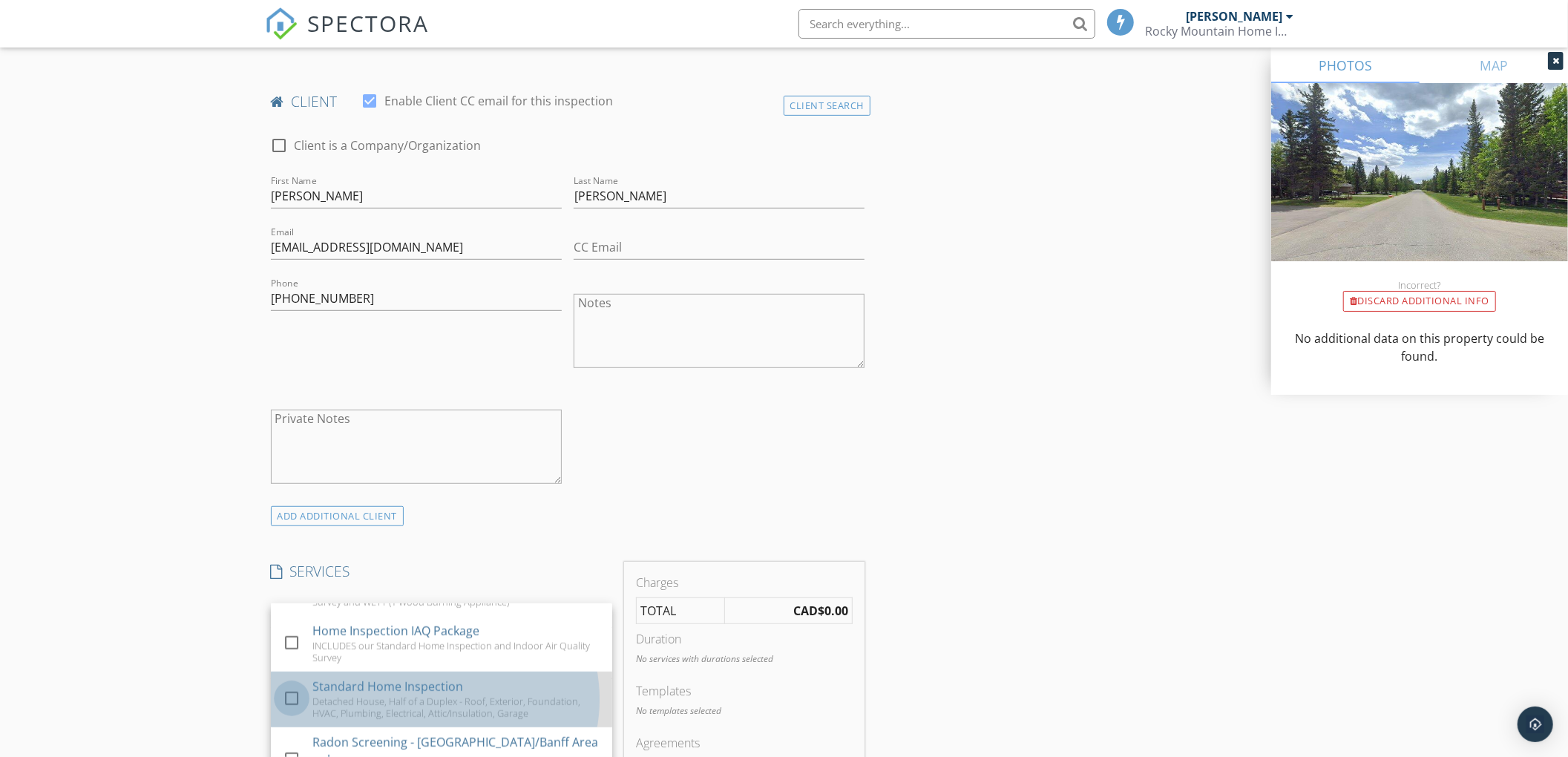
click at [303, 707] on div at bounding box center [291, 698] width 25 height 25
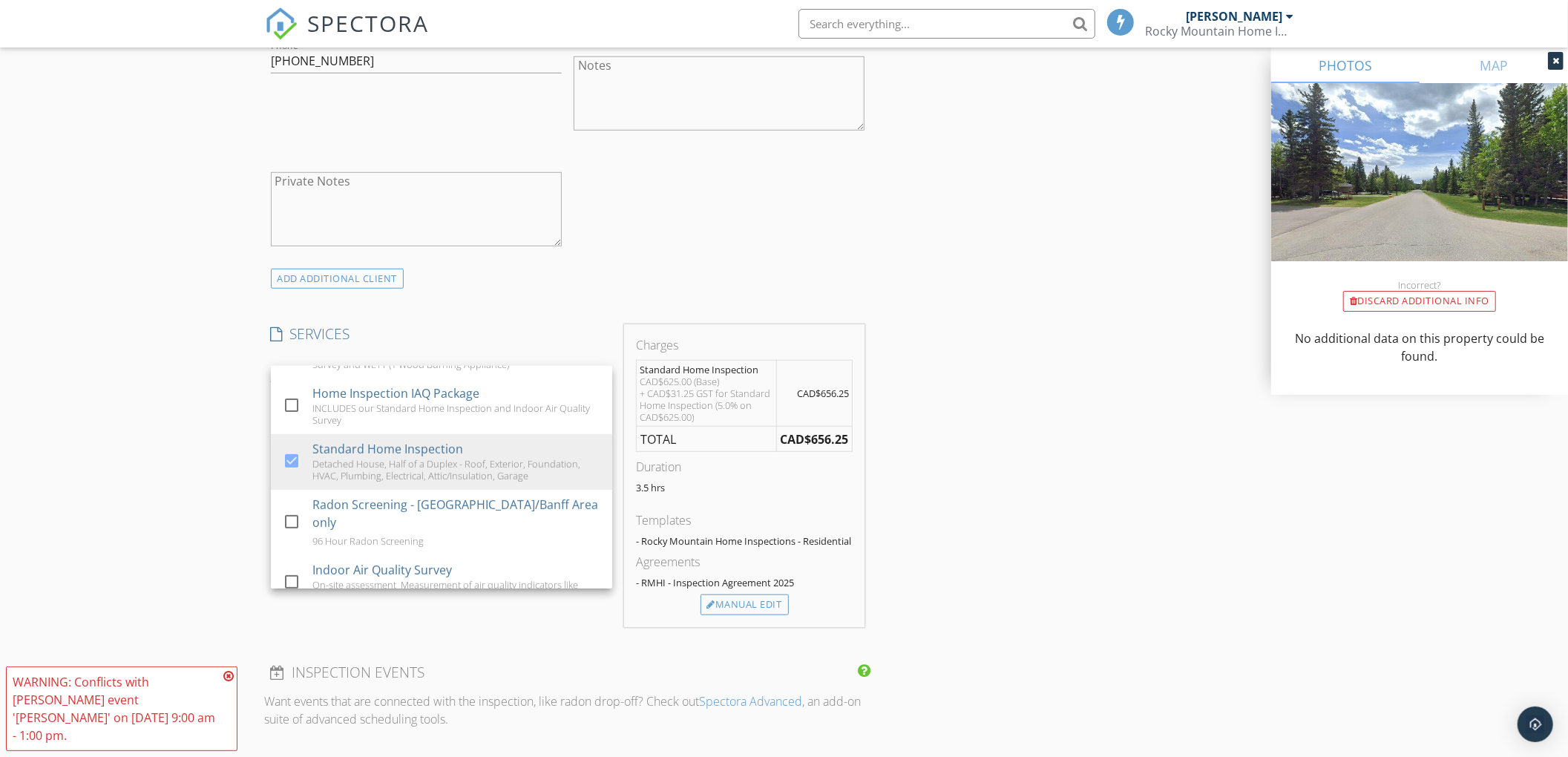
scroll to position [891, 0]
click at [230, 644] on div "New Inspection Click here to use the New Order Form INSPECTOR(S) check_box Kyle…" at bounding box center [784, 521] width 1568 height 2651
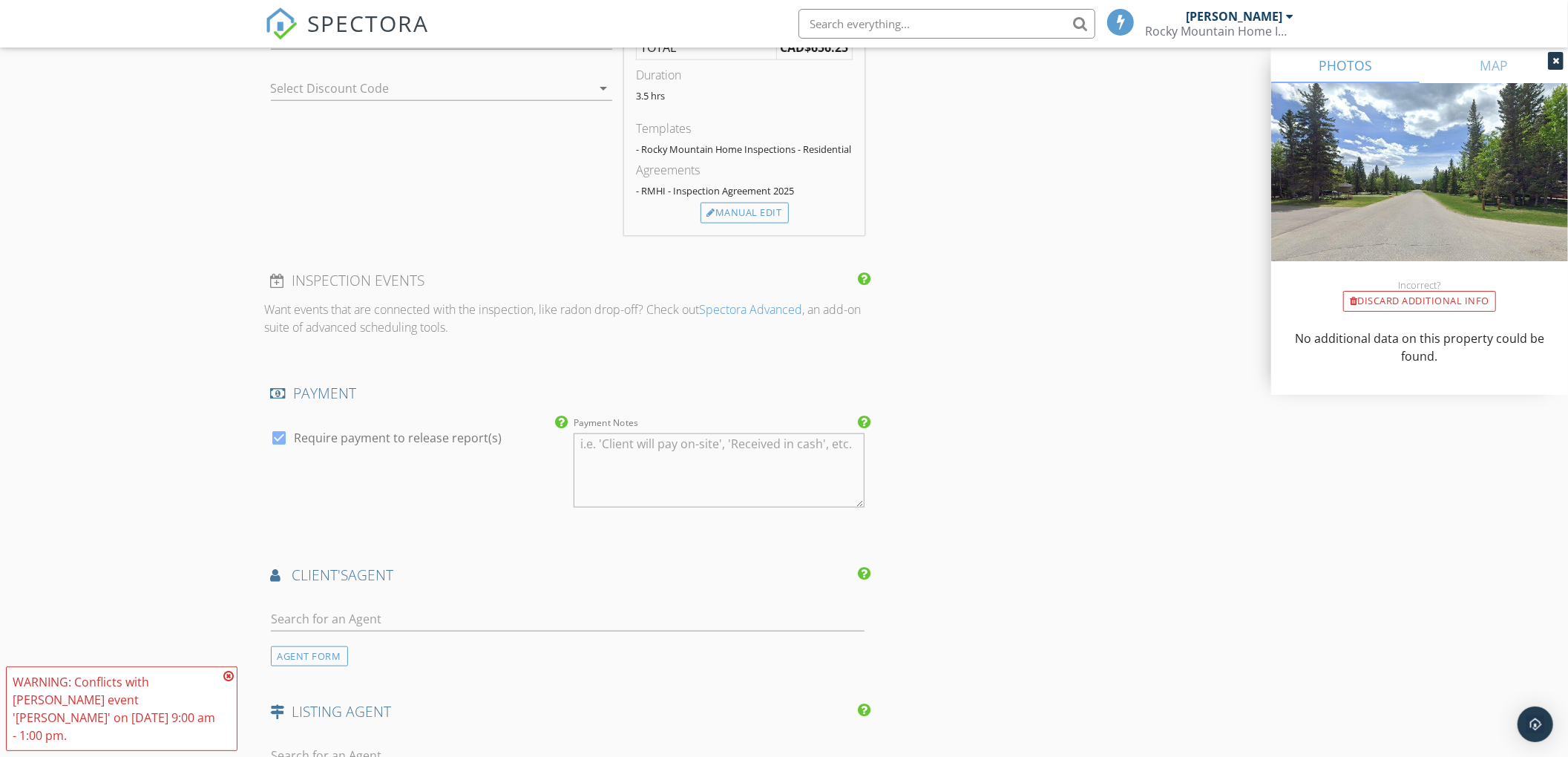
scroll to position [1336, 0]
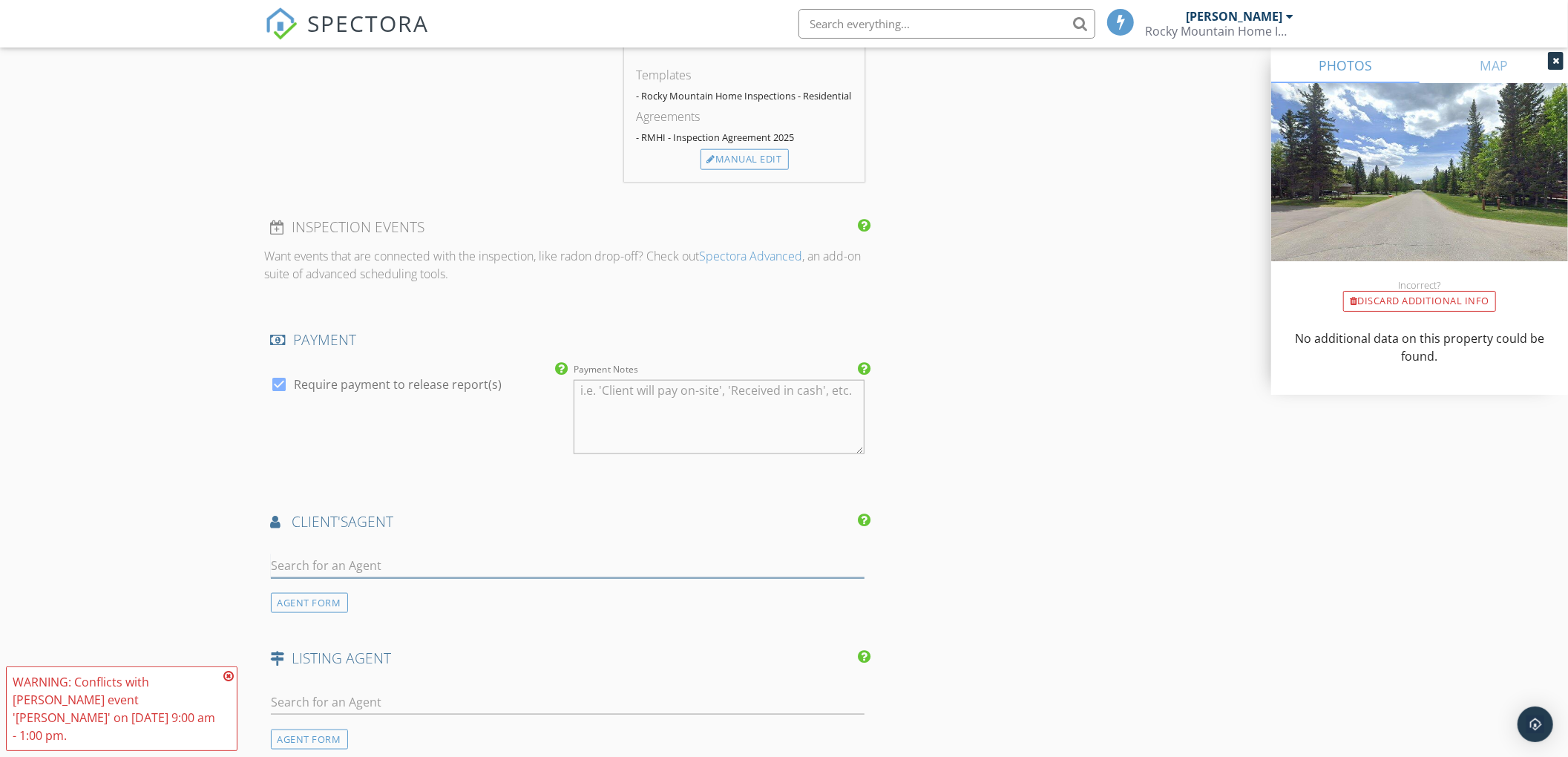
click at [339, 568] on input "text" at bounding box center [568, 565] width 595 height 24
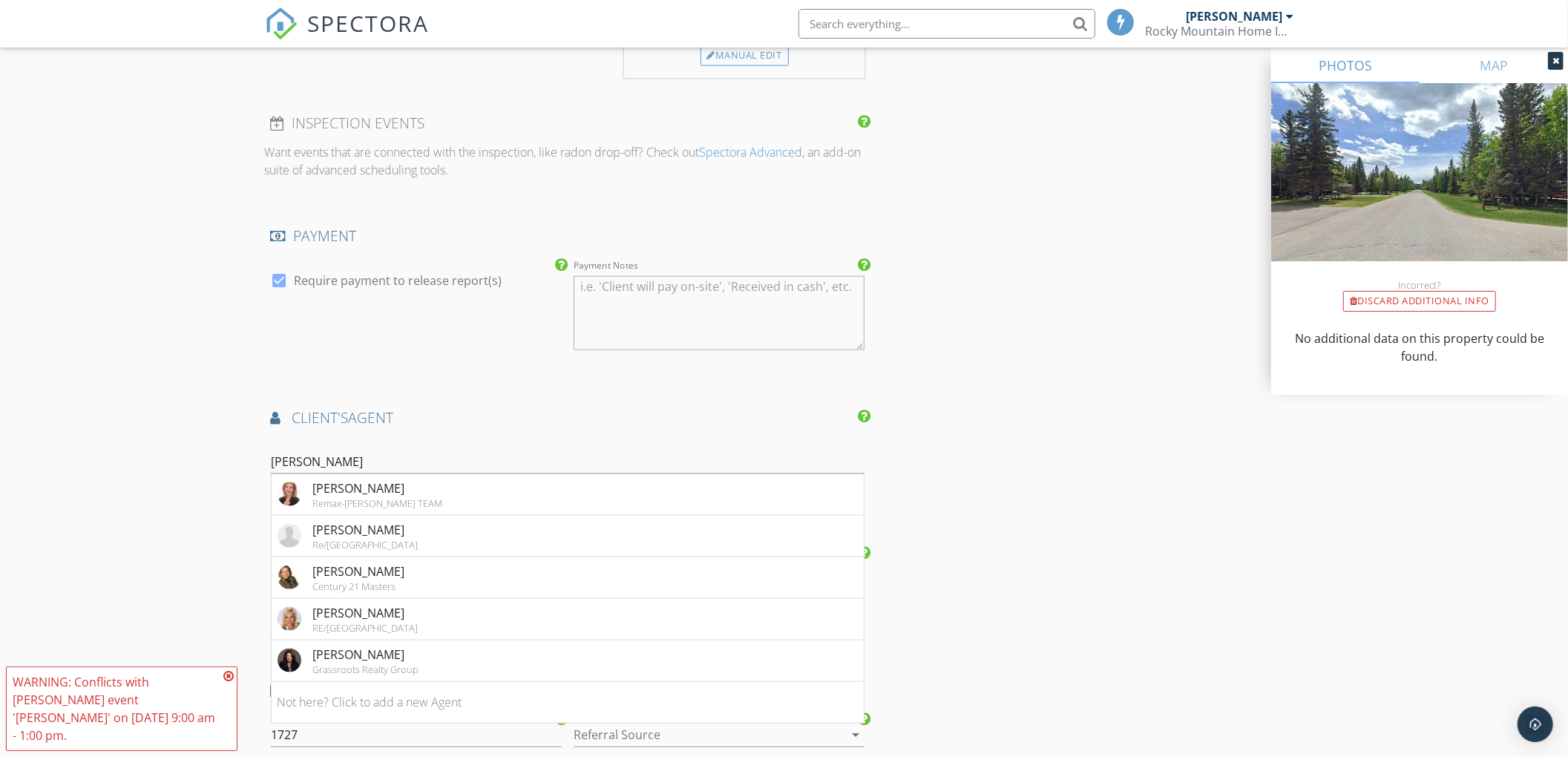
scroll to position [1440, 0]
type input "sharon"
click at [341, 650] on div "Sharon Sime" at bounding box center [366, 654] width 106 height 18
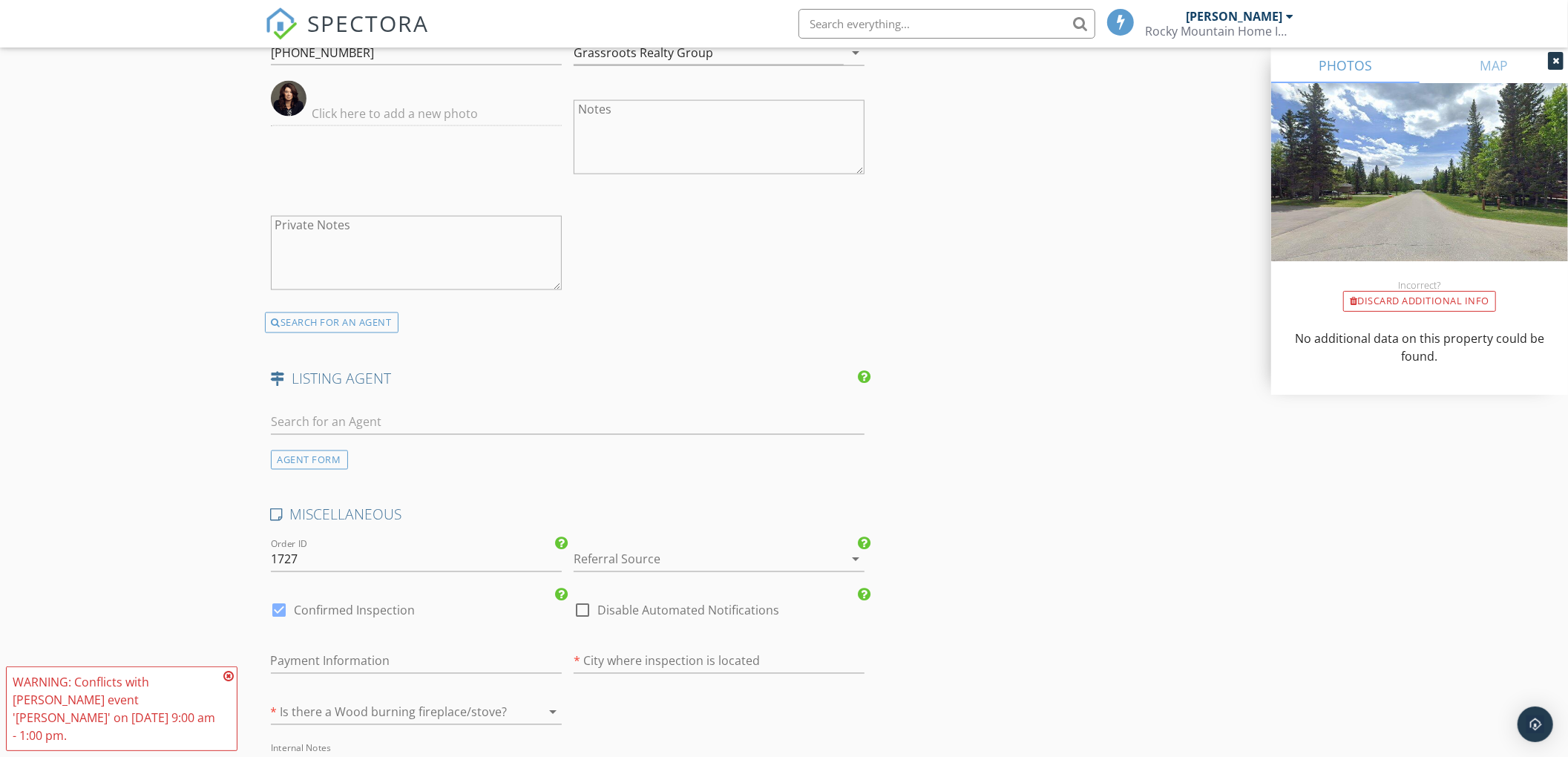
scroll to position [1955, 0]
click at [310, 417] on input "text" at bounding box center [568, 419] width 595 height 24
click at [716, 560] on div at bounding box center [698, 557] width 249 height 24
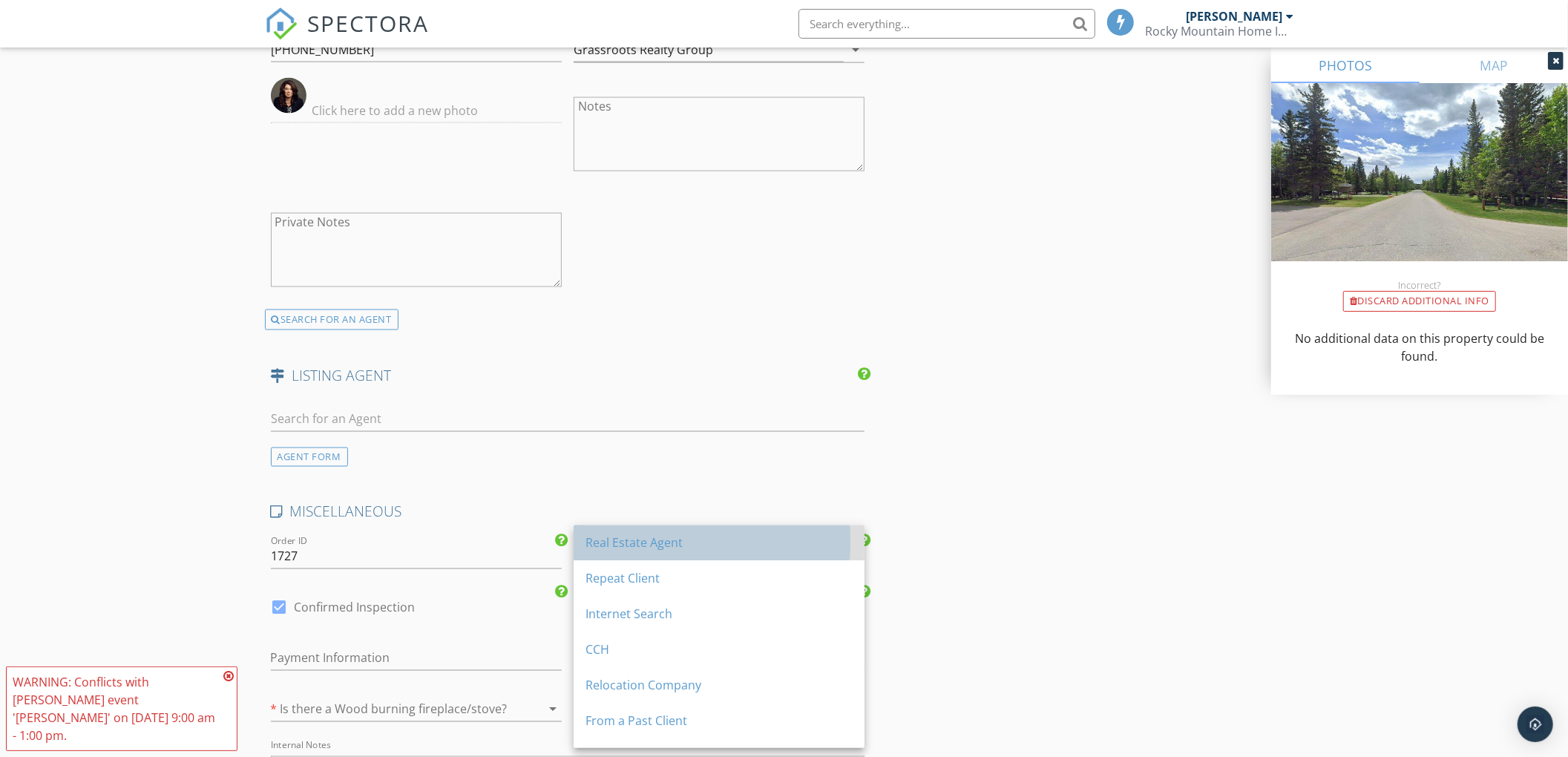
click at [712, 548] on div "Real Estate Agent" at bounding box center [718, 543] width 267 height 18
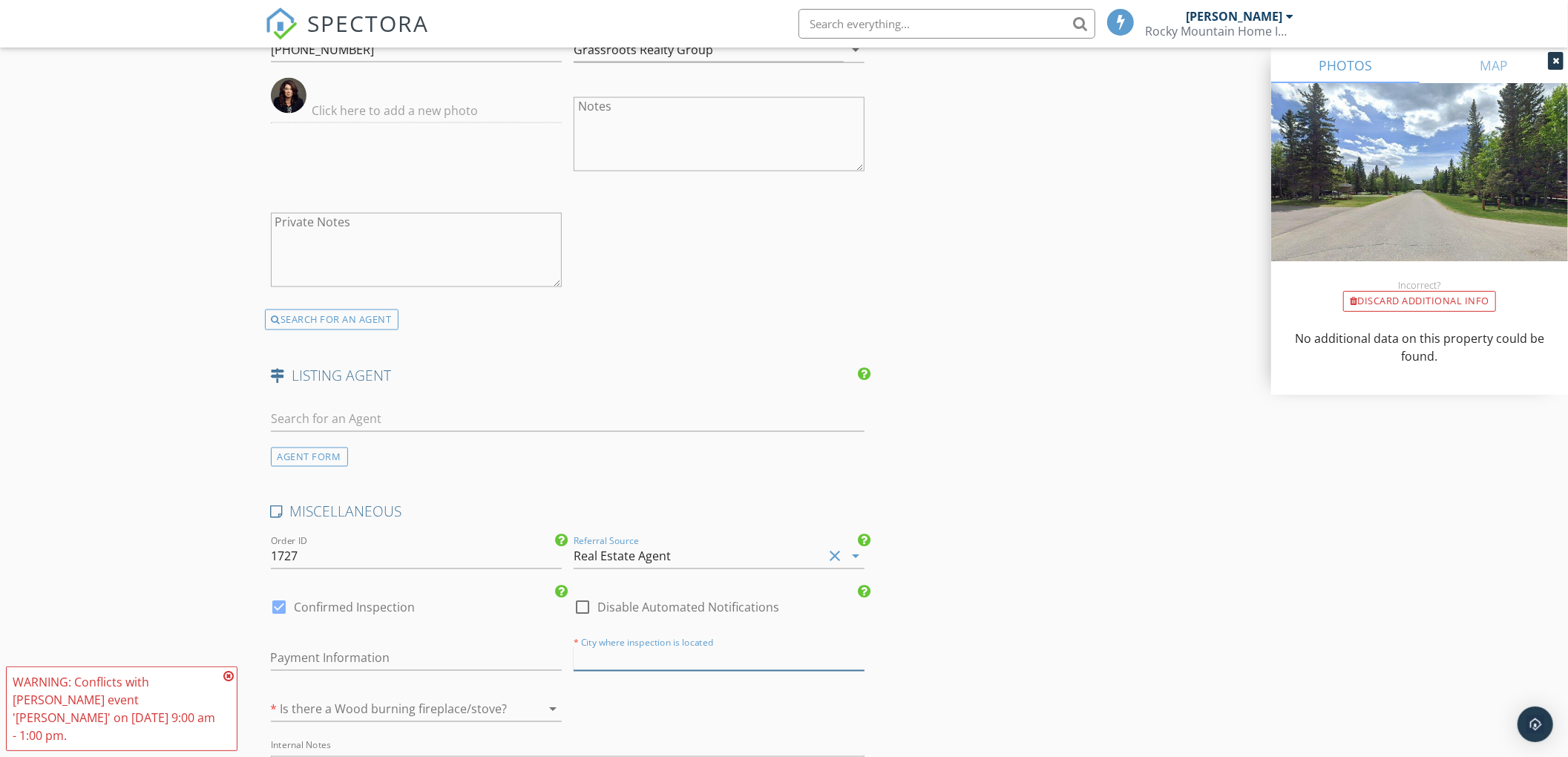
click at [663, 659] on input "text" at bounding box center [718, 658] width 291 height 24
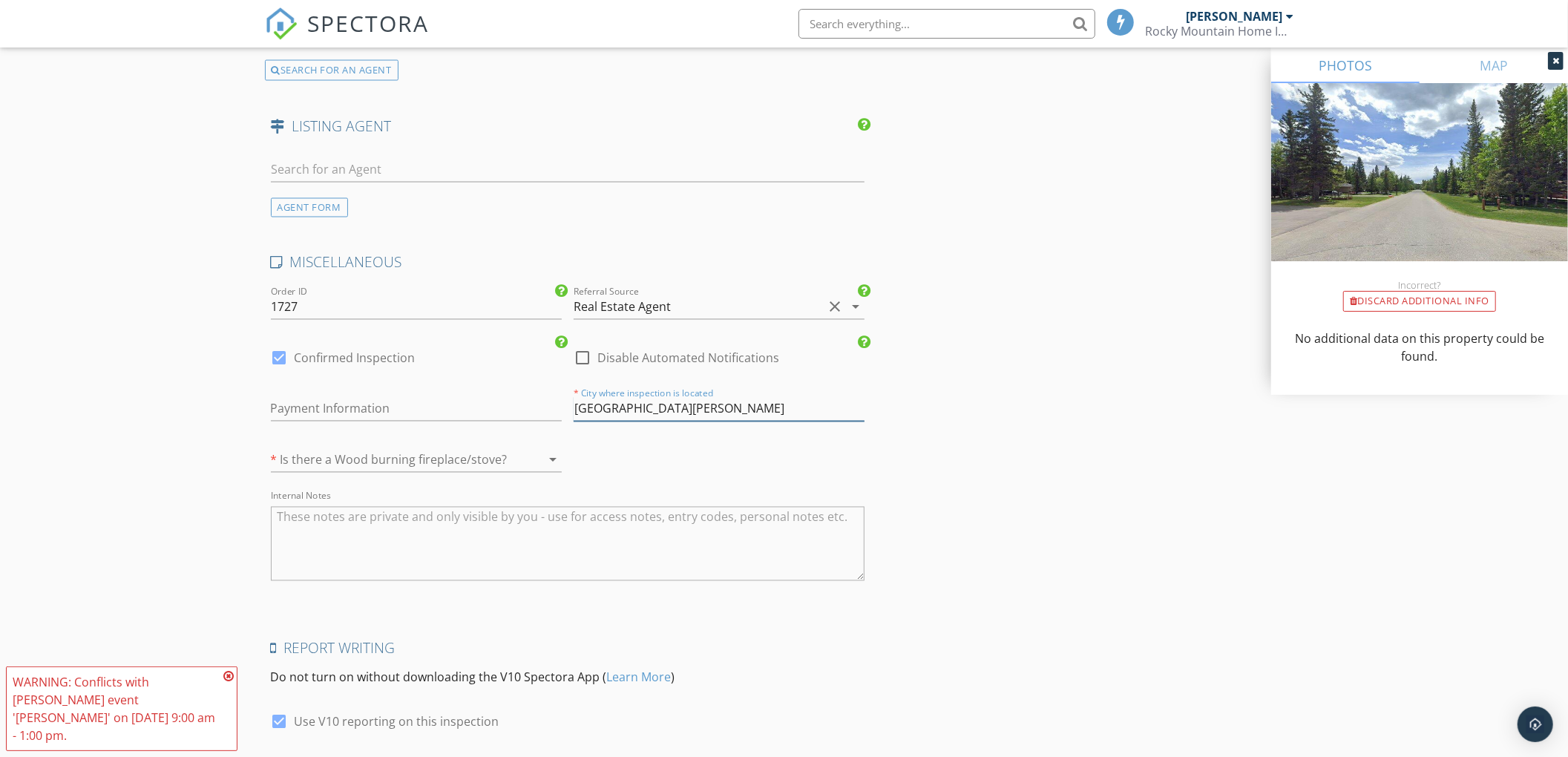
scroll to position [2323, 0]
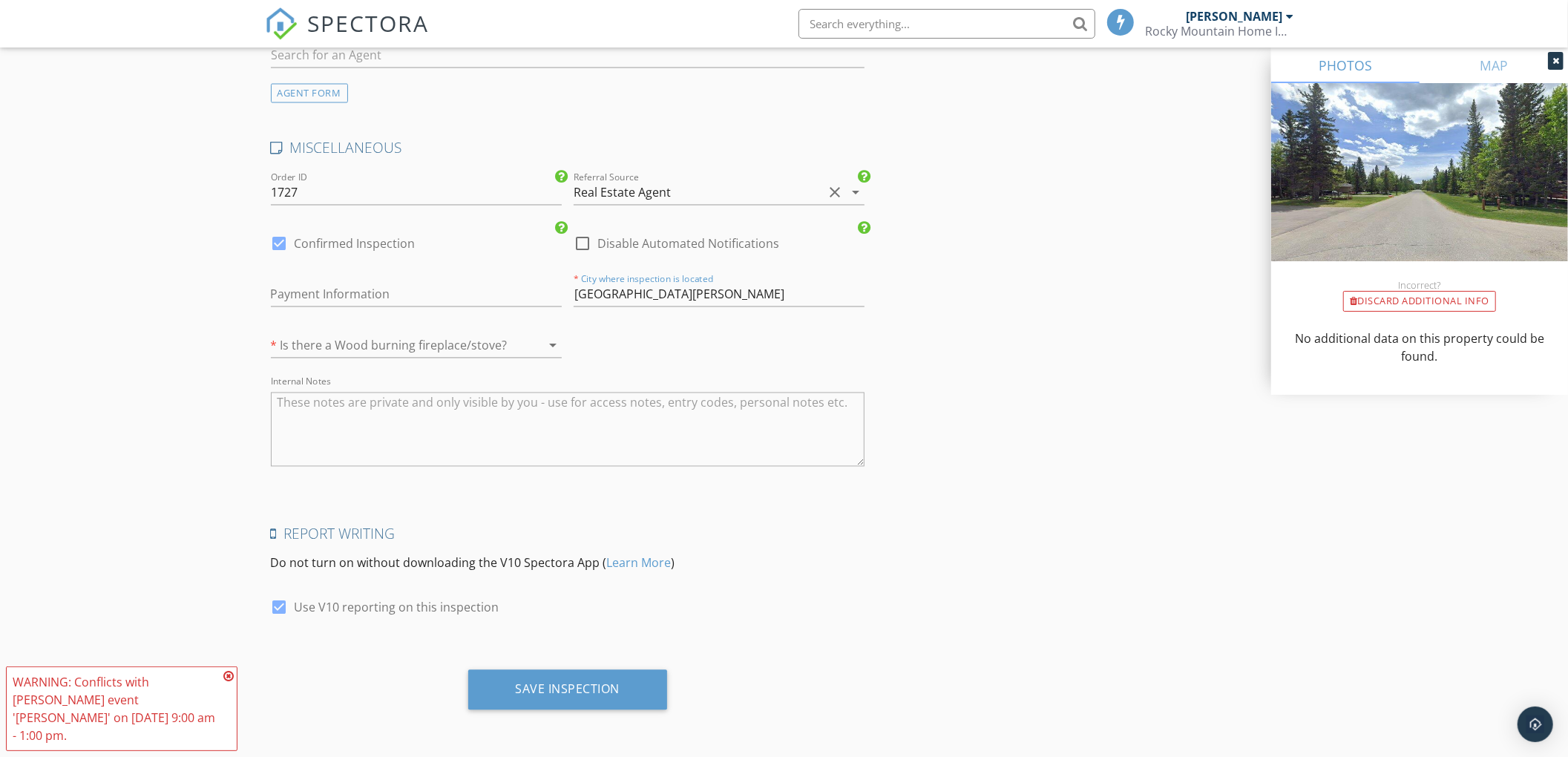
click at [407, 354] on div at bounding box center [396, 346] width 249 height 24
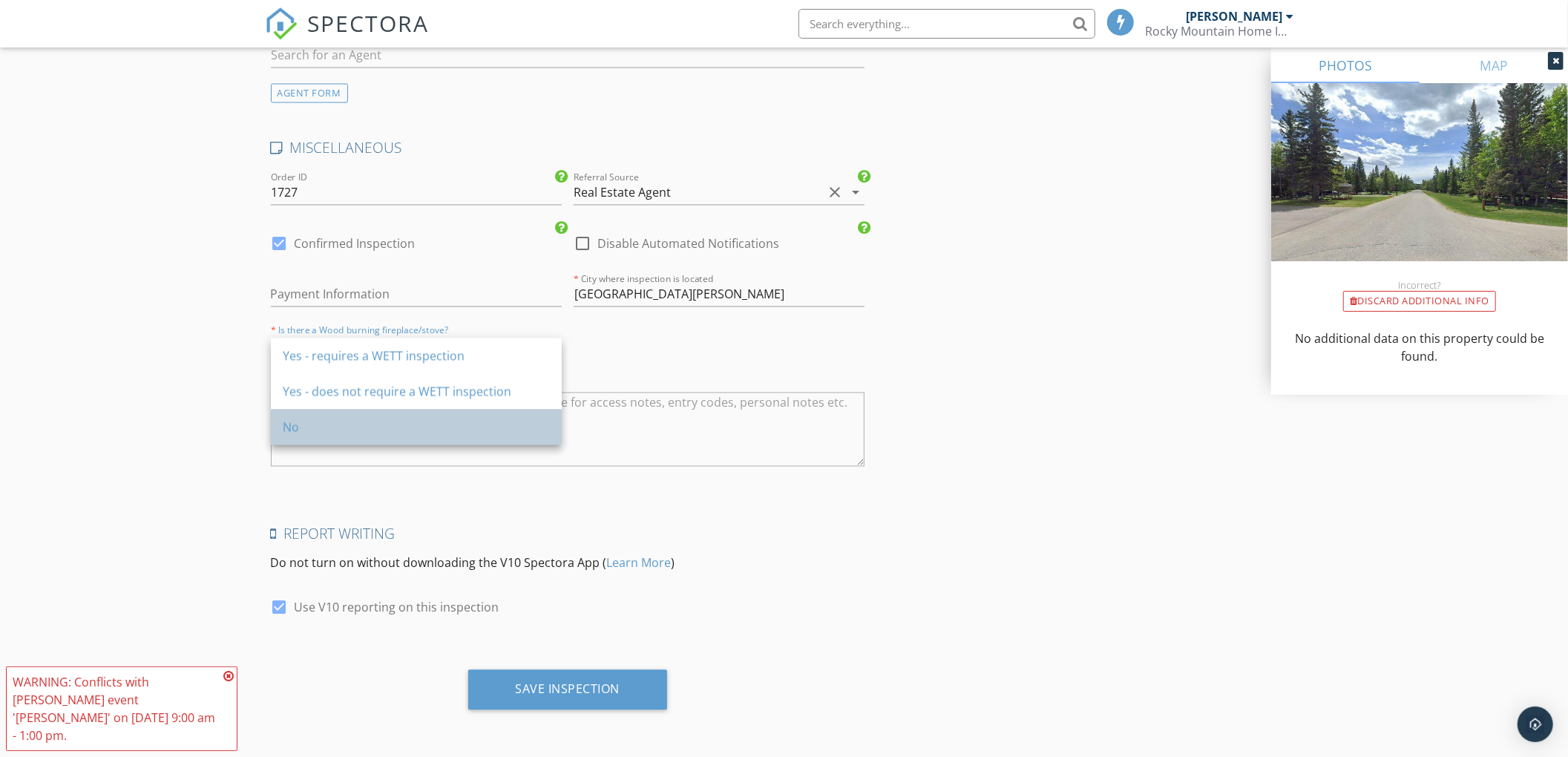
click at [369, 428] on div "No" at bounding box center [416, 427] width 267 height 18
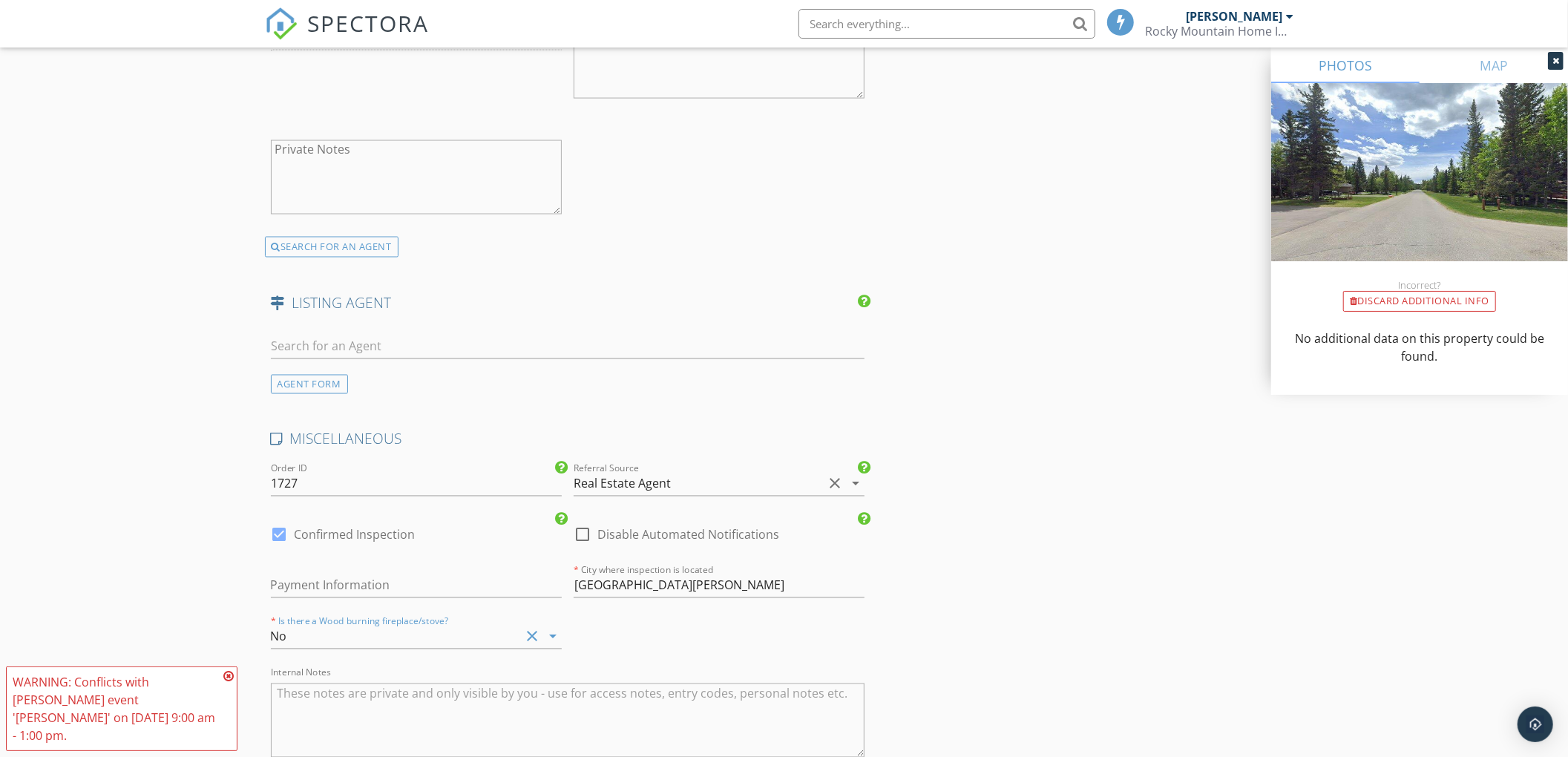
scroll to position [2029, 0]
click at [722, 590] on input "Redwood Meadows" at bounding box center [718, 584] width 291 height 24
type input "R"
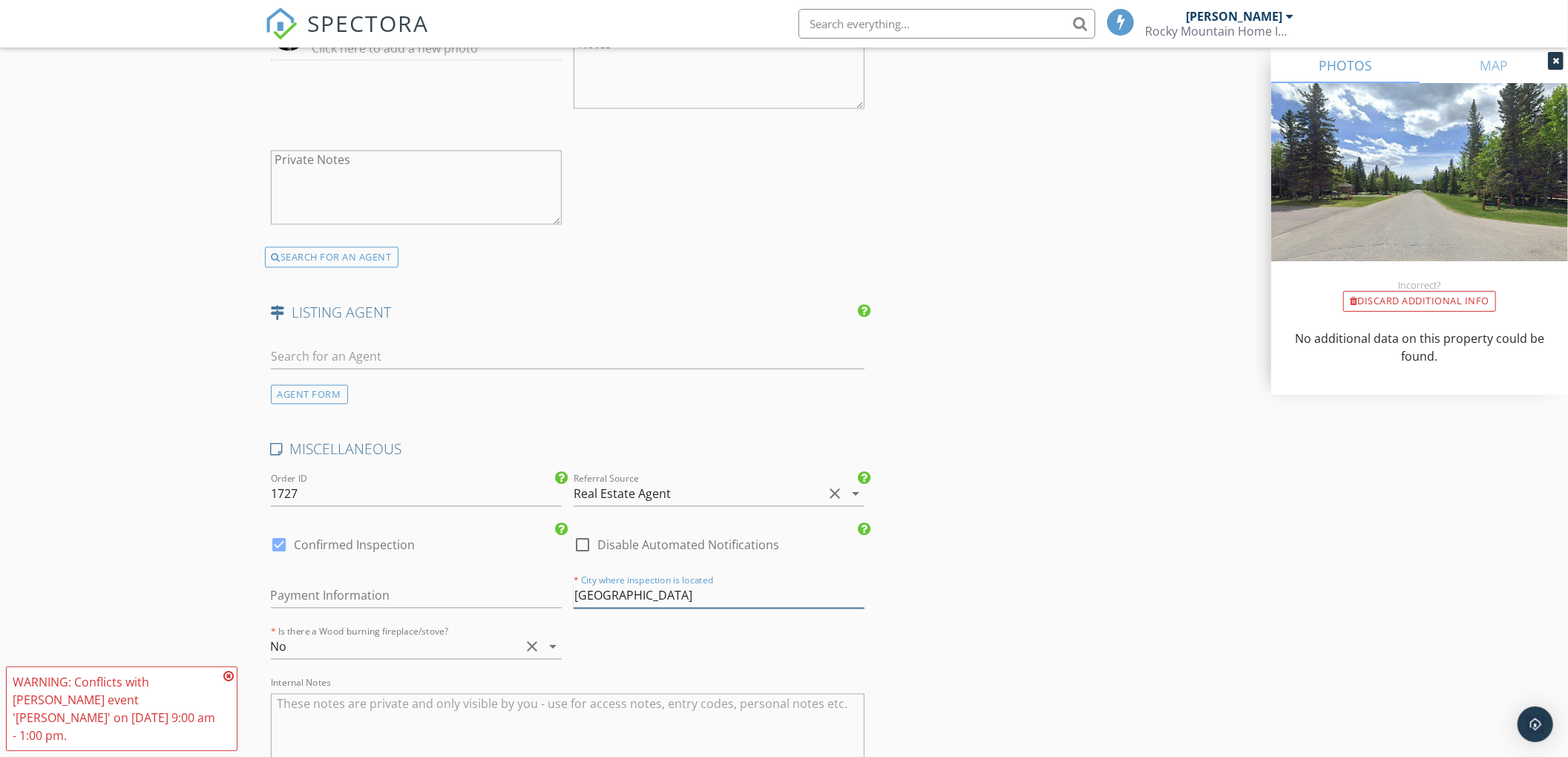
type input "Calgary"
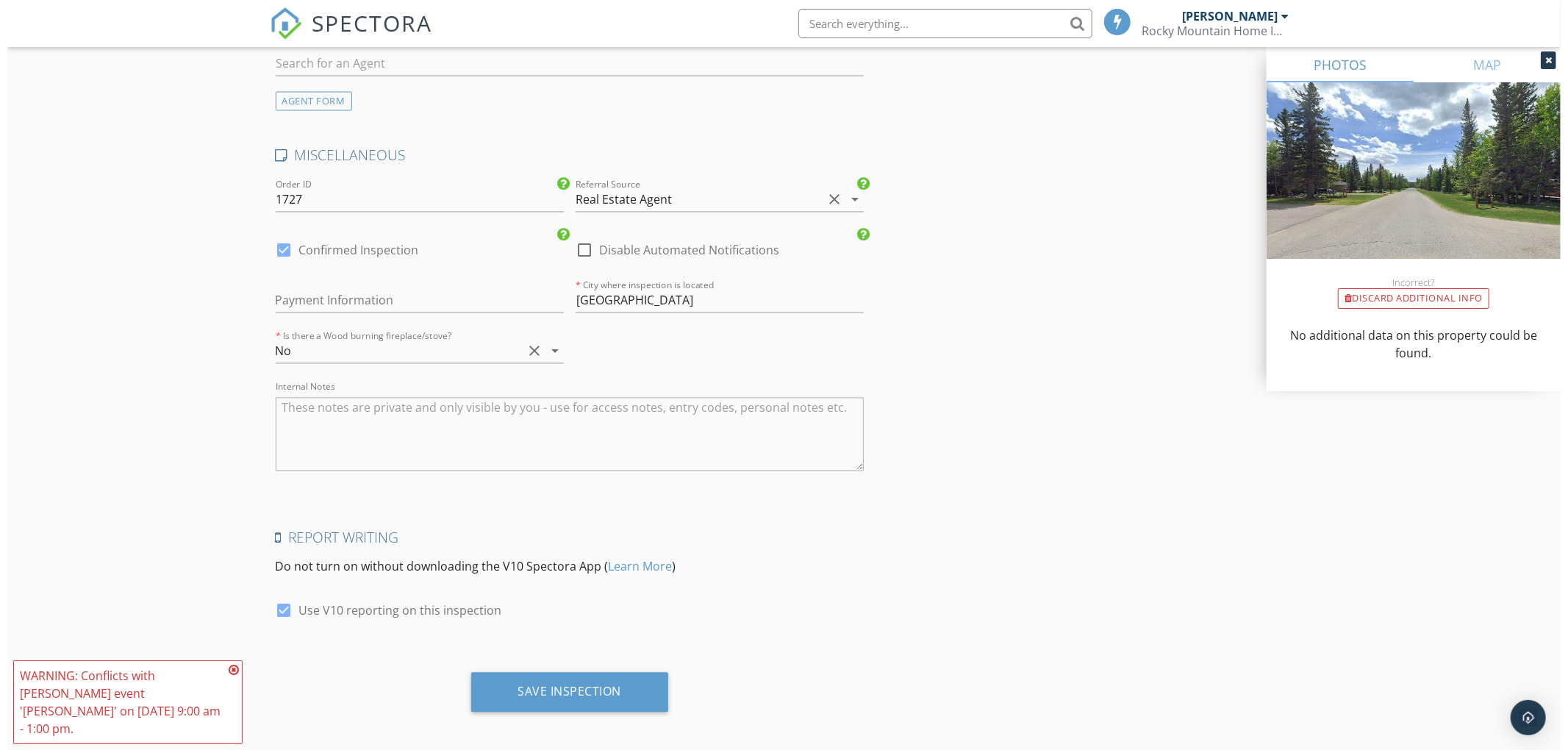
scroll to position [2325, 0]
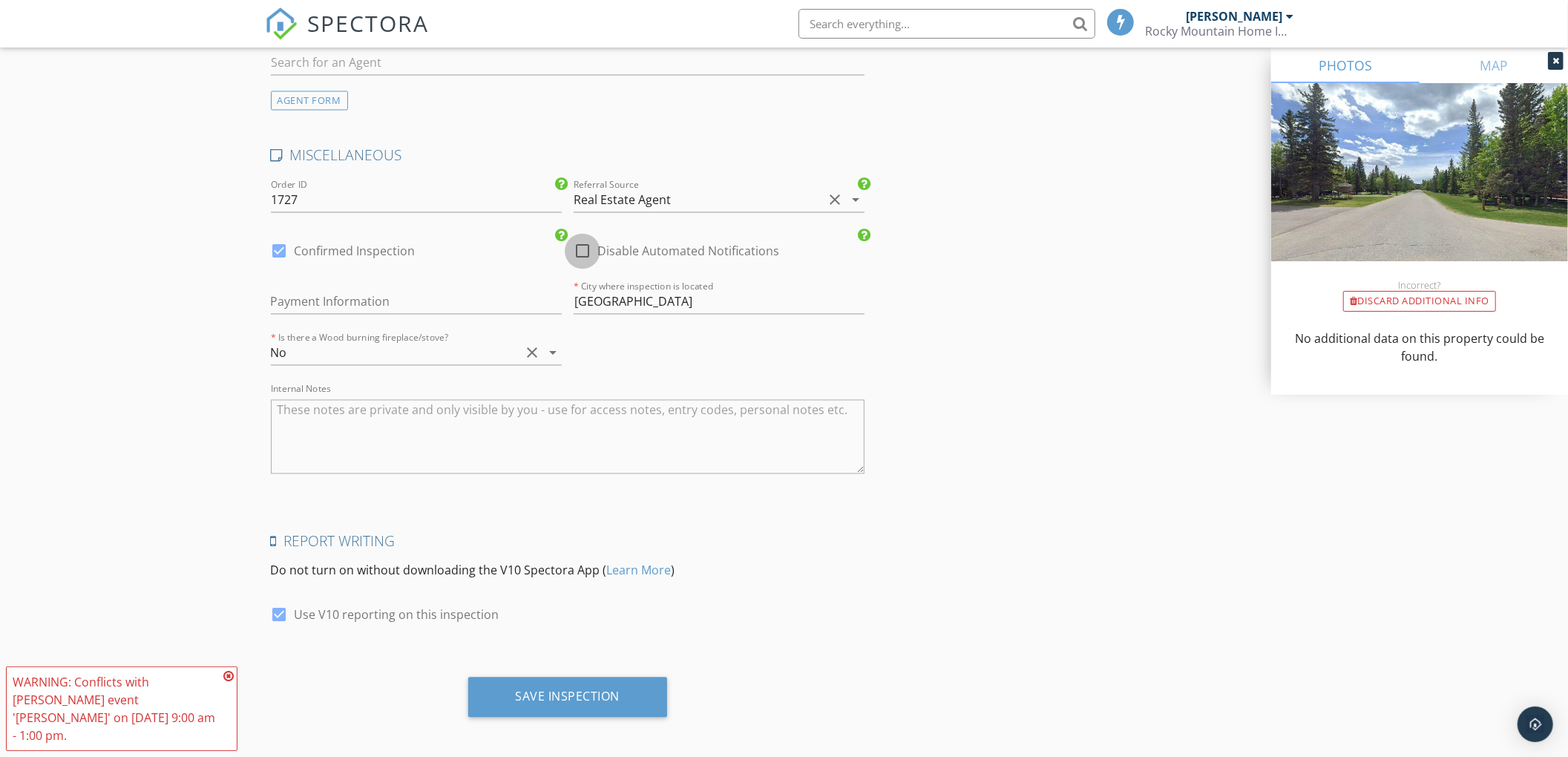
click at [585, 239] on div at bounding box center [583, 252] width 25 height 25
checkbox input "true"
click at [287, 242] on div at bounding box center [279, 252] width 25 height 25
checkbox input "false"
click at [533, 701] on div "Save Inspection" at bounding box center [568, 697] width 200 height 40
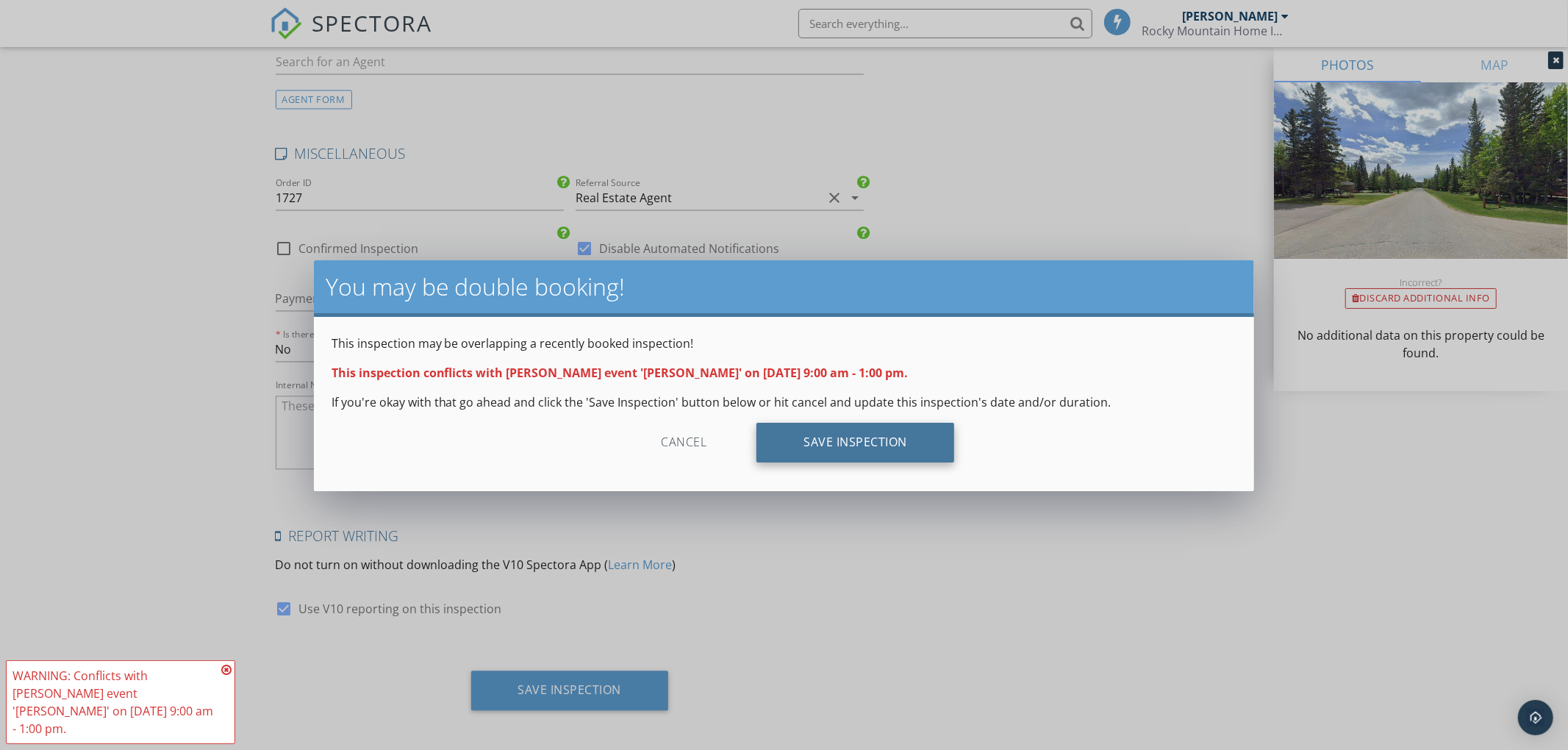
click at [826, 439] on div "Save Inspection" at bounding box center [855, 442] width 198 height 40
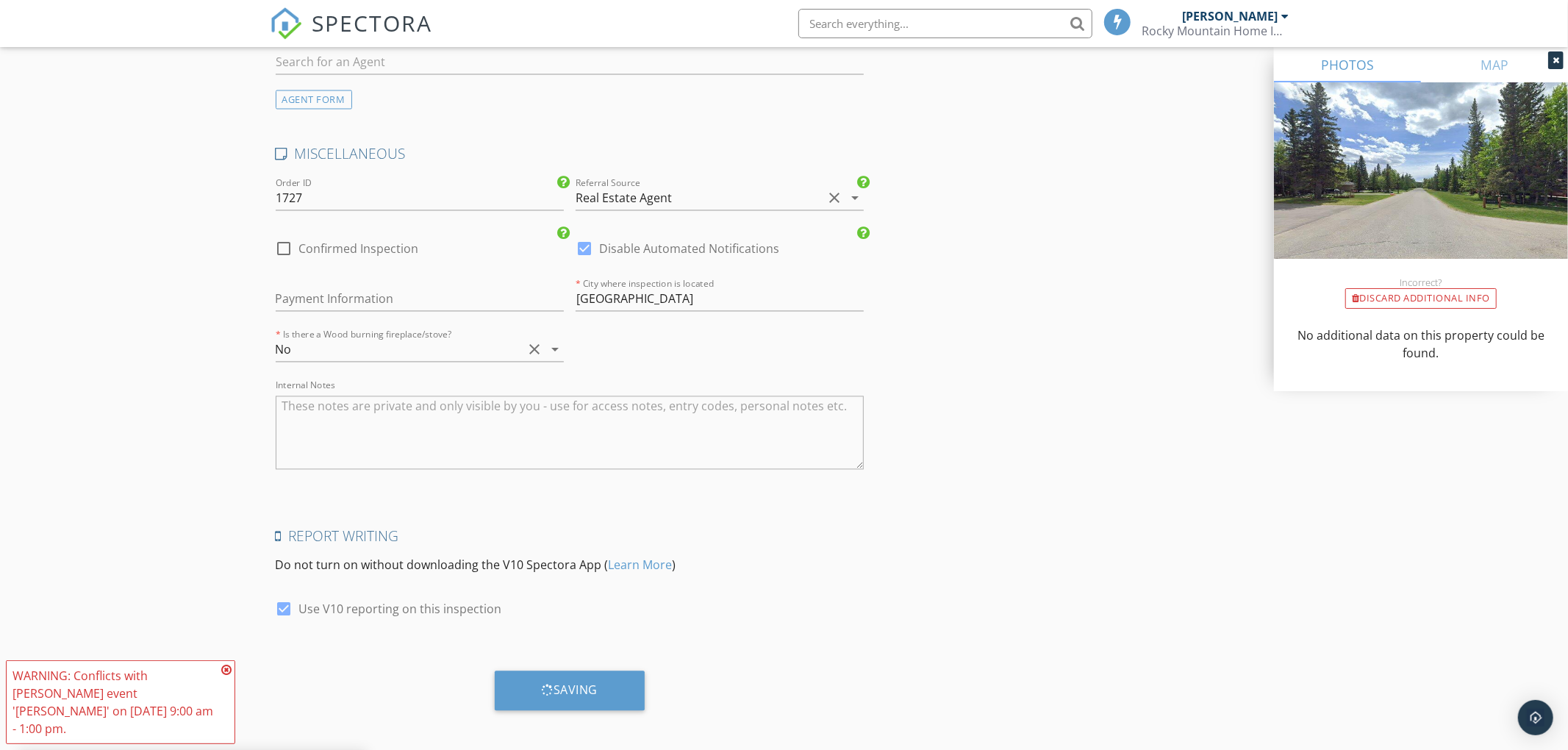
click at [228, 676] on icon at bounding box center [226, 669] width 10 height 12
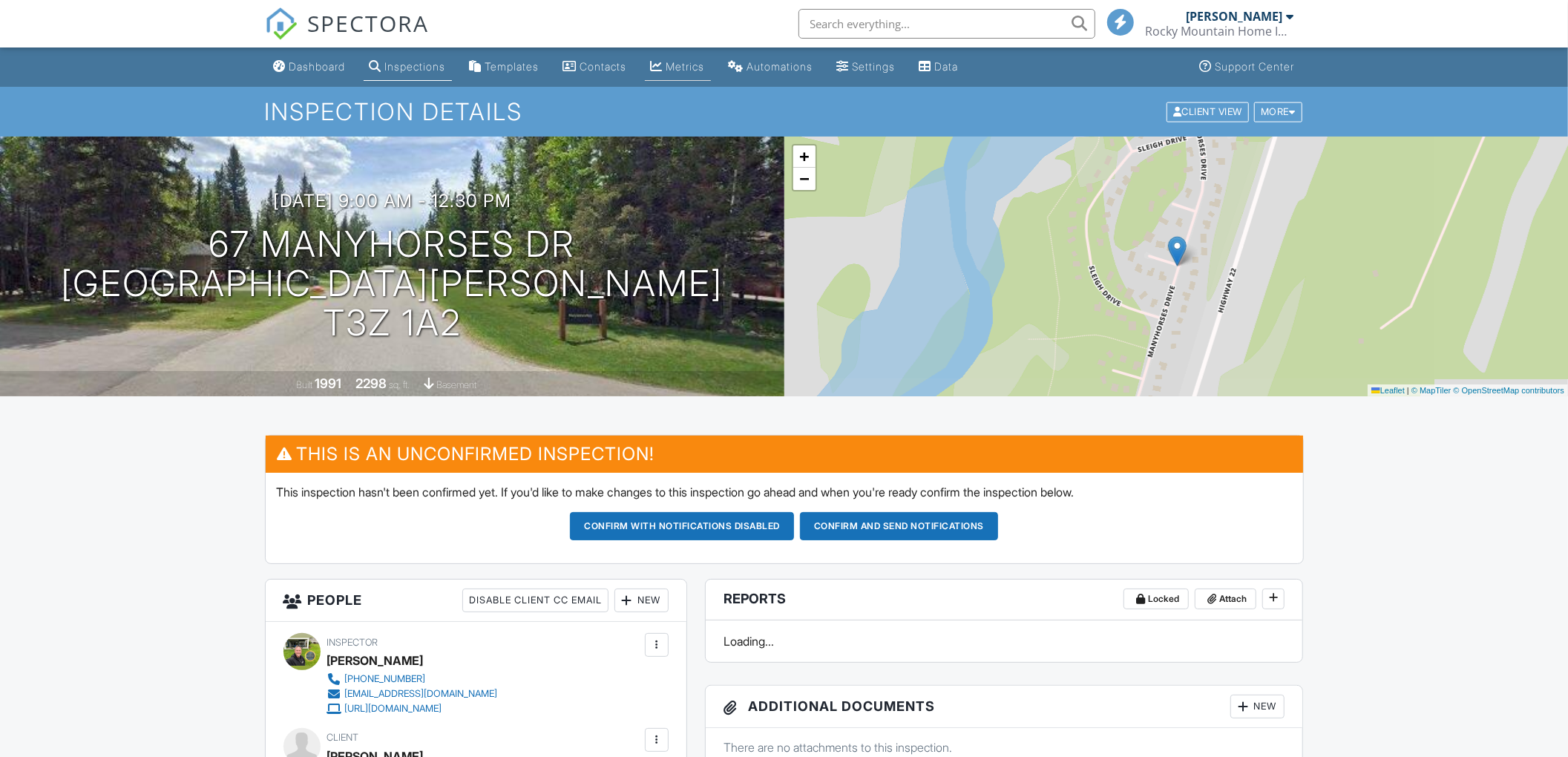
click at [684, 66] on div "Metrics" at bounding box center [685, 66] width 39 height 13
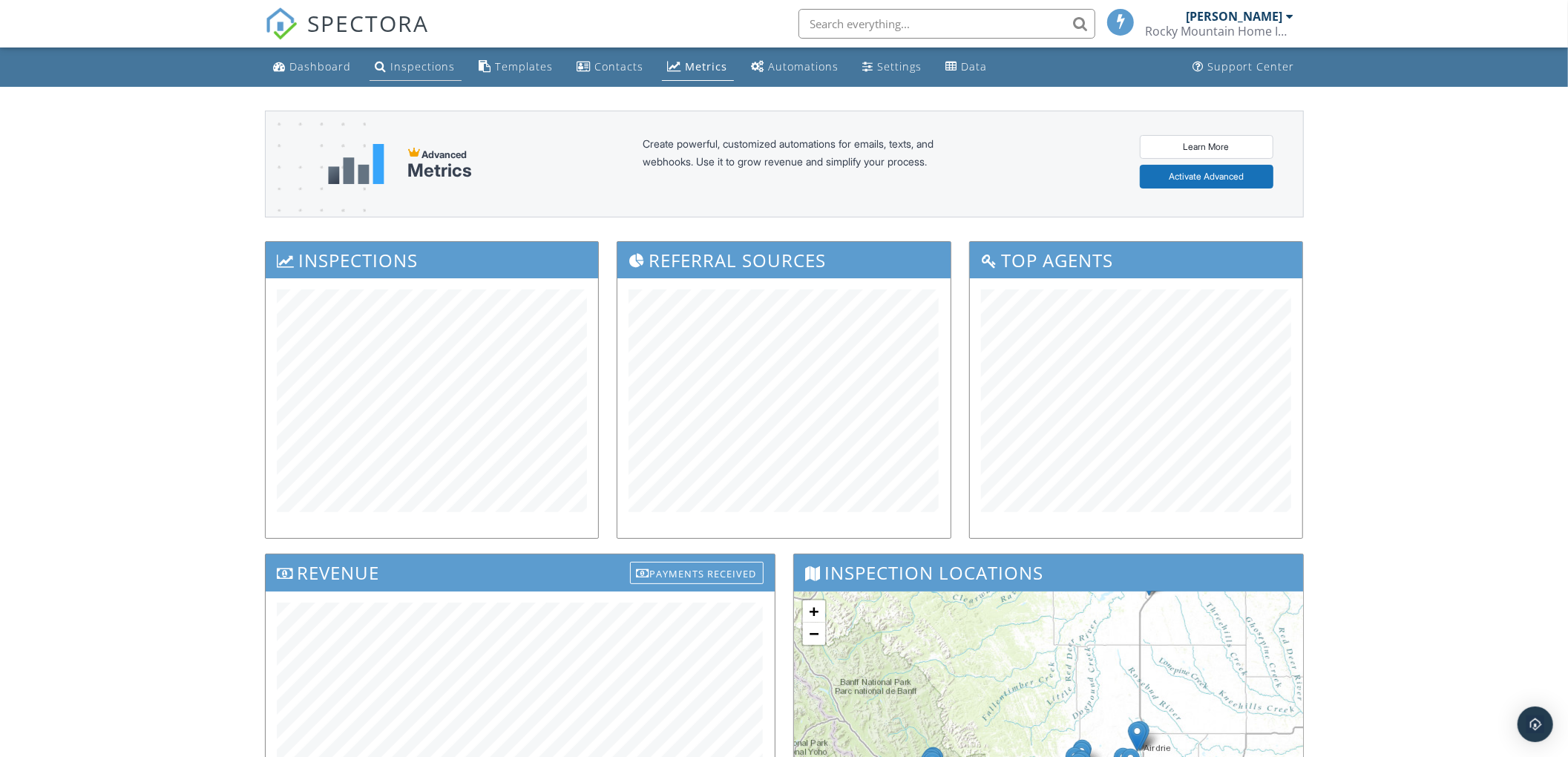
click at [407, 73] on div "Inspections" at bounding box center [423, 66] width 65 height 14
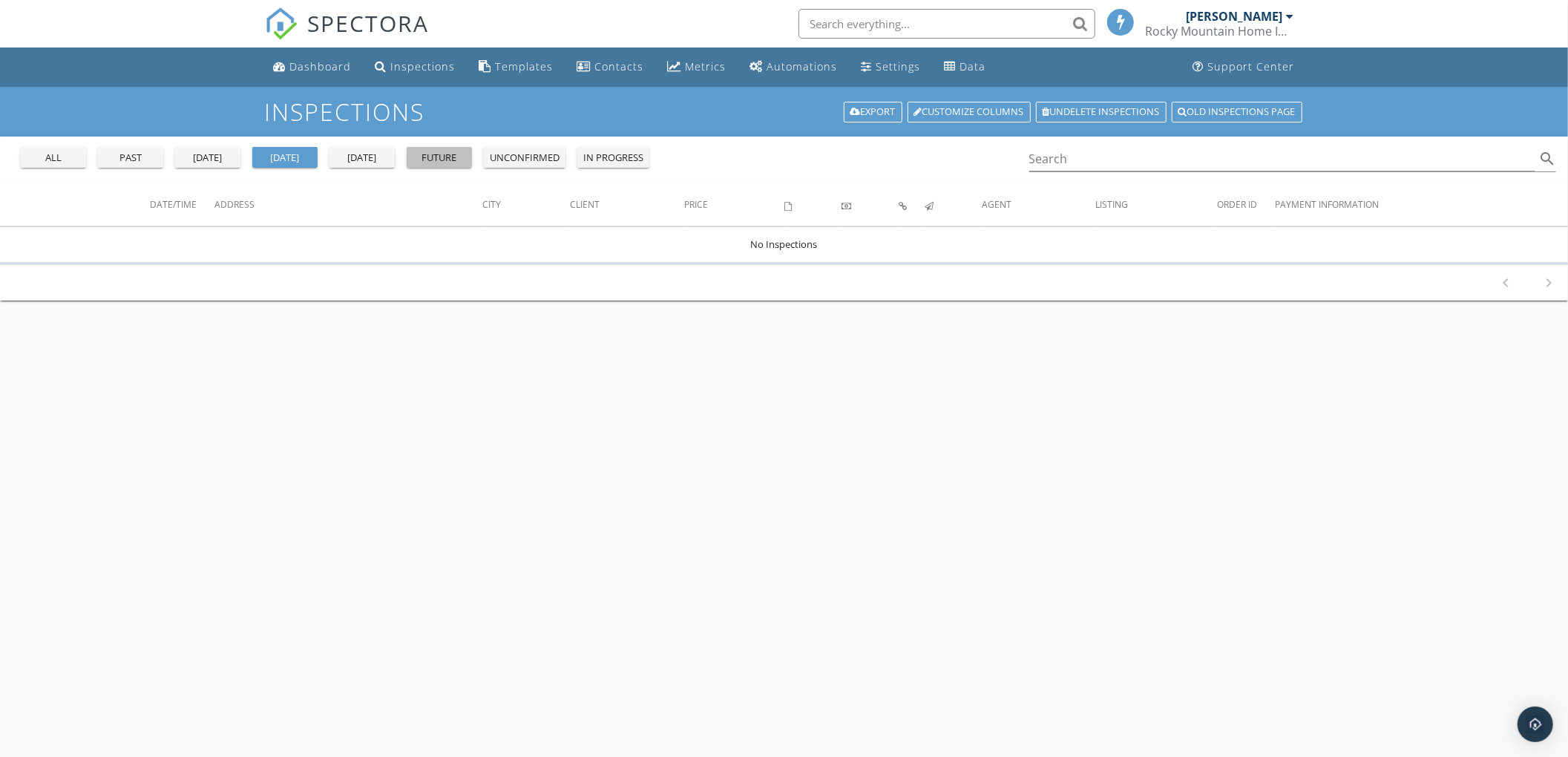
click at [447, 160] on div "future" at bounding box center [440, 158] width 54 height 15
